Goal: Information Seeking & Learning: Learn about a topic

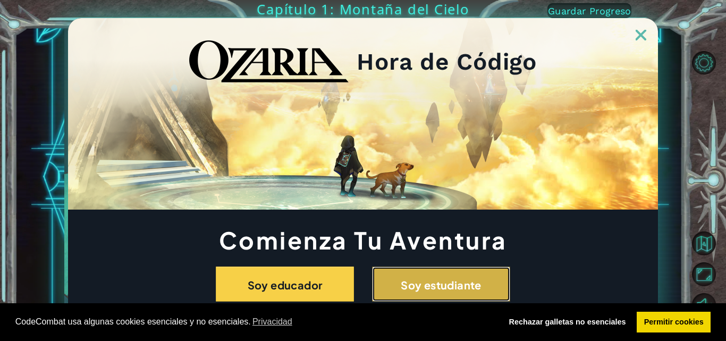
click at [437, 286] on font "Soy estudiante" at bounding box center [441, 284] width 81 height 13
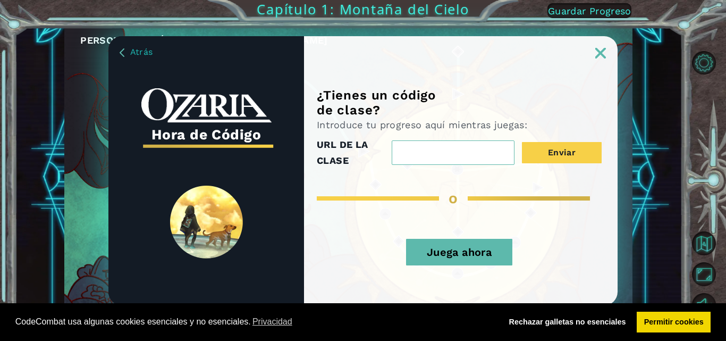
click at [424, 150] on input "URL DE LA CLASE" at bounding box center [453, 152] width 123 height 24
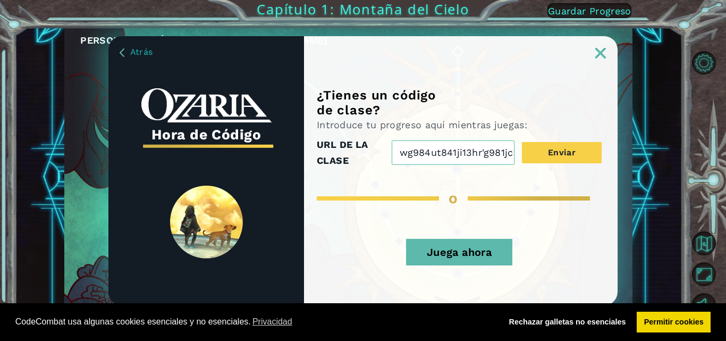
type input "c jrwg984ut841ji13hr'g981jc"
click at [428, 146] on input "c jrwg984ut841ji13hr'g981jc" at bounding box center [453, 152] width 123 height 24
click at [397, 150] on input "c jrwg984ut841ji13hr'g981jc" at bounding box center [453, 152] width 123 height 24
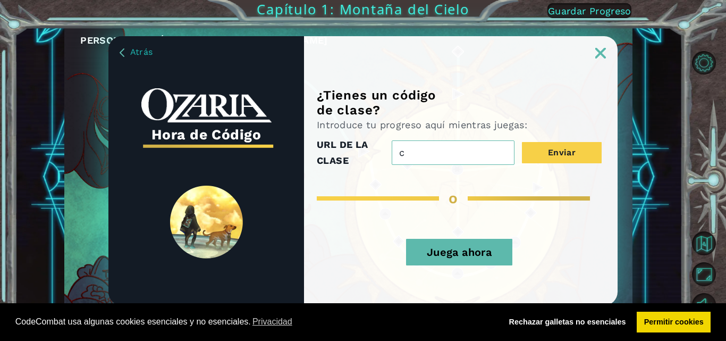
drag, startPoint x: 398, startPoint y: 150, endPoint x: 421, endPoint y: 105, distance: 50.8
click at [397, 129] on div "Introduce tu progreso aquí mientras juegas: URL DE LA CLASE c jrwg984ut841ji13h…" at bounding box center [459, 143] width 285 height 50
click at [399, 137] on div "URL DE LA CLASE c jrwg984ut841ji13hr'g981jc Enviar" at bounding box center [459, 153] width 285 height 32
click at [595, 55] on img at bounding box center [600, 53] width 11 height 11
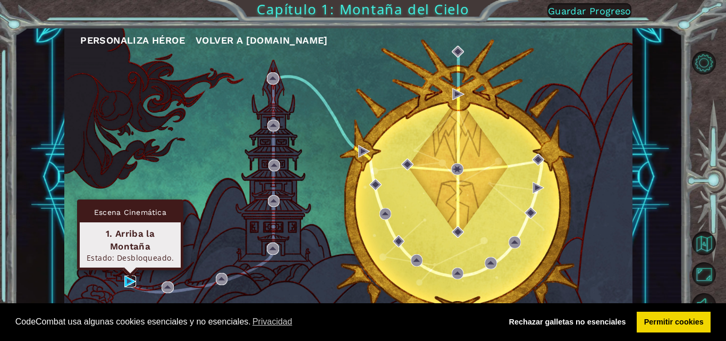
click at [126, 284] on img at bounding box center [130, 281] width 12 height 12
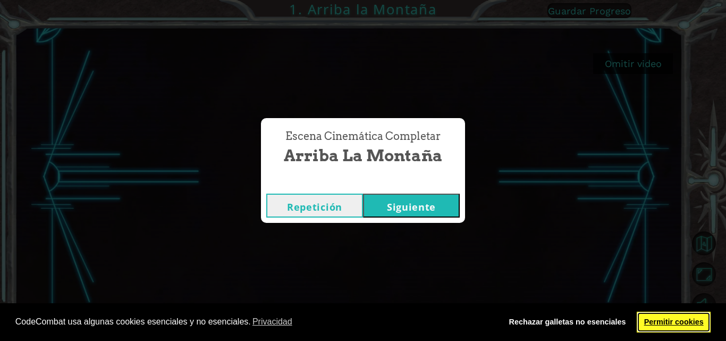
click at [658, 323] on font "Permitir cookies" at bounding box center [673, 321] width 59 height 8
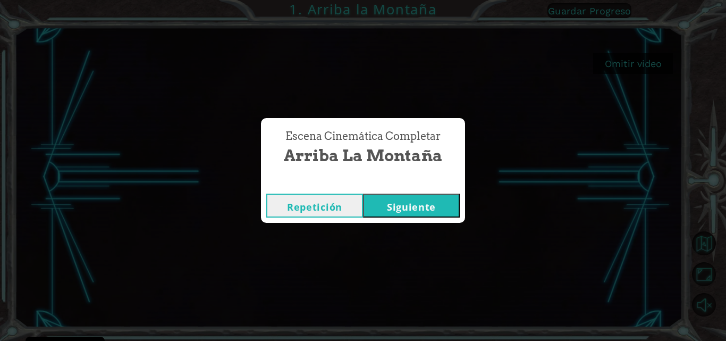
click at [424, 207] on font "Siguiente" at bounding box center [411, 206] width 49 height 13
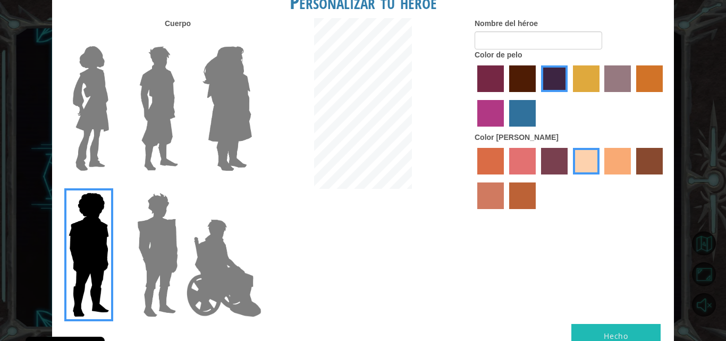
click at [147, 235] on img at bounding box center [157, 254] width 49 height 133
click at [182, 185] on input "Granate héroe" at bounding box center [182, 185] width 0 height 0
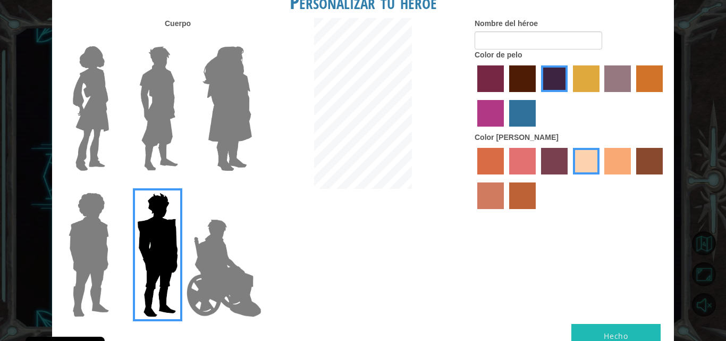
click at [149, 102] on img at bounding box center [158, 108] width 47 height 133
click at [182, 39] on input "El héroe Lars" at bounding box center [182, 39] width 0 height 0
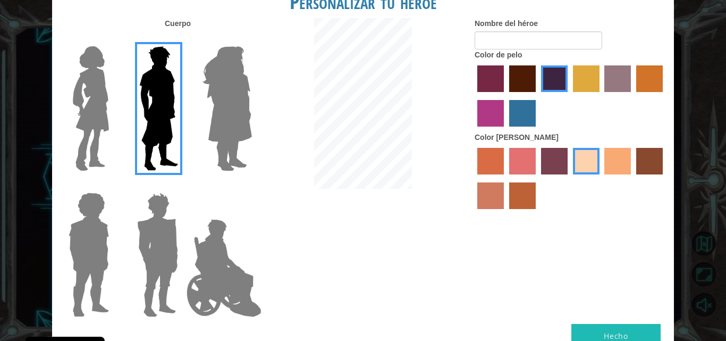
click at [210, 88] on img at bounding box center [227, 108] width 58 height 133
click at [251, 39] on input "Héroe Amatista" at bounding box center [251, 39] width 0 height 0
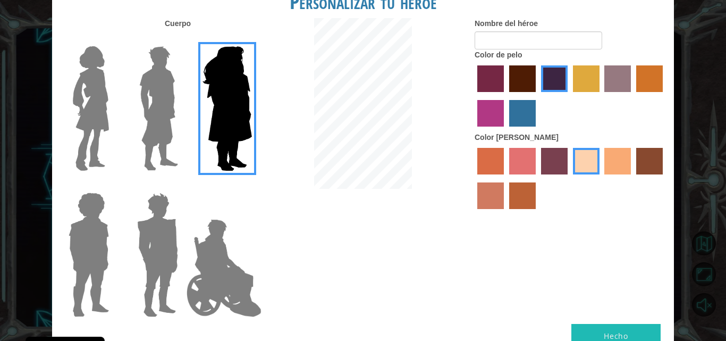
click at [99, 74] on img at bounding box center [91, 108] width 45 height 133
click at [113, 39] on input "Héroe Connie" at bounding box center [113, 39] width 0 height 0
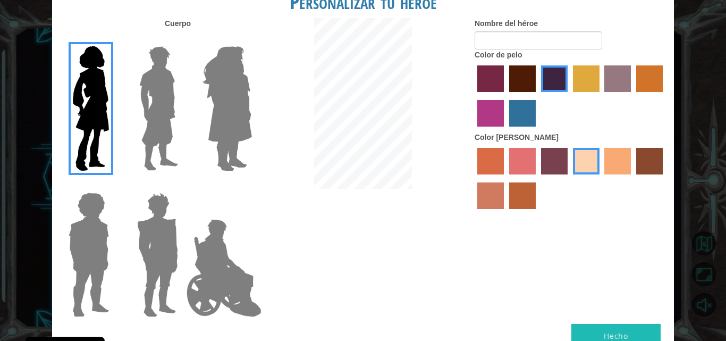
click at [158, 89] on img at bounding box center [158, 108] width 47 height 133
click at [182, 39] on input "El héroe Lars" at bounding box center [182, 39] width 0 height 0
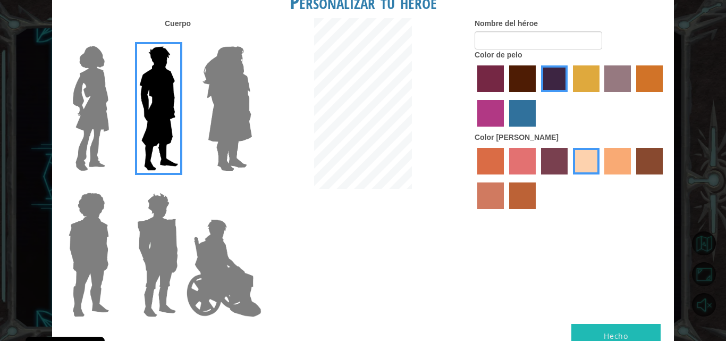
click at [158, 210] on img at bounding box center [157, 254] width 49 height 133
click at [182, 185] on input "Granate héroe" at bounding box center [182, 185] width 0 height 0
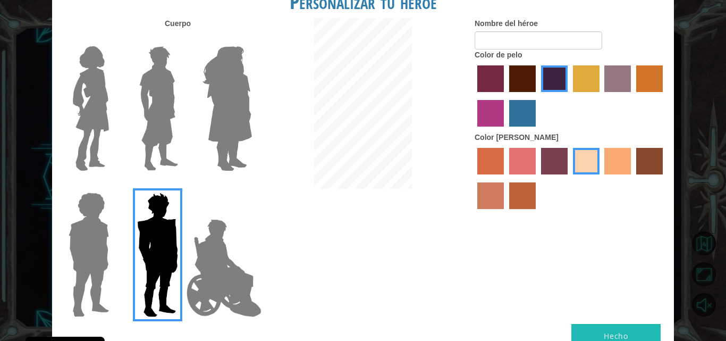
click at [210, 228] on img at bounding box center [223, 268] width 83 height 106
click at [251, 185] on input "El héroe Jamie" at bounding box center [251, 185] width 0 height 0
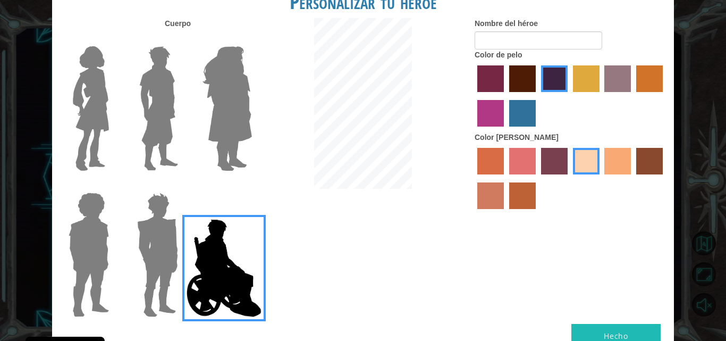
click at [88, 240] on img at bounding box center [88, 254] width 49 height 133
click at [113, 185] on input "Héroe Steven" at bounding box center [113, 185] width 0 height 0
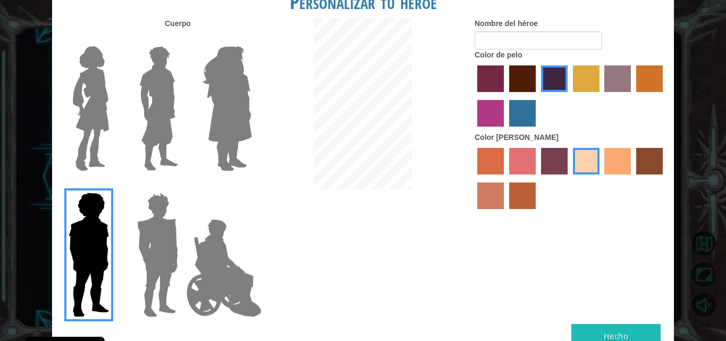
click at [148, 238] on img at bounding box center [157, 254] width 49 height 133
click at [182, 185] on input "Granate héroe" at bounding box center [182, 185] width 0 height 0
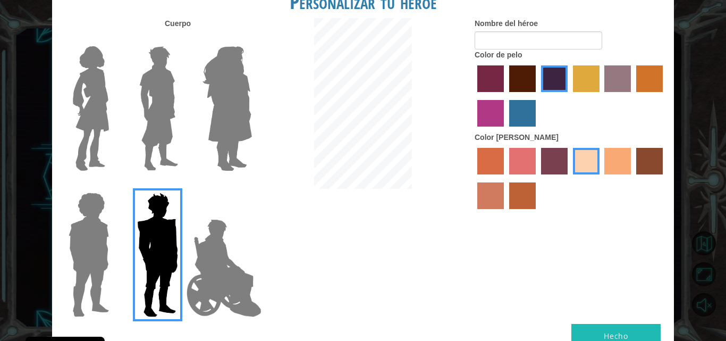
click at [587, 66] on label "color de pelo del tulipán" at bounding box center [586, 78] width 27 height 27
click at [569, 96] on input "color de pelo del tulipán" at bounding box center [569, 96] width 0 height 0
click at [613, 66] on label "color de pelo de bazar" at bounding box center [617, 78] width 27 height 27
click at [601, 96] on input "color de pelo de bazar" at bounding box center [601, 96] width 0 height 0
click at [510, 71] on label "color de pelo granate" at bounding box center [522, 78] width 27 height 27
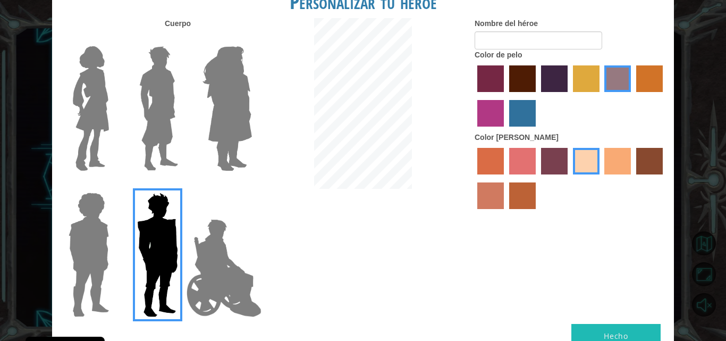
click at [505, 96] on input "color de pelo granate" at bounding box center [505, 96] width 0 height 0
click at [522, 150] on label "color de piel frily" at bounding box center [522, 161] width 27 height 27
click at [505, 178] on input "color de piel frily" at bounding box center [505, 178] width 0 height 0
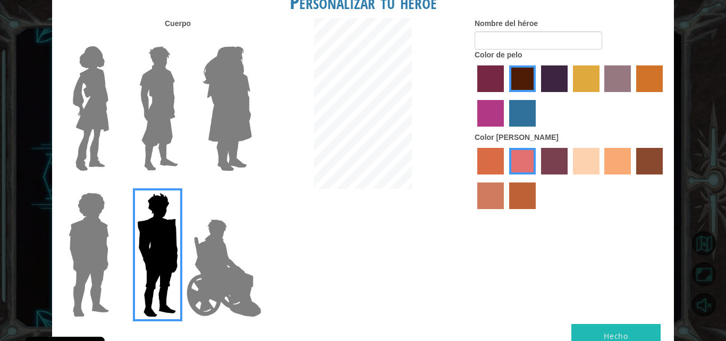
click at [632, 140] on div "Color [PERSON_NAME]" at bounding box center [569, 173] width 191 height 82
click at [645, 154] on label "color de piel karma" at bounding box center [649, 161] width 27 height 27
click at [632, 178] on input "color de piel karma" at bounding box center [632, 178] width 0 height 0
click at [236, 275] on img at bounding box center [223, 268] width 83 height 106
click at [251, 185] on input "El héroe Jamie" at bounding box center [251, 185] width 0 height 0
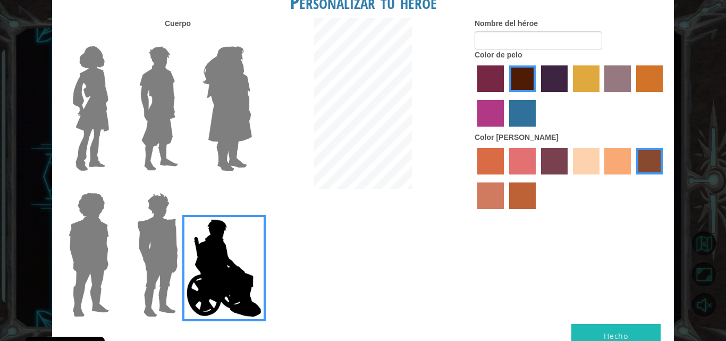
click at [156, 217] on img at bounding box center [157, 254] width 49 height 133
click at [182, 185] on input "Granate héroe" at bounding box center [182, 185] width 0 height 0
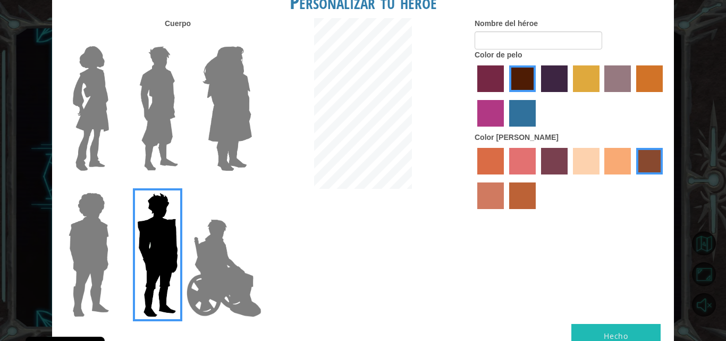
click at [156, 217] on img at bounding box center [157, 254] width 49 height 133
click at [182, 185] on input "Granate héroe" at bounding box center [182, 185] width 0 height 0
click at [495, 101] on label "color de cabello violeta rojo medio" at bounding box center [490, 113] width 27 height 27
click at [664, 96] on input "color de cabello violeta rojo medio" at bounding box center [664, 96] width 0 height 0
click at [520, 67] on label "color de pelo granate" at bounding box center [522, 78] width 27 height 27
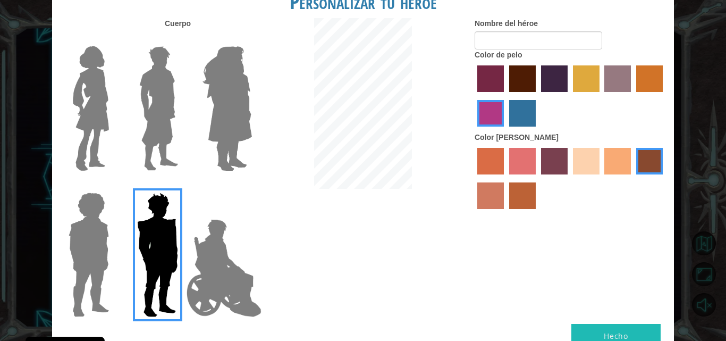
click at [505, 96] on input "color de pelo granate" at bounding box center [505, 96] width 0 height 0
click at [559, 149] on label "color de piel tosca" at bounding box center [554, 161] width 27 height 27
click at [537, 178] on input "color de piel tosca" at bounding box center [537, 178] width 0 height 0
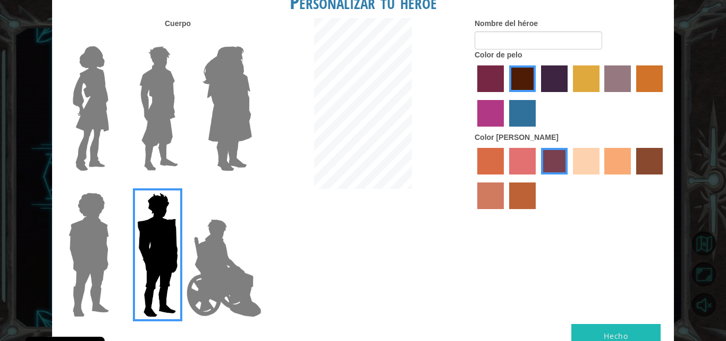
click at [487, 160] on label "color de piel de sorbus" at bounding box center [490, 161] width 27 height 27
click at [473, 178] on input "color de piel de sorbus" at bounding box center [473, 178] width 0 height 0
click at [609, 153] on label "color de piel de tacao" at bounding box center [617, 161] width 27 height 27
click at [601, 178] on input "color de piel de tacao" at bounding box center [601, 178] width 0 height 0
click at [581, 157] on label "color de piel de playa de arena" at bounding box center [586, 161] width 27 height 27
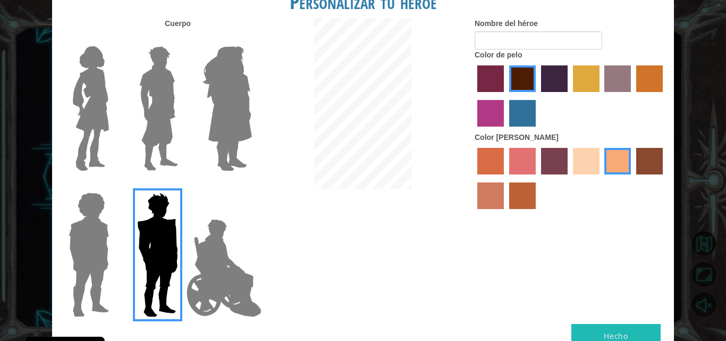
click at [569, 178] on input "color de piel de playa de arena" at bounding box center [569, 178] width 0 height 0
click at [543, 30] on form "Nombre del héroe" at bounding box center [569, 33] width 191 height 31
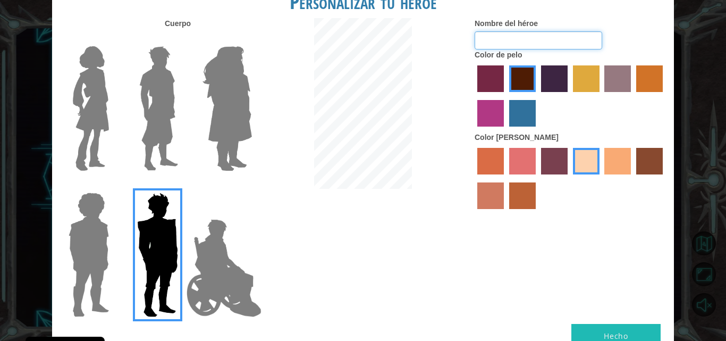
click at [558, 41] on input "Nombre del héroe" at bounding box center [537, 40] width 127 height 18
type input "c"
type input "CAPITAN SALAMI C.S"
click at [588, 70] on label "color de pelo del tulipán" at bounding box center [586, 78] width 27 height 27
click at [569, 96] on input "color de pelo del tulipán" at bounding box center [569, 96] width 0 height 0
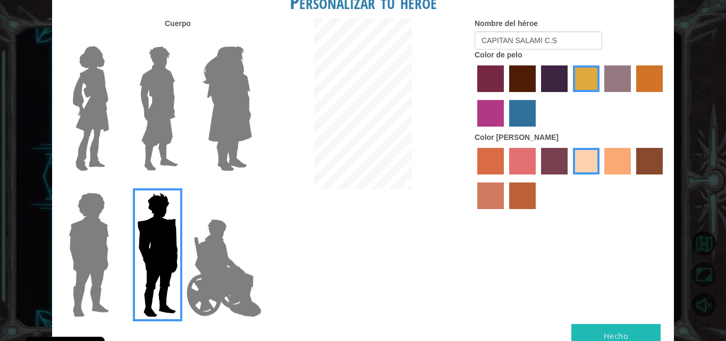
click at [654, 151] on label "color de piel karma" at bounding box center [649, 161] width 27 height 27
click at [632, 178] on input "color de piel karma" at bounding box center [632, 178] width 0 height 0
click at [151, 150] on img at bounding box center [158, 108] width 47 height 133
click at [182, 39] on input "El héroe Lars" at bounding box center [182, 39] width 0 height 0
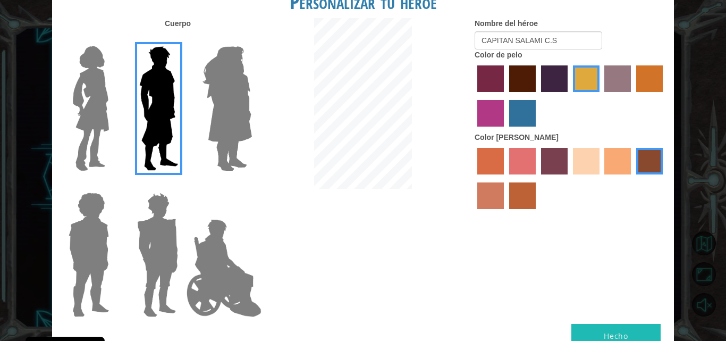
click at [620, 74] on label "color de pelo de bazar" at bounding box center [617, 78] width 27 height 27
click at [601, 96] on input "color de pelo de bazar" at bounding box center [601, 96] width 0 height 0
click at [479, 70] on label "color de pelo pimentón" at bounding box center [490, 78] width 27 height 27
click at [473, 96] on input "color de pelo pimentón" at bounding box center [473, 96] width 0 height 0
click at [479, 70] on label "color de pelo pimentón" at bounding box center [490, 78] width 27 height 27
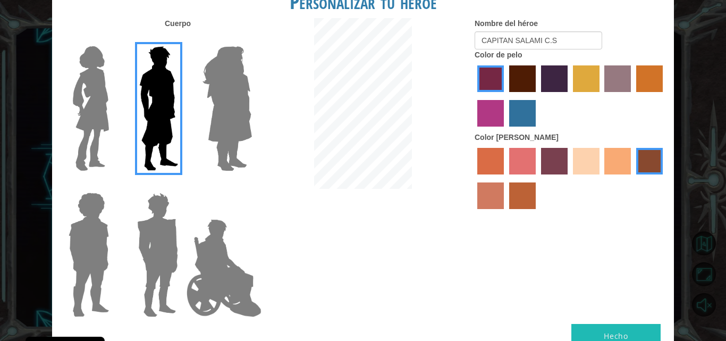
click at [473, 96] on input "color de pelo pimentón" at bounding box center [473, 96] width 0 height 0
click at [529, 116] on label "color de cabello lachmara" at bounding box center [522, 113] width 27 height 27
click at [505, 130] on input "color de cabello lachmara" at bounding box center [505, 130] width 0 height 0
click at [557, 148] on label "color de piel tosca" at bounding box center [554, 161] width 27 height 27
click at [537, 178] on input "color de piel tosca" at bounding box center [537, 178] width 0 height 0
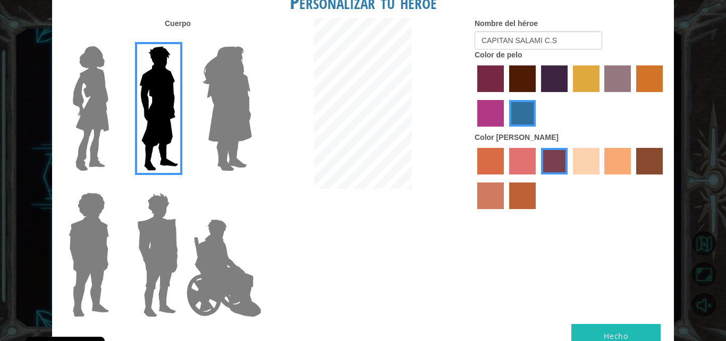
click at [501, 150] on label "color de piel de sorbus" at bounding box center [490, 161] width 27 height 27
click at [473, 178] on input "color de piel de sorbus" at bounding box center [473, 178] width 0 height 0
click at [189, 316] on img at bounding box center [223, 268] width 83 height 106
click at [251, 185] on input "El héroe Jamie" at bounding box center [251, 185] width 0 height 0
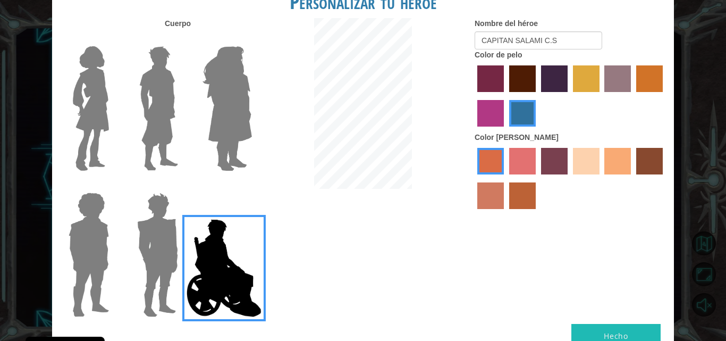
click at [189, 316] on img at bounding box center [223, 268] width 83 height 106
click at [251, 185] on input "El héroe Jamie" at bounding box center [251, 185] width 0 height 0
click at [155, 121] on img at bounding box center [158, 108] width 47 height 133
click at [182, 39] on input "El héroe Lars" at bounding box center [182, 39] width 0 height 0
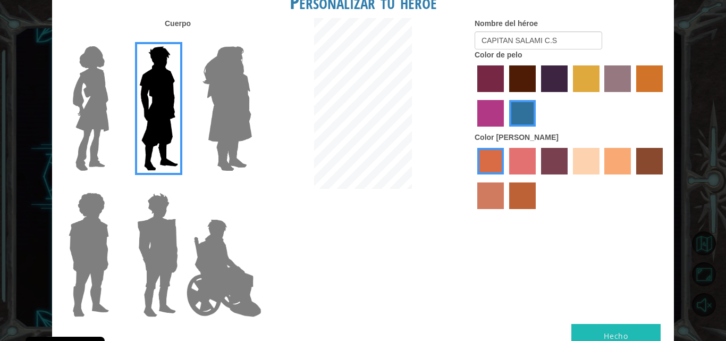
click at [486, 184] on label "color de piel arena ardiente" at bounding box center [490, 195] width 27 height 27
click at [664, 178] on input "color de piel arena ardiente" at bounding box center [664, 178] width 0 height 0
click at [524, 183] on label "color de piel de árbol de humo" at bounding box center [522, 195] width 27 height 27
click at [505, 212] on input "color de piel de árbol de humo" at bounding box center [505, 212] width 0 height 0
click at [561, 159] on label "color de piel tosca" at bounding box center [554, 161] width 27 height 27
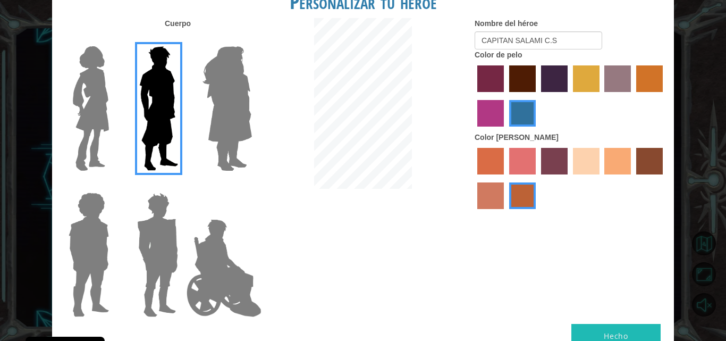
click at [537, 178] on input "color de piel tosca" at bounding box center [537, 178] width 0 height 0
click at [593, 160] on label "color de piel de playa de arena" at bounding box center [586, 161] width 27 height 27
click at [569, 178] on input "color de piel de playa de arena" at bounding box center [569, 178] width 0 height 0
click at [453, 262] on div "Cuerpo Nombre del héroe CAPITAN SALAMI C.S Color de pelo Color [PERSON_NAME]" at bounding box center [363, 170] width 622 height 305
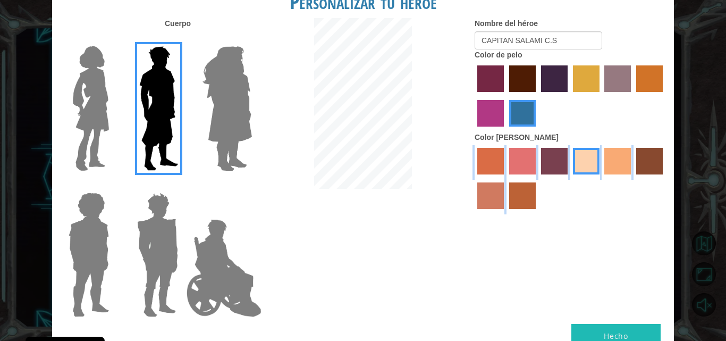
click at [453, 262] on div "Cuerpo Nombre del héroe CAPITAN SALAMI C.S Color de pelo Color [PERSON_NAME]" at bounding box center [363, 170] width 622 height 305
click at [476, 308] on div "Cuerpo Nombre del héroe CAPITAN SALAMI C.S Color de pelo Color [PERSON_NAME]" at bounding box center [363, 170] width 622 height 305
click at [649, 321] on div "Cuerpo Nombre del héroe CAPITAN SALAMI C.S Color de pelo Color [PERSON_NAME]" at bounding box center [363, 170] width 622 height 305
click at [652, 328] on button "Hecho" at bounding box center [615, 336] width 89 height 24
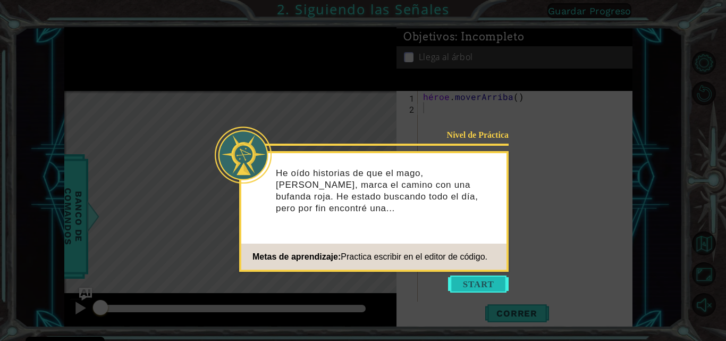
click at [504, 283] on button "Comenzar" at bounding box center [478, 283] width 61 height 17
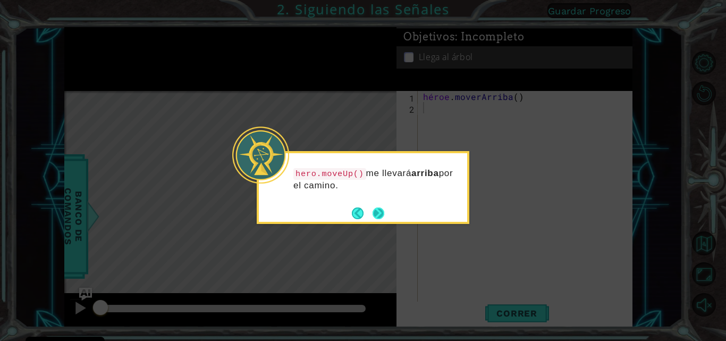
click at [380, 208] on button "Próximo" at bounding box center [378, 213] width 12 height 12
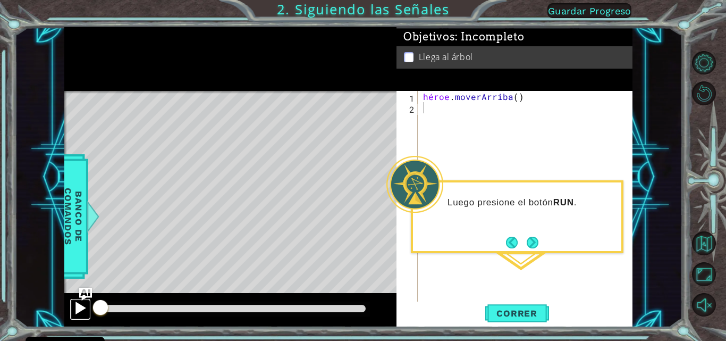
click at [79, 301] on div at bounding box center [80, 308] width 14 height 14
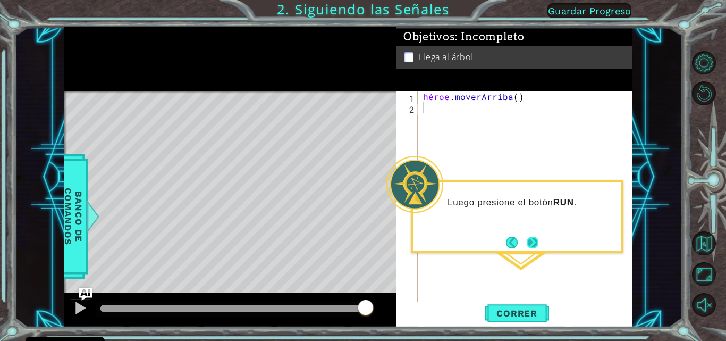
click at [532, 243] on button "Próximo" at bounding box center [532, 242] width 12 height 12
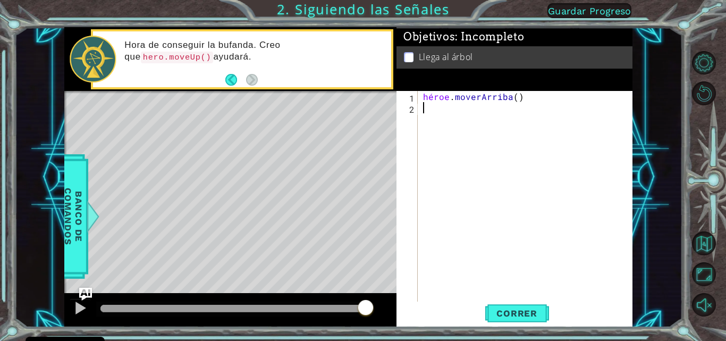
click at [239, 91] on div at bounding box center [230, 92] width 332 height 3
click at [443, 159] on div "héroe . moverArriba ( )" at bounding box center [528, 208] width 215 height 234
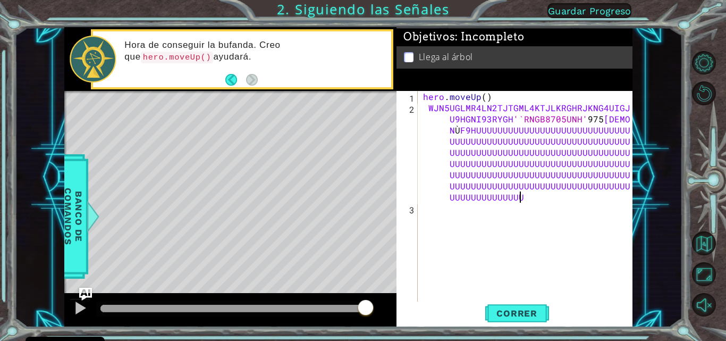
scroll to position [0, 98]
click at [439, 166] on div "héroe . moverArriba ( ) WJN5UGLMR4LN2TJTGML4KTJLKRGHRJKNG4UIGJNR U9HGNI93RYGH '…" at bounding box center [528, 208] width 215 height 234
click at [517, 196] on div "héroe . moverArriba ( ) WJN5UGLMR4LN2TJTGML4KTJLKRGHRJKNG4UIGJNR U9HGNI93RYGH '…" at bounding box center [528, 208] width 215 height 234
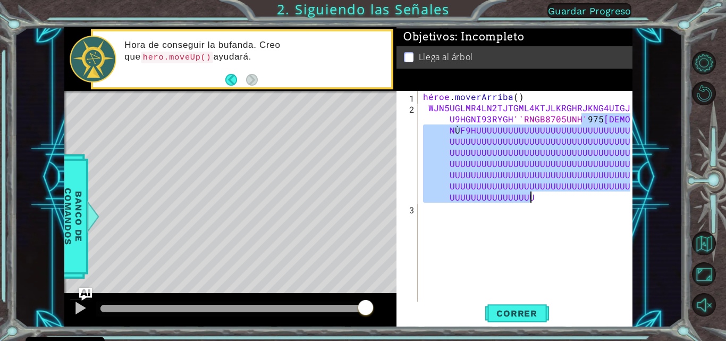
click at [516, 196] on div "héroe . moverArriba ( ) WJN5UGLMR4LN2TJTGML4KTJLKRGHRJKNG4UIGJNR U9HGNI93RYGH '…" at bounding box center [528, 208] width 215 height 234
click at [517, 196] on div "héroe . moverArriba ( ) WJN5UGLMR4LN2TJTGML4KTJLKRGHRJKNG4UIGJNR U9HGNI93RYGH '…" at bounding box center [525, 197] width 209 height 212
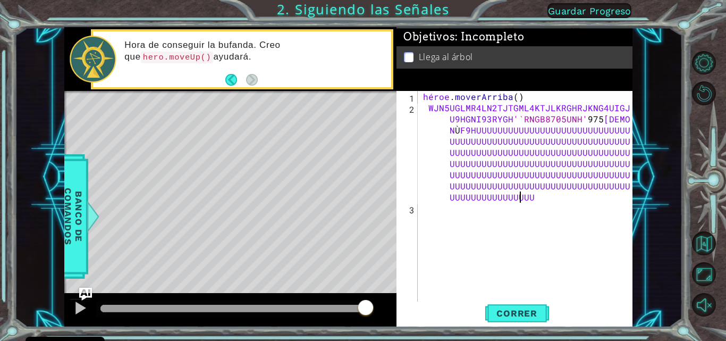
drag, startPoint x: 526, startPoint y: 198, endPoint x: 426, endPoint y: 171, distance: 103.9
click at [426, 171] on div "héroe . moverArriba ( ) WJN5UGLMR4LN2TJTGML4KTJLKRGHRJKNG4UIGJNR U9HGNI93RYGH '…" at bounding box center [528, 208] width 215 height 234
drag, startPoint x: 597, startPoint y: 232, endPoint x: 570, endPoint y: 160, distance: 76.7
click at [570, 160] on div "héroe . moverArriba ( ) WJN5UGLMR4LN2TJTGML4KTJLKRGHRJKNG4UIGJNR U9HGNI93RYGH '…" at bounding box center [528, 208] width 215 height 234
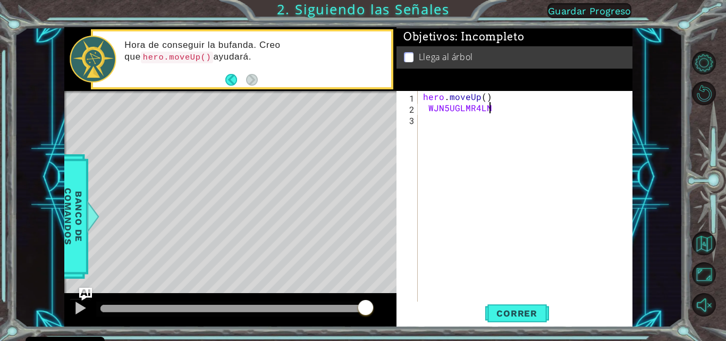
scroll to position [0, 2]
type textarea "W"
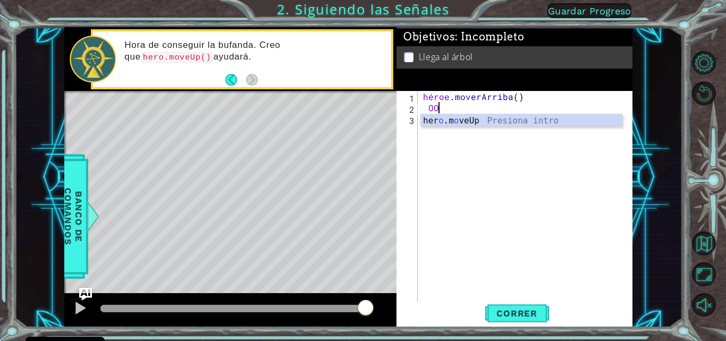
type textarea "O"
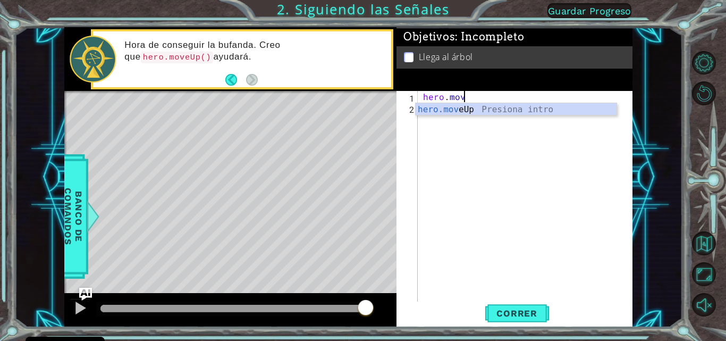
type textarea "h"
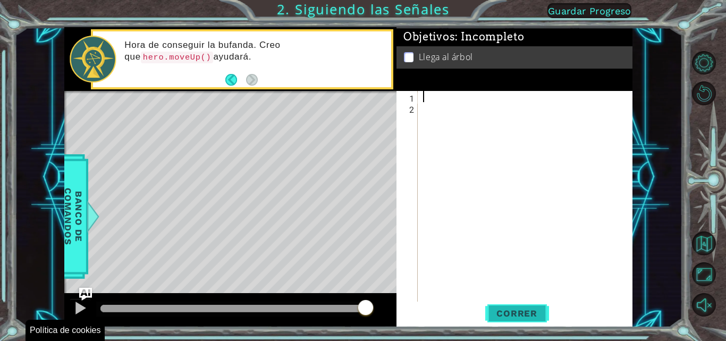
click at [506, 302] on button "Correr" at bounding box center [517, 312] width 64 height 23
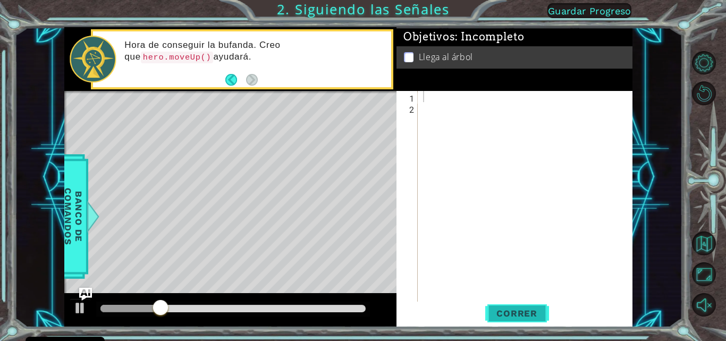
click at [518, 312] on font "Correr" at bounding box center [516, 313] width 41 height 11
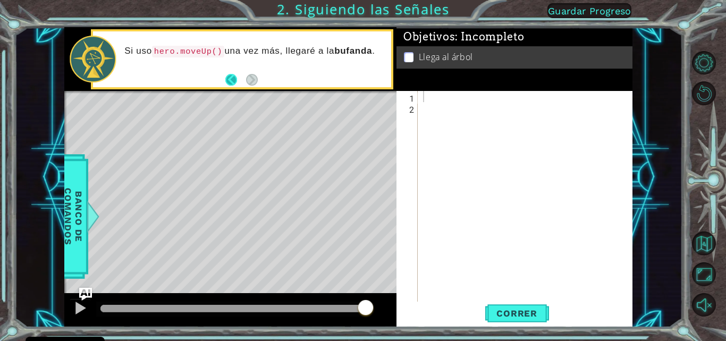
click at [228, 75] on button "Atrás" at bounding box center [235, 80] width 21 height 12
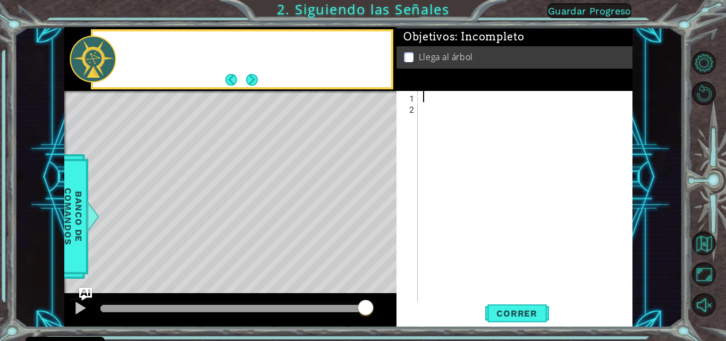
click at [228, 75] on button "Back" at bounding box center [235, 80] width 21 height 12
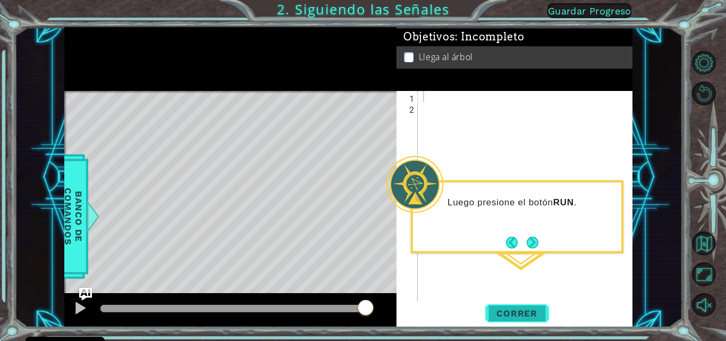
click at [510, 303] on button "Correr" at bounding box center [517, 312] width 64 height 23
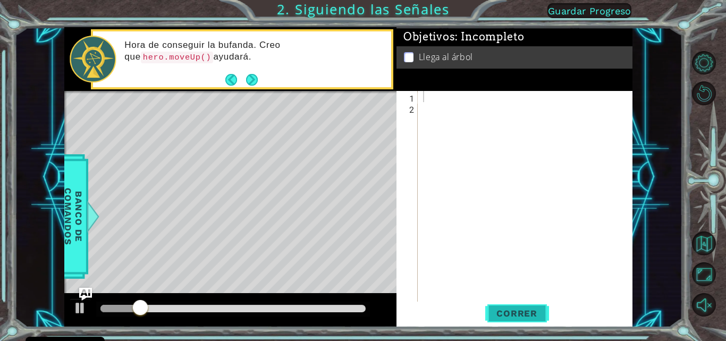
click at [526, 313] on font "Correr" at bounding box center [516, 313] width 41 height 11
drag, startPoint x: 248, startPoint y: 290, endPoint x: 212, endPoint y: 132, distance: 161.9
click at [242, 257] on div "Mapa de niveles" at bounding box center [309, 247] width 491 height 313
click at [225, 177] on div "Mapa de niveles" at bounding box center [309, 247] width 491 height 313
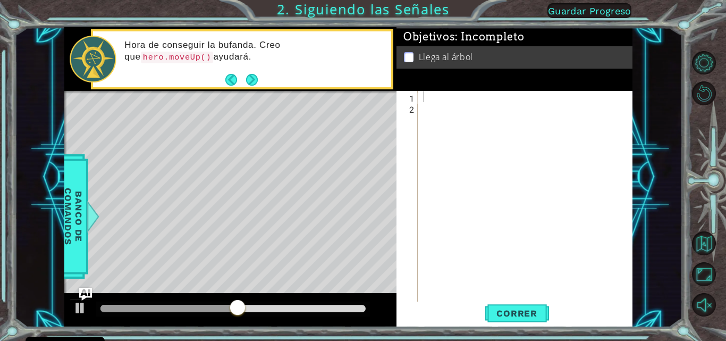
drag, startPoint x: 242, startPoint y: 235, endPoint x: 234, endPoint y: 186, distance: 49.0
click at [234, 187] on div "Mapa de niveles" at bounding box center [309, 247] width 491 height 313
click at [234, 225] on div "Mapa de niveles" at bounding box center [309, 247] width 491 height 313
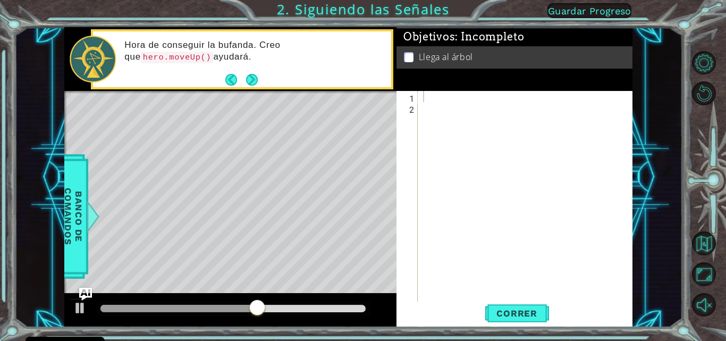
click at [234, 225] on div "Mapa de niveles" at bounding box center [309, 247] width 491 height 313
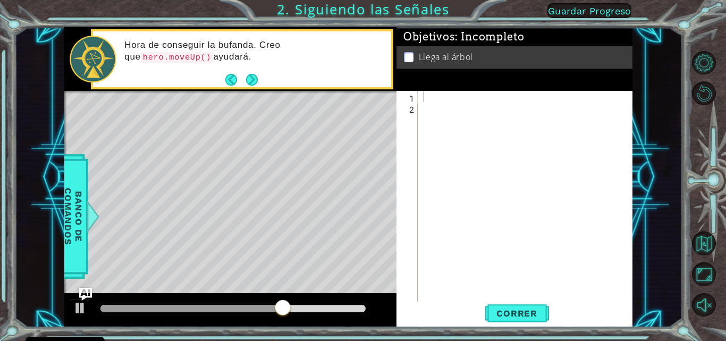
click at [234, 225] on div "Mapa de niveles" at bounding box center [309, 247] width 491 height 313
drag, startPoint x: 238, startPoint y: 179, endPoint x: 236, endPoint y: 117, distance: 62.2
click at [236, 117] on div "Mapa de niveles" at bounding box center [309, 247] width 491 height 313
click at [239, 80] on button "Atrás" at bounding box center [235, 80] width 21 height 12
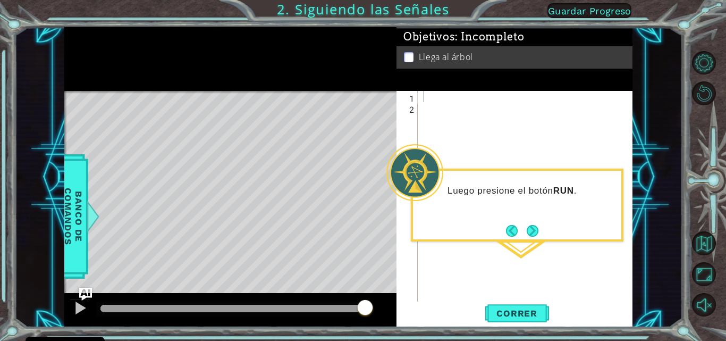
click at [239, 80] on div at bounding box center [230, 59] width 332 height 64
click at [533, 218] on div "Luego presione el botón RUN ." at bounding box center [517, 204] width 212 height 73
click at [529, 207] on div "Luego presione el botón RUN ." at bounding box center [517, 196] width 208 height 42
click at [529, 208] on div "Luego presione el botón RUN ." at bounding box center [517, 196] width 208 height 42
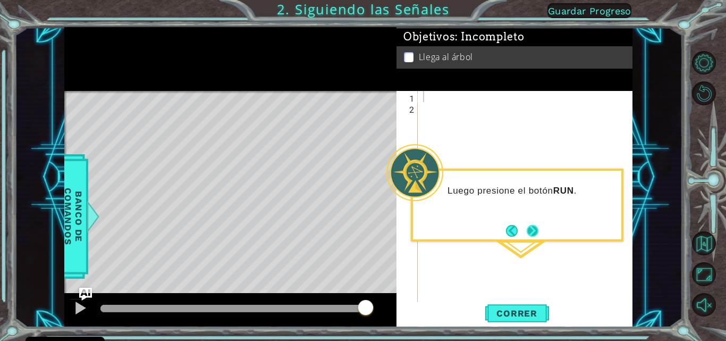
click at [527, 226] on button "Próximo" at bounding box center [532, 231] width 12 height 12
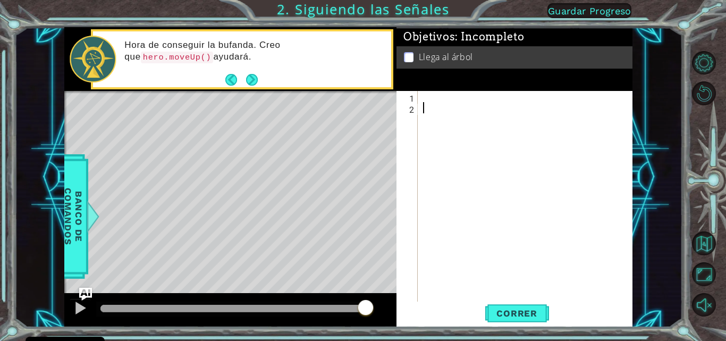
click at [527, 226] on div at bounding box center [528, 208] width 215 height 234
click at [529, 317] on font "Correr" at bounding box center [516, 313] width 41 height 11
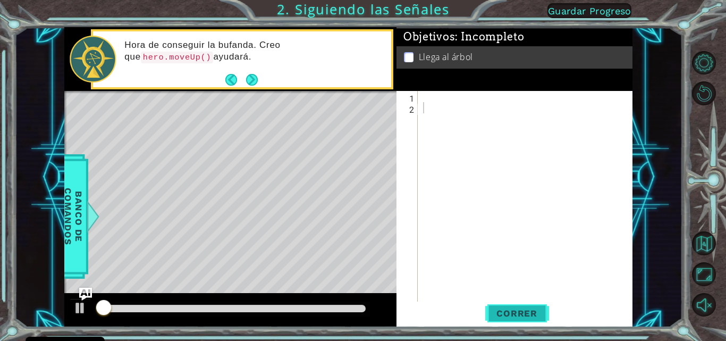
click at [538, 317] on span "Correr" at bounding box center [517, 313] width 62 height 11
click at [567, 298] on div at bounding box center [528, 208] width 215 height 234
click at [563, 297] on div at bounding box center [528, 208] width 215 height 234
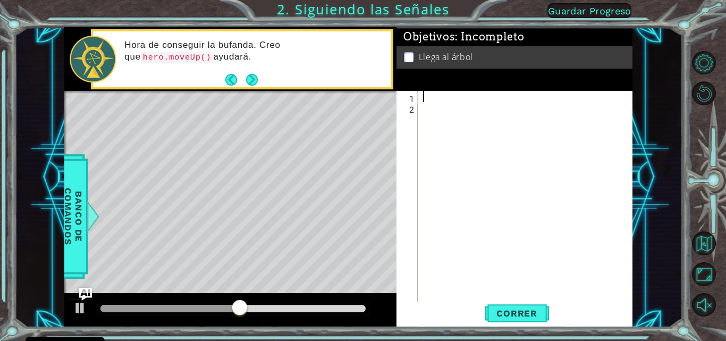
click at [423, 96] on div at bounding box center [528, 208] width 215 height 234
click at [83, 289] on img "Pregúntale a la IA" at bounding box center [86, 294] width 14 height 14
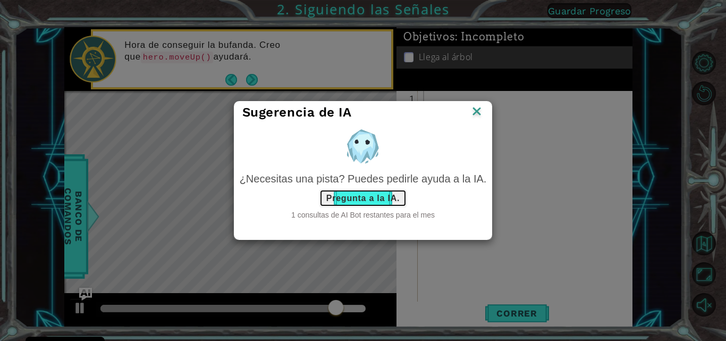
click at [369, 203] on button "Pregunta a la IA." at bounding box center [362, 198] width 87 height 18
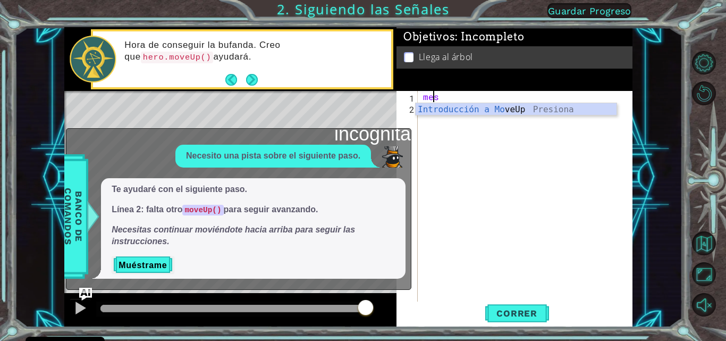
type textarea "M"
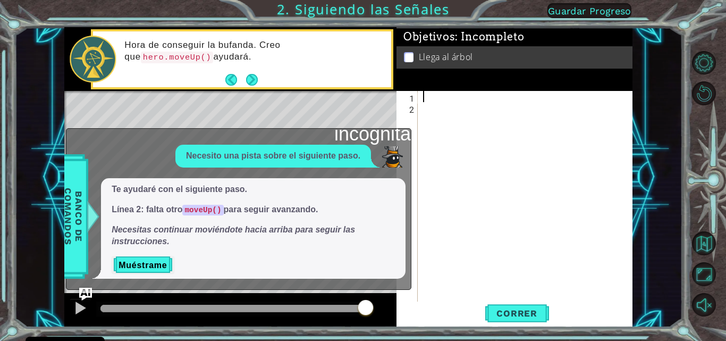
type textarea "M"
type textarea "m"
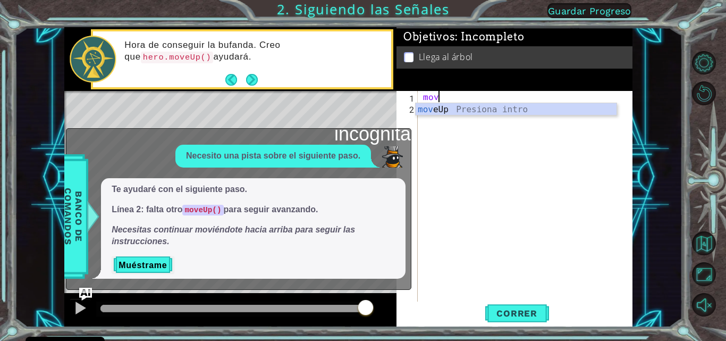
scroll to position [0, 1]
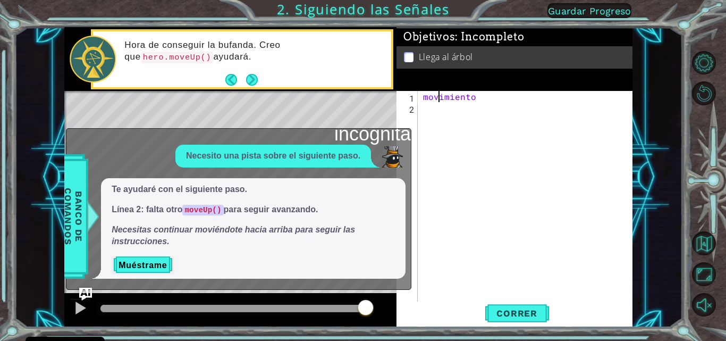
click at [482, 98] on div "movimiento" at bounding box center [528, 208] width 215 height 234
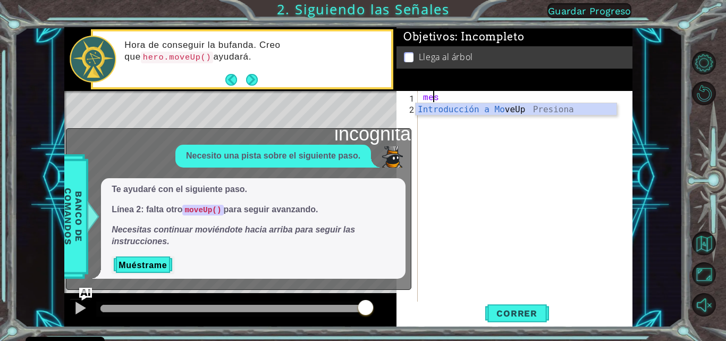
scroll to position [0, 0]
type textarea "m"
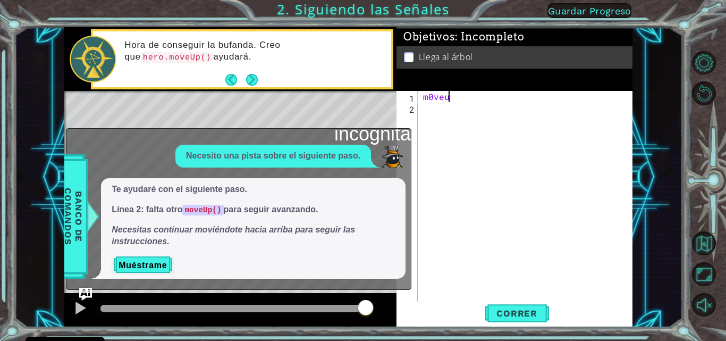
scroll to position [0, 2]
click at [433, 97] on div "m0veuP" at bounding box center [528, 208] width 215 height 234
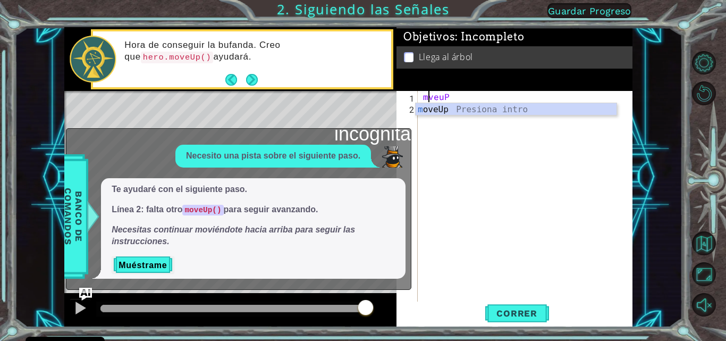
scroll to position [0, 1]
type textarea "mOveuP"
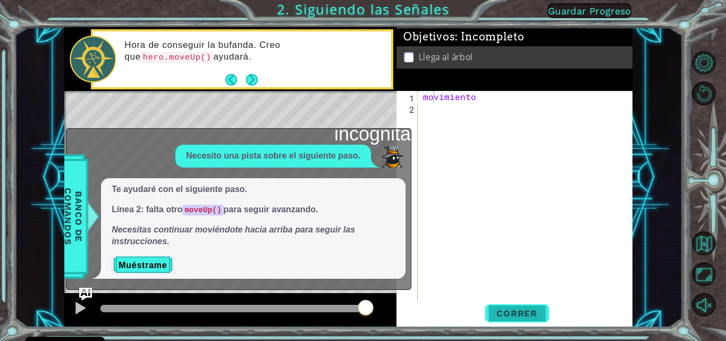
click at [502, 314] on font "Correr" at bounding box center [516, 313] width 41 height 11
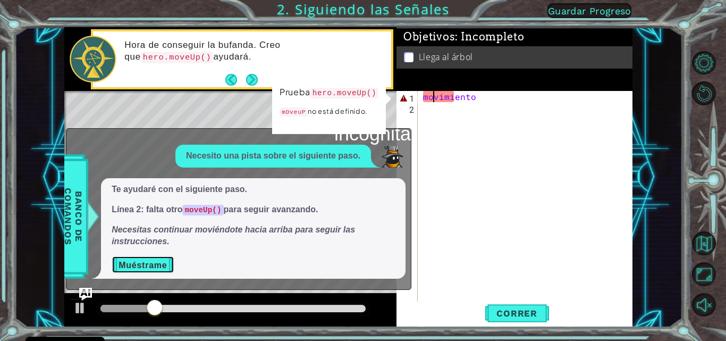
click at [140, 261] on font "Muéstrame" at bounding box center [142, 264] width 48 height 9
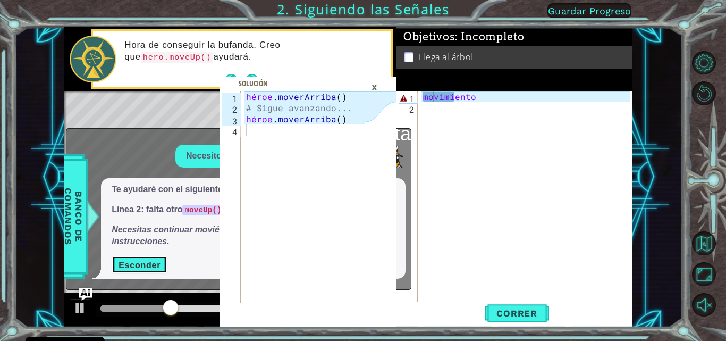
click at [140, 261] on font "Esconder" at bounding box center [139, 264] width 42 height 9
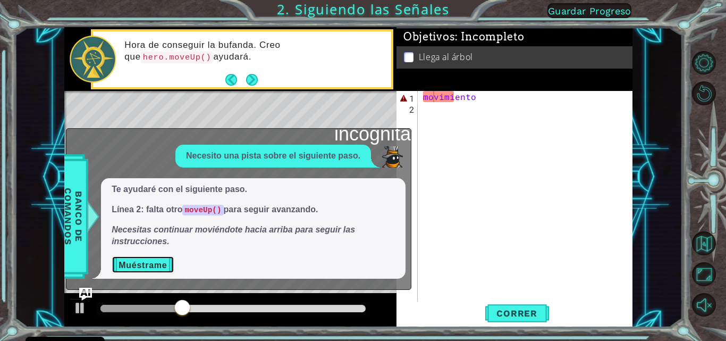
click at [140, 261] on font "Muéstrame" at bounding box center [142, 264] width 48 height 9
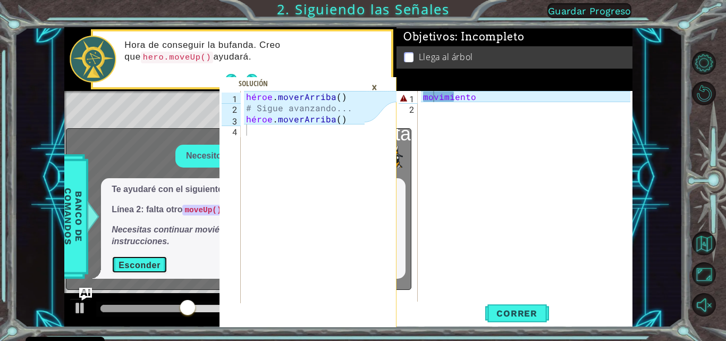
click at [140, 261] on font "Esconder" at bounding box center [139, 264] width 42 height 9
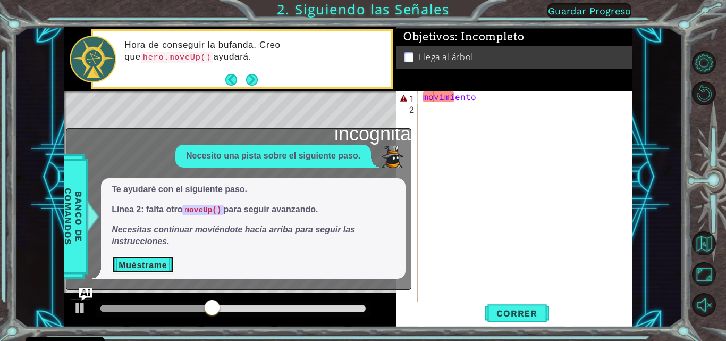
click at [139, 261] on font "Muéstrame" at bounding box center [142, 264] width 48 height 9
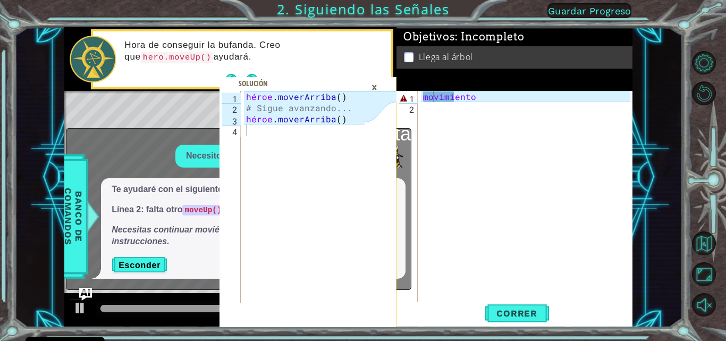
click at [416, 100] on div "1" at bounding box center [407, 97] width 19 height 11
click at [449, 104] on div "movimiento" at bounding box center [528, 208] width 215 height 234
click at [486, 91] on div "Objetivos : Incompleto Llega al árbol" at bounding box center [514, 59] width 236 height 64
click at [429, 118] on div "movimiento" at bounding box center [528, 208] width 215 height 234
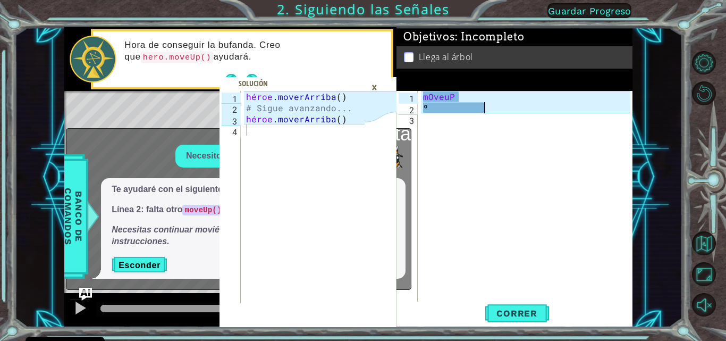
type textarea "º"
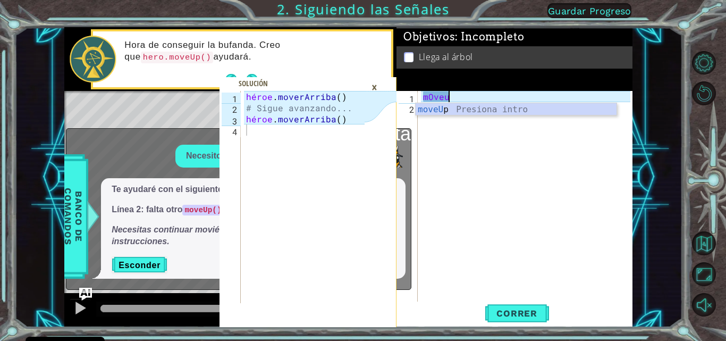
type textarea "m"
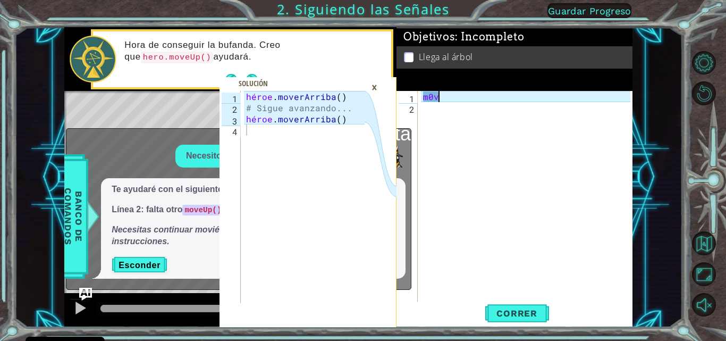
scroll to position [0, 1]
type textarea "m0veuP"
drag, startPoint x: 429, startPoint y: 117, endPoint x: 448, endPoint y: 76, distance: 45.6
click at [434, 106] on div "m0veuP" at bounding box center [528, 208] width 215 height 234
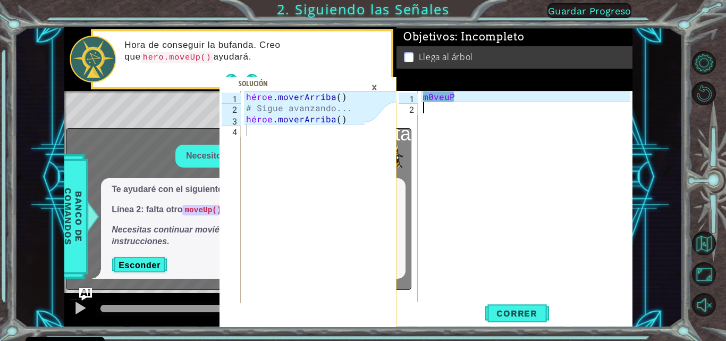
scroll to position [0, 0]
click at [431, 95] on div "m0veuP" at bounding box center [528, 208] width 215 height 234
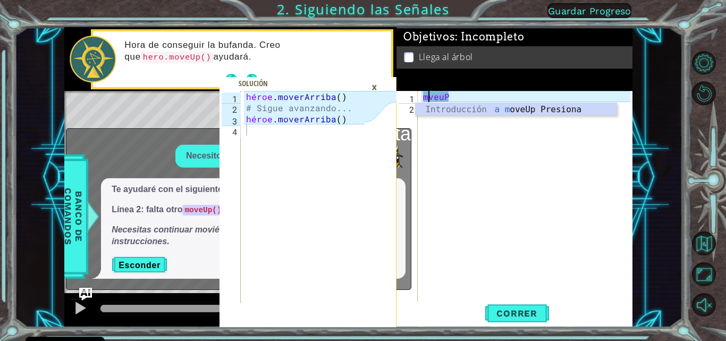
scroll to position [0, 1]
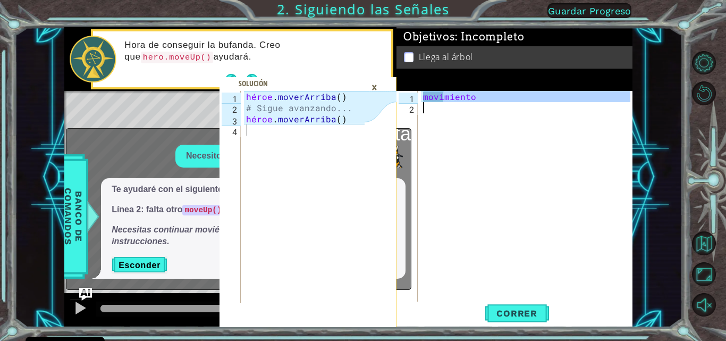
drag, startPoint x: 442, startPoint y: 98, endPoint x: 442, endPoint y: 108, distance: 10.6
click at [442, 108] on div "movimiento" at bounding box center [528, 208] width 215 height 234
type textarea "mOveuP"
click at [439, 106] on div "movimiento" at bounding box center [525, 197] width 209 height 212
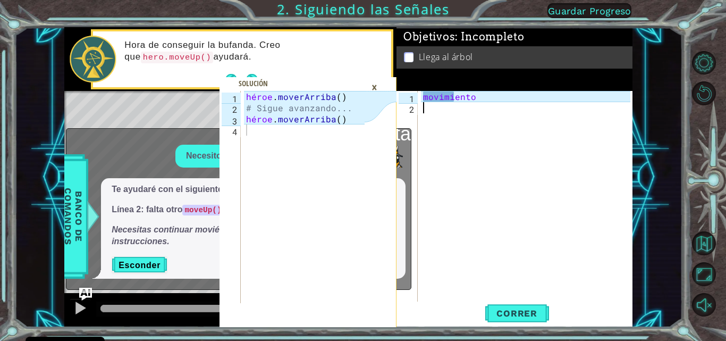
click at [497, 104] on div "movimiento" at bounding box center [528, 208] width 215 height 234
click at [495, 101] on div "movimiento" at bounding box center [528, 208] width 215 height 234
type textarea "mOveuP"
click at [486, 95] on div "movimiento" at bounding box center [528, 208] width 215 height 234
click at [497, 93] on div "movimiento" at bounding box center [528, 208] width 215 height 234
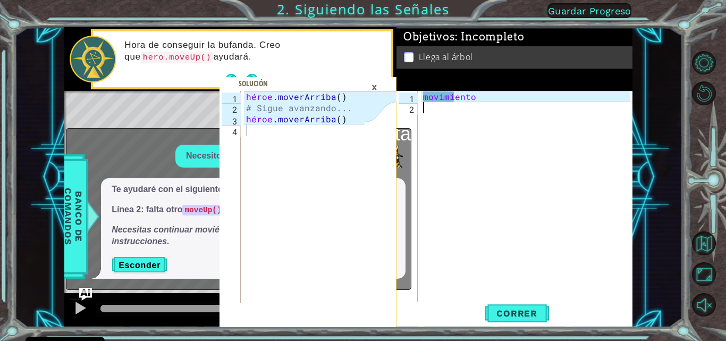
click at [442, 110] on div "movimiento" at bounding box center [528, 208] width 215 height 234
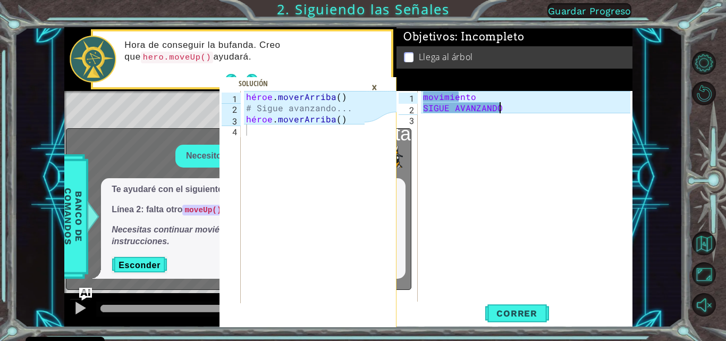
scroll to position [0, 5]
type textarea "SIGUE AVANZANDO"
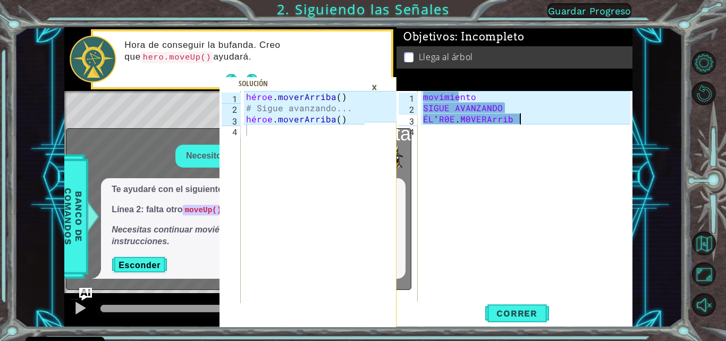
scroll to position [0, 6]
click at [451, 118] on div "movimiento SIGUE AVANZANDO ÉL ' R0E . [GEOGRAPHIC_DATA]" at bounding box center [528, 208] width 215 height 234
click at [465, 122] on div "movimiento SIGUE AVANZANDO ÉL ' R0E . [GEOGRAPHIC_DATA]" at bounding box center [528, 208] width 215 height 234
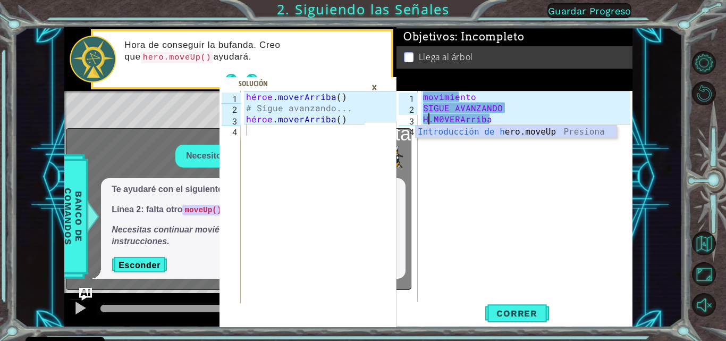
scroll to position [0, 1]
type textarea "Hero.M0VERArriba"
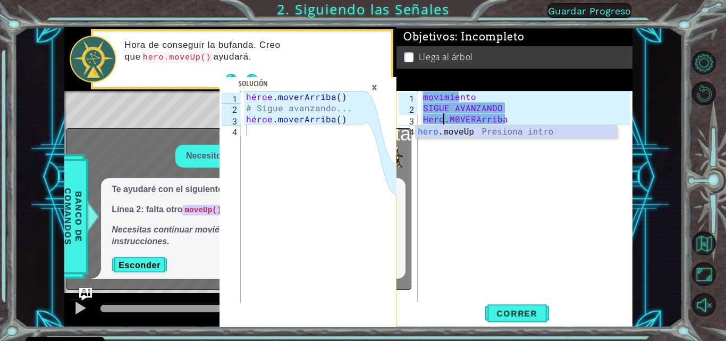
scroll to position [0, 2]
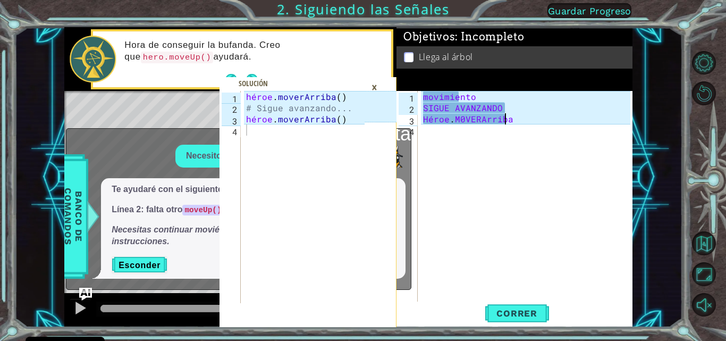
click at [531, 116] on div "movimiento SIGUE AVANZANDO Héroe . [GEOGRAPHIC_DATA]" at bounding box center [528, 208] width 215 height 234
click at [435, 132] on div "movimiento SIGUE AVANZANDO Héroe . [GEOGRAPHIC_DATA]" at bounding box center [528, 208] width 215 height 234
click at [499, 315] on font "Correr" at bounding box center [516, 313] width 41 height 11
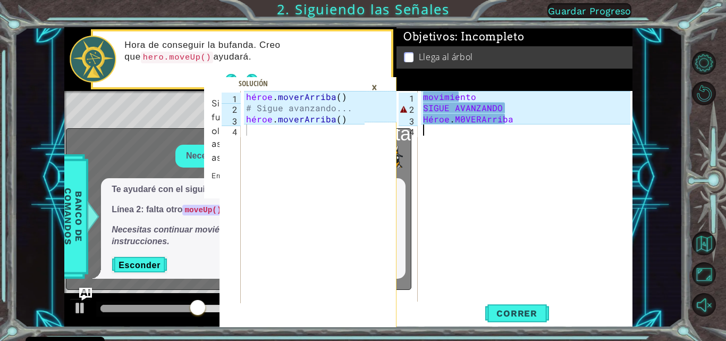
click at [375, 80] on font "×" at bounding box center [374, 87] width 6 height 17
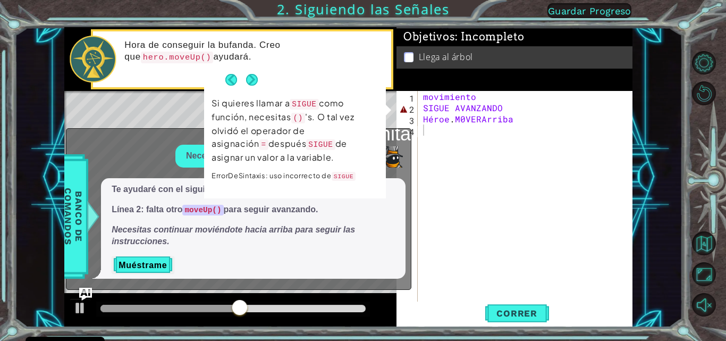
click at [165, 135] on div "incógnita Necesito una pista sobre el siguiente paso. Te ayudaré con el siguien…" at bounding box center [238, 208] width 345 height 161
click at [252, 75] on button "Próximo" at bounding box center [251, 80] width 14 height 14
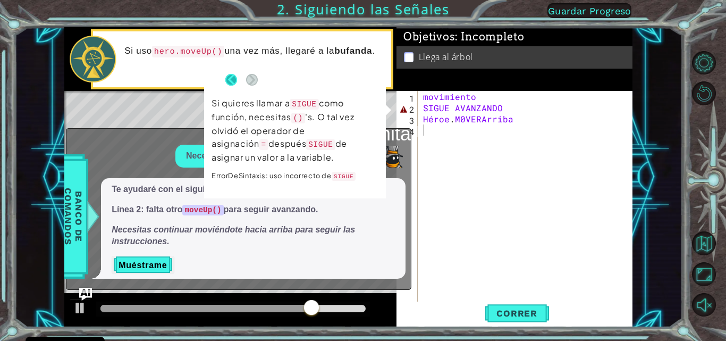
click at [234, 76] on button "Atrás" at bounding box center [235, 80] width 21 height 12
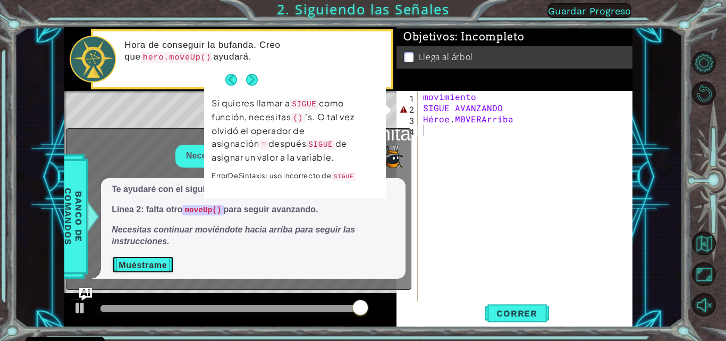
click at [124, 266] on font "Muéstrame" at bounding box center [142, 264] width 48 height 9
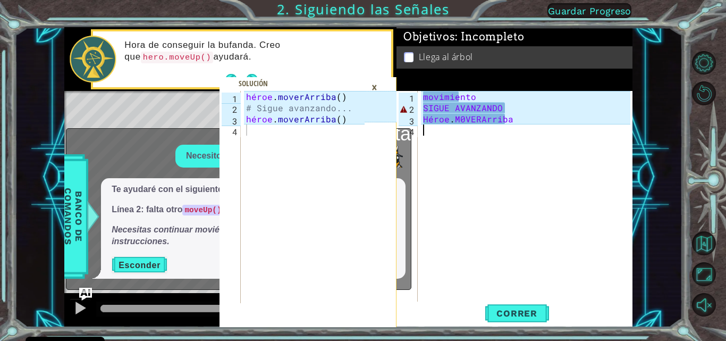
click at [374, 83] on font "×" at bounding box center [374, 87] width 6 height 17
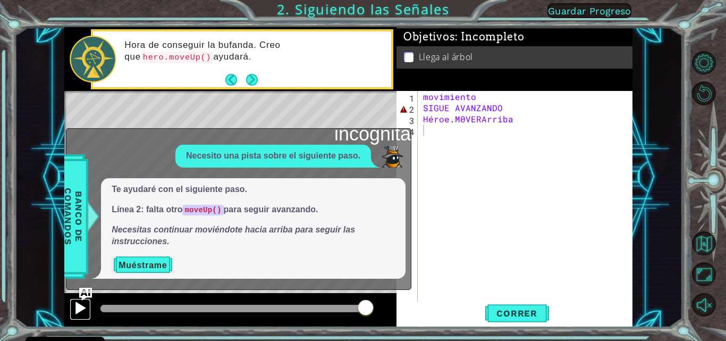
click at [71, 302] on button at bounding box center [80, 309] width 21 height 22
click at [254, 79] on button "Próximo" at bounding box center [251, 79] width 13 height 13
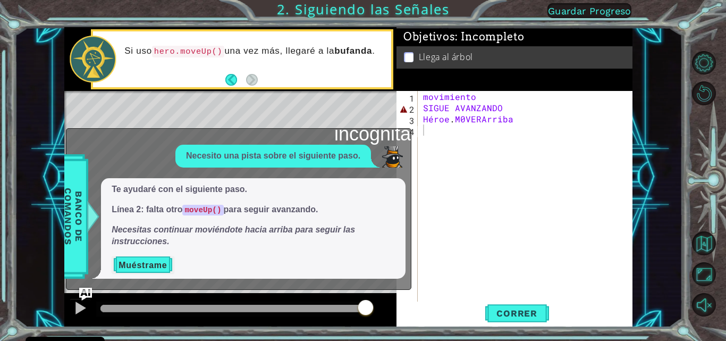
drag, startPoint x: 246, startPoint y: 71, endPoint x: 239, endPoint y: 70, distance: 7.1
click at [239, 70] on div "Si uso hero.moveUp() una vez más, llegaré a [PERSON_NAME] ." at bounding box center [254, 59] width 274 height 38
click at [278, 120] on div "Mapa de niveles" at bounding box center [309, 247] width 491 height 313
click at [131, 270] on button "Muéstrame" at bounding box center [143, 265] width 62 height 18
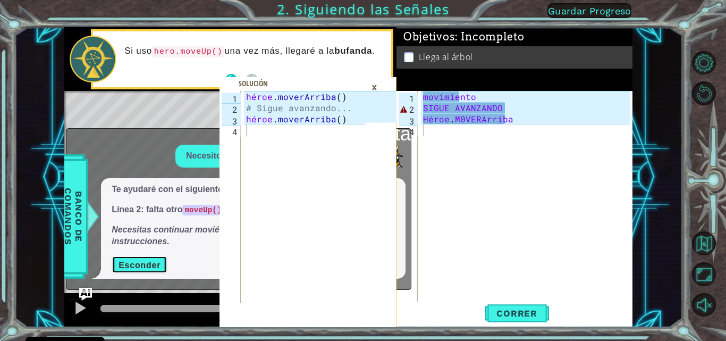
click at [138, 258] on button "Esconder" at bounding box center [140, 265] width 56 height 18
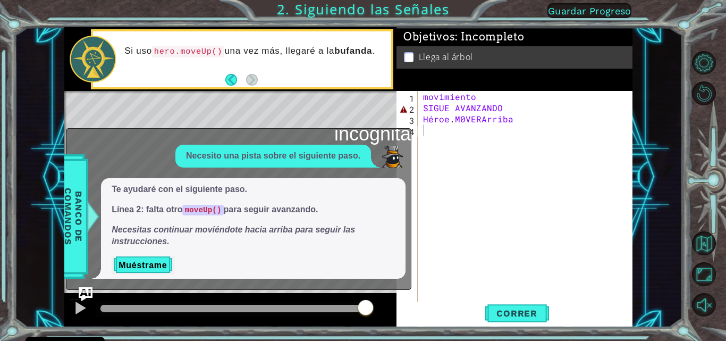
click at [85, 287] on img "Pregúntale a la IA" at bounding box center [86, 294] width 14 height 14
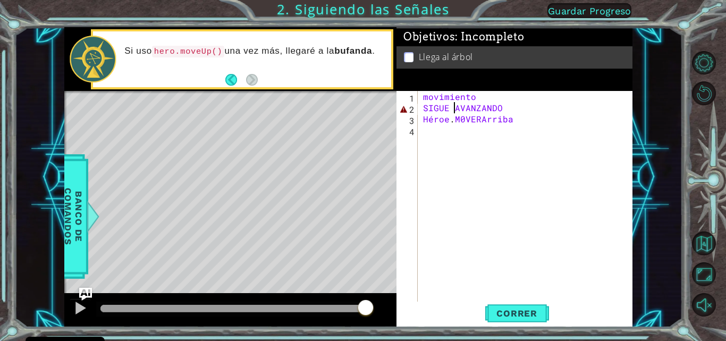
click at [452, 111] on div "movimiento SIGUE AVANZANDO Héroe . [GEOGRAPHIC_DATA]" at bounding box center [528, 208] width 215 height 234
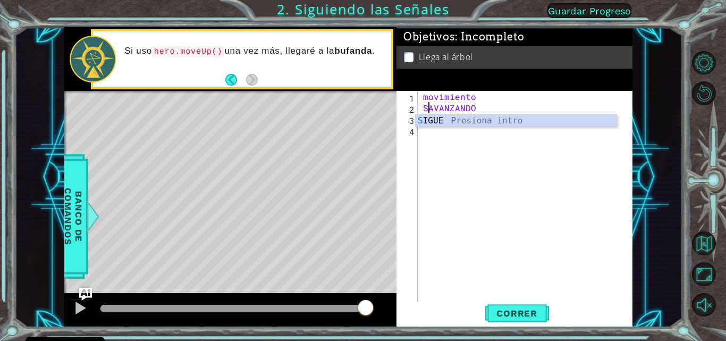
scroll to position [0, 2]
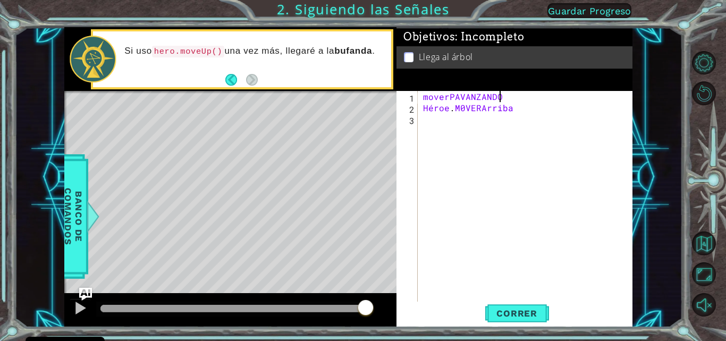
click at [505, 97] on div "moverPAVANZANDO Héroe . [GEOGRAPHIC_DATA]" at bounding box center [528, 208] width 215 height 234
type textarea "m"
click at [541, 112] on div "Héroe . [GEOGRAPHIC_DATA]" at bounding box center [528, 208] width 215 height 234
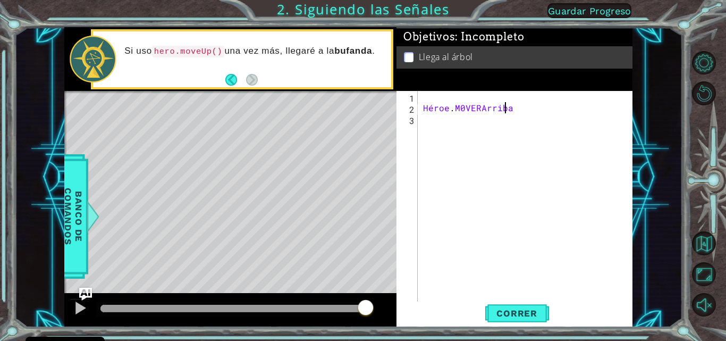
click at [531, 110] on div "Héroe . [GEOGRAPHIC_DATA]" at bounding box center [528, 208] width 215 height 234
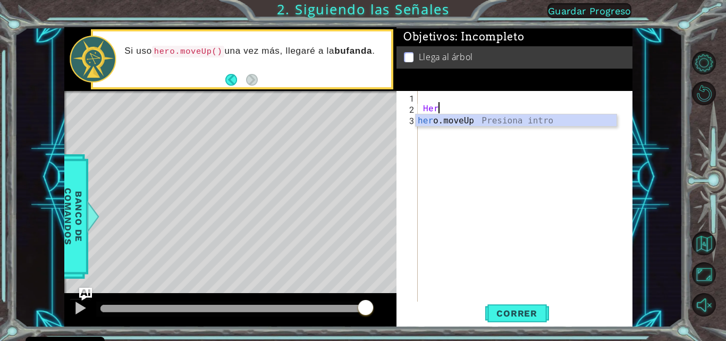
type textarea "H"
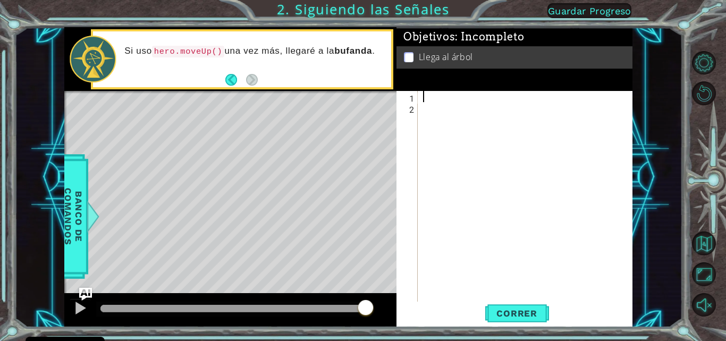
type textarea "h"
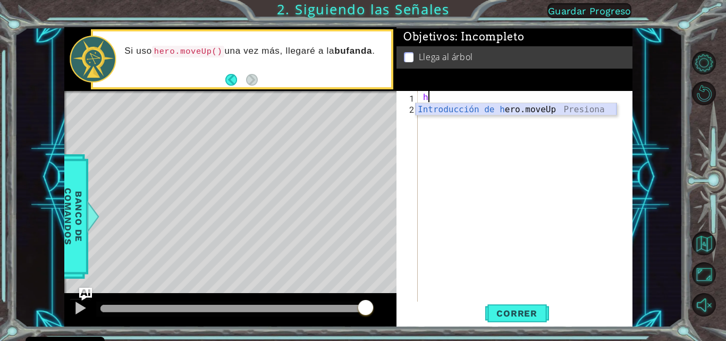
click at [516, 108] on div "Introducción de [PERSON_NAME].moveUp Presiona" at bounding box center [515, 122] width 201 height 38
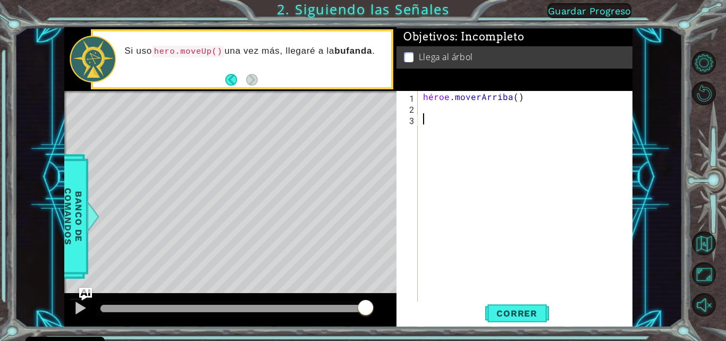
click at [432, 120] on div "héroe . moverArriba ( )" at bounding box center [528, 208] width 215 height 234
click at [422, 107] on div "héroe . moverArriba ( )" at bounding box center [528, 208] width 215 height 234
type textarea "h"
click at [525, 125] on div "Introducción de [PERSON_NAME].moveUp Presiona" at bounding box center [515, 133] width 201 height 38
click at [508, 309] on font "Correr" at bounding box center [516, 313] width 41 height 11
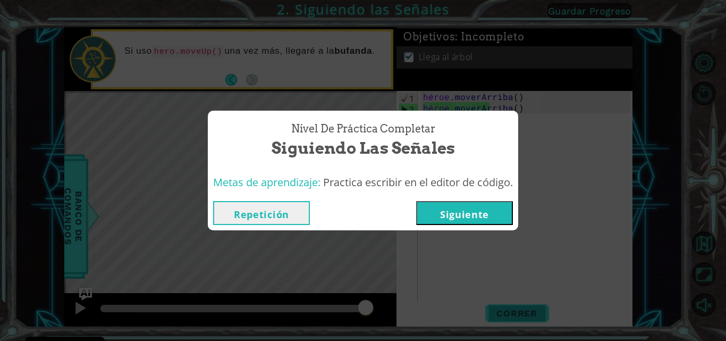
click at [508, 309] on div "Nivel de Práctica Completar Siguiendo las Señales Metas de aprendizaje: Practic…" at bounding box center [363, 170] width 726 height 341
click at [458, 199] on div "Repetición [GEOGRAPHIC_DATA]" at bounding box center [363, 212] width 310 height 35
click at [456, 209] on font "Siguiente" at bounding box center [464, 214] width 49 height 13
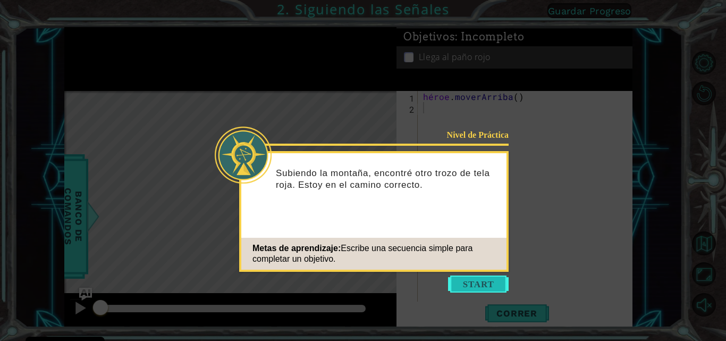
click at [476, 278] on button "Comenzar" at bounding box center [478, 283] width 61 height 17
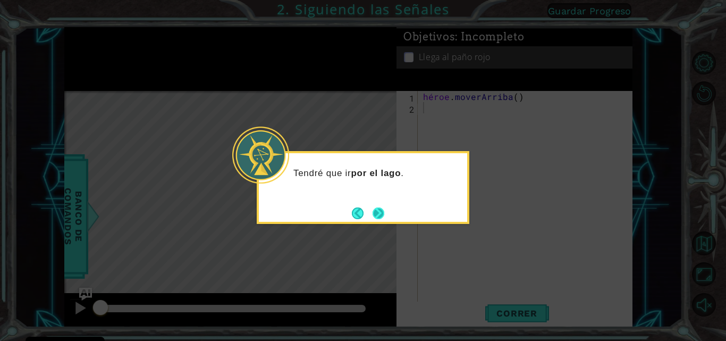
click at [378, 207] on button "Próximo" at bounding box center [378, 213] width 12 height 12
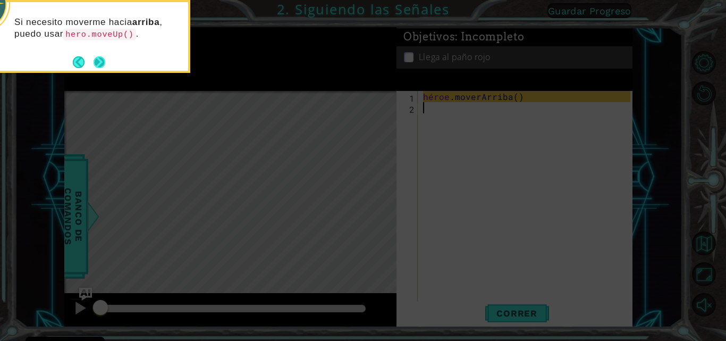
click at [102, 68] on button "Próximo" at bounding box center [99, 62] width 12 height 12
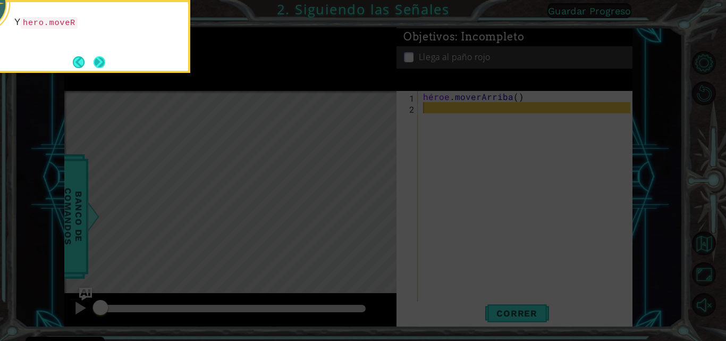
click at [101, 55] on button "Próximo" at bounding box center [99, 62] width 18 height 18
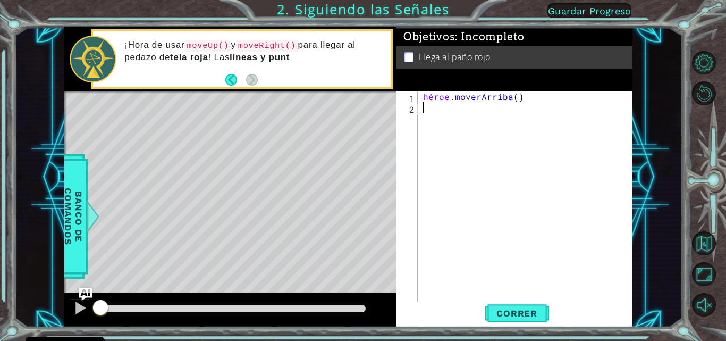
click at [445, 121] on div "héroe . moverArriba ( )" at bounding box center [528, 208] width 215 height 234
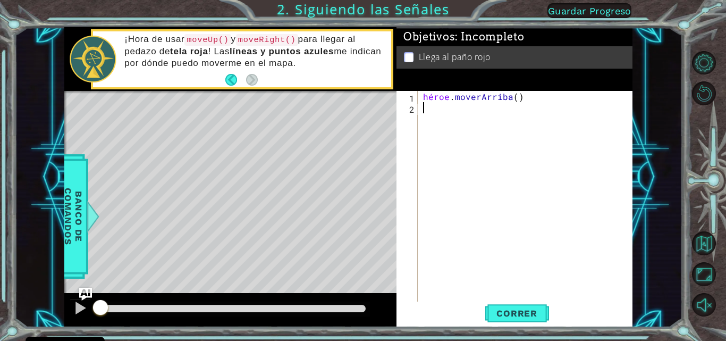
type textarea "h"
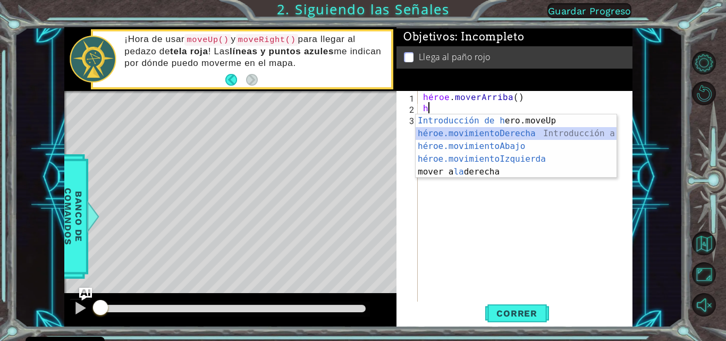
click at [526, 130] on div "Introducción de [PERSON_NAME].moveUp Presiona héroe.movimientoDerecha ​ Introdu…" at bounding box center [515, 158] width 201 height 89
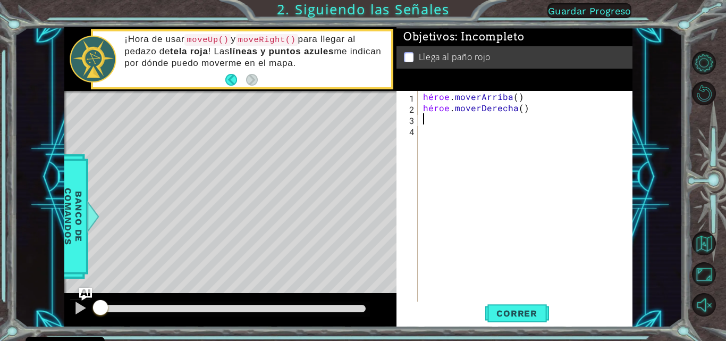
click at [479, 122] on div "héroe . [PERSON_NAME] ( ) héroe . moverDerecha ( )" at bounding box center [528, 208] width 215 height 234
type textarea "h"
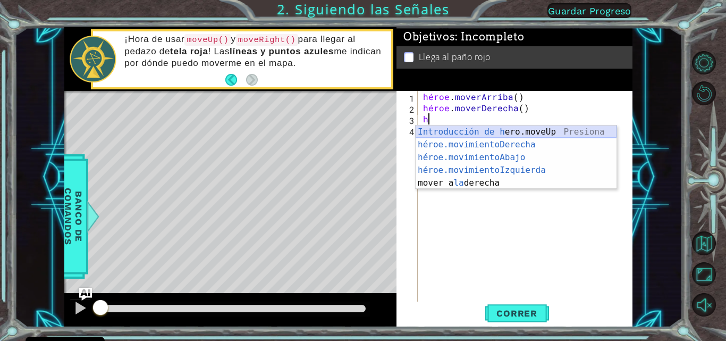
click at [506, 136] on div "Introducción de [PERSON_NAME].moveUp Presiona héroe.movimientoDerecha ​ Introdu…" at bounding box center [515, 169] width 201 height 89
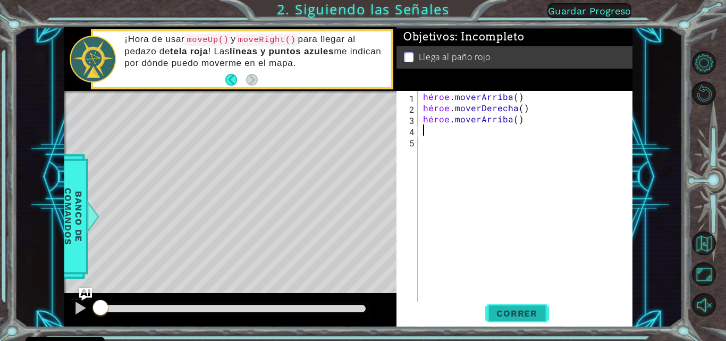
click at [516, 304] on button "Correr" at bounding box center [517, 312] width 64 height 23
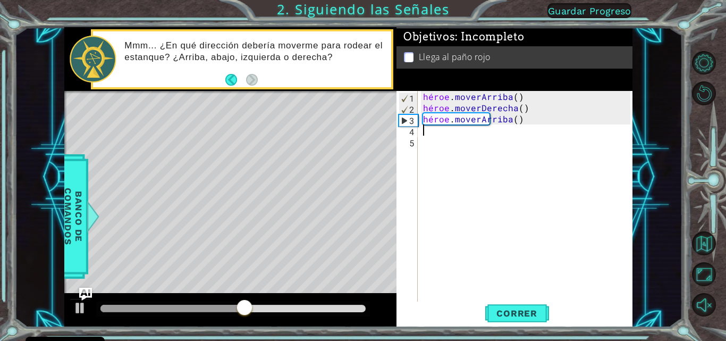
click at [462, 144] on div "héroe . [PERSON_NAME] ( ) héroe . moverDerecha ( ) héroe . moverArriba ( )" at bounding box center [528, 208] width 215 height 234
type textarea "h"
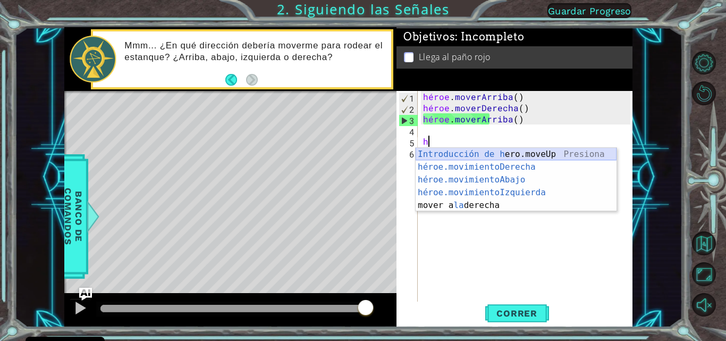
click at [491, 152] on div "Introducción de [PERSON_NAME].moveUp Presiona héroe.movimientoDerecha ​ Introdu…" at bounding box center [515, 192] width 201 height 89
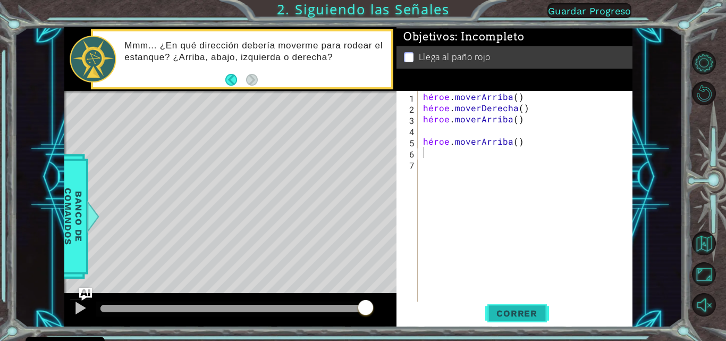
click at [513, 304] on button "Correr" at bounding box center [517, 312] width 64 height 23
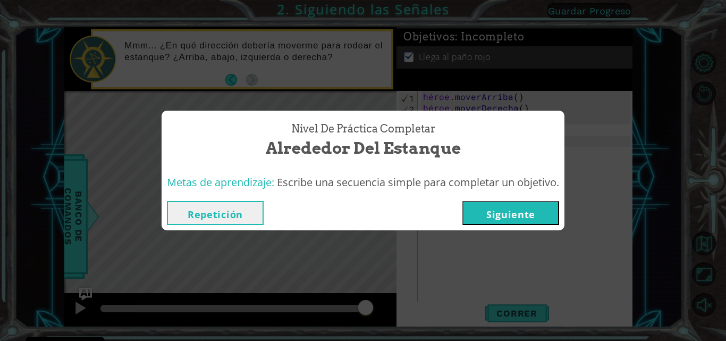
click at [524, 202] on button "Siguiente" at bounding box center [510, 213] width 97 height 24
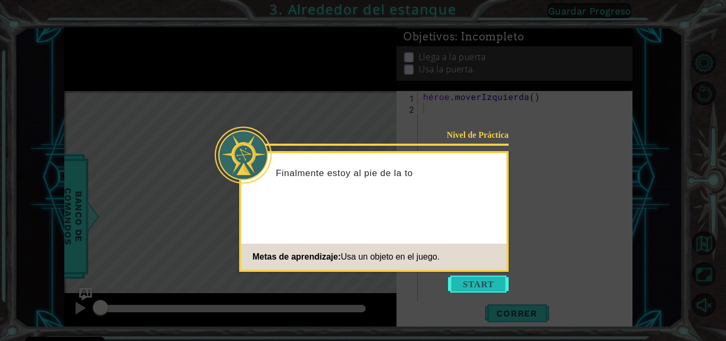
click at [501, 276] on button "Comenzar" at bounding box center [478, 283] width 61 height 17
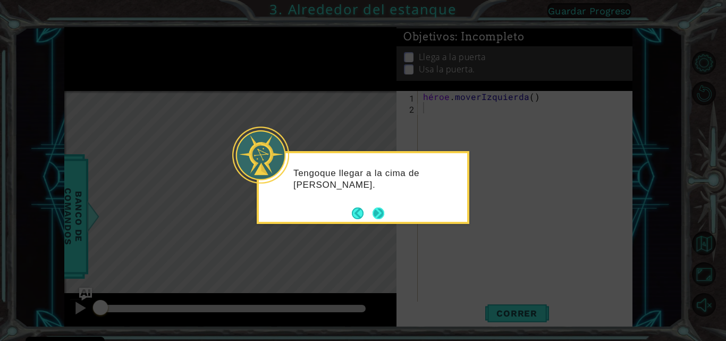
click at [374, 208] on button "Próximo" at bounding box center [378, 213] width 18 height 18
click at [382, 213] on button "Próximo" at bounding box center [378, 213] width 12 height 12
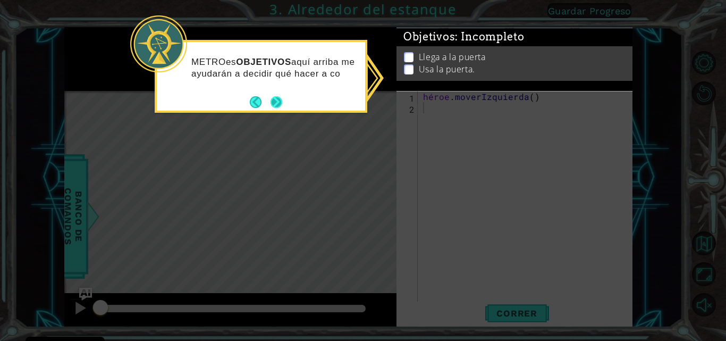
click at [278, 106] on button "Próximo" at bounding box center [276, 102] width 12 height 12
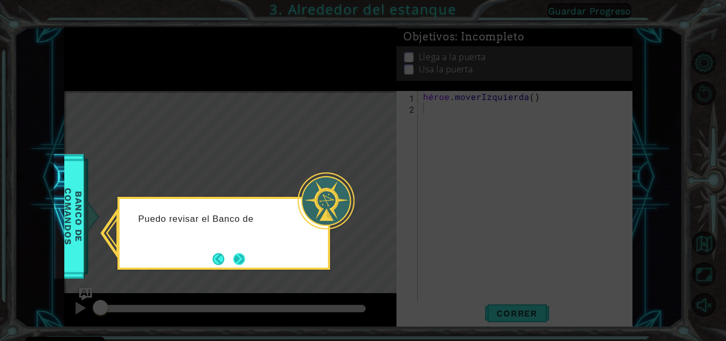
click at [241, 250] on button "Próximo" at bounding box center [239, 258] width 17 height 17
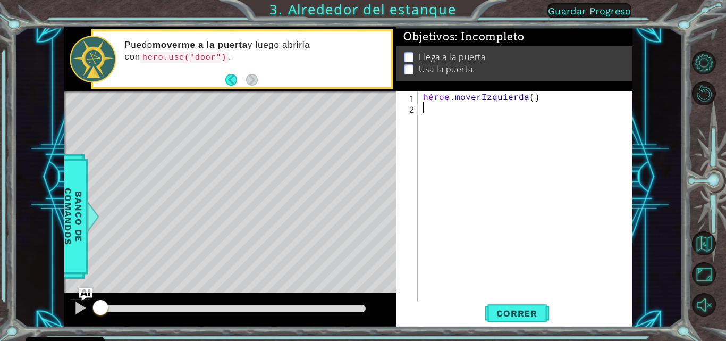
click at [424, 115] on div "héroe . moverIzquierda ( )" at bounding box center [528, 208] width 215 height 234
type textarea "h"
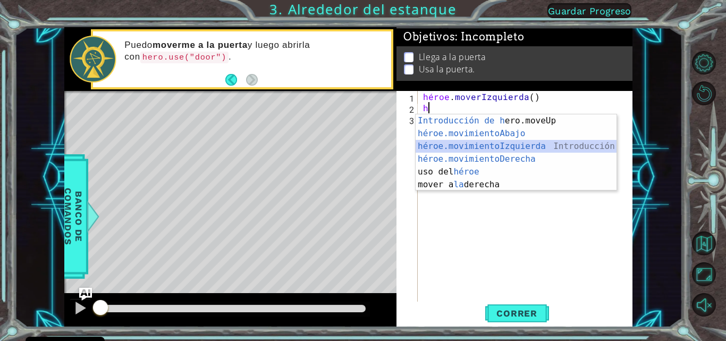
click at [495, 147] on div "Introducción de [PERSON_NAME].moveUp Presiona héroe.movimientoAbajo ​ Introducc…" at bounding box center [515, 165] width 201 height 102
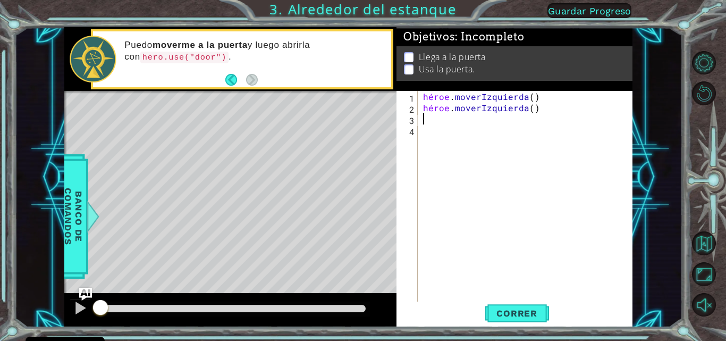
type textarea "h"
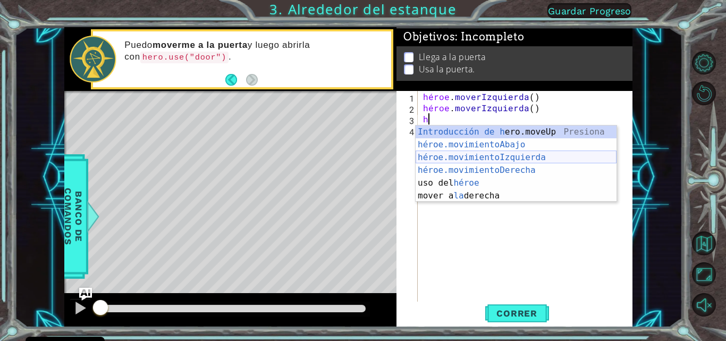
click at [495, 154] on div "Introducción de [PERSON_NAME].moveUp Presiona héroe.movimientoAbajo ​ Introducc…" at bounding box center [515, 176] width 201 height 102
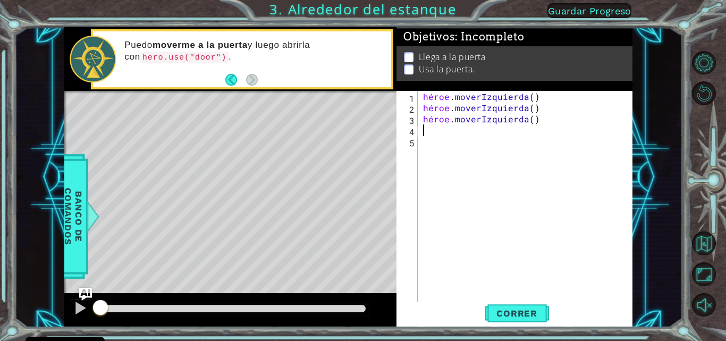
click at [478, 143] on div "héroe . moverIzquierda ( ) héroe . moverIzquierda ( ) héroe . moverIzquierda ( )" at bounding box center [528, 208] width 215 height 234
type textarea "h"
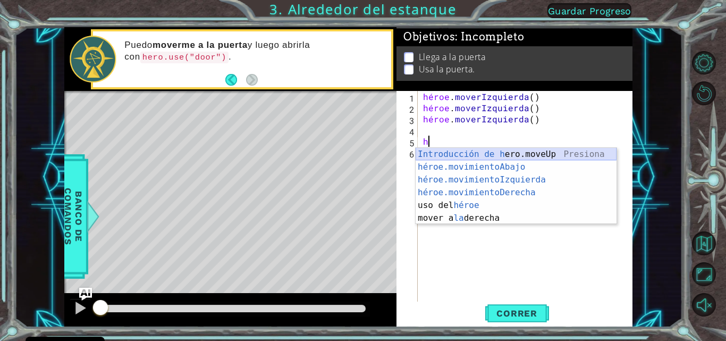
click at [487, 151] on div "Introducción de [PERSON_NAME].moveUp Presiona héroe.movimientoAbajo ​ Introducc…" at bounding box center [515, 199] width 201 height 102
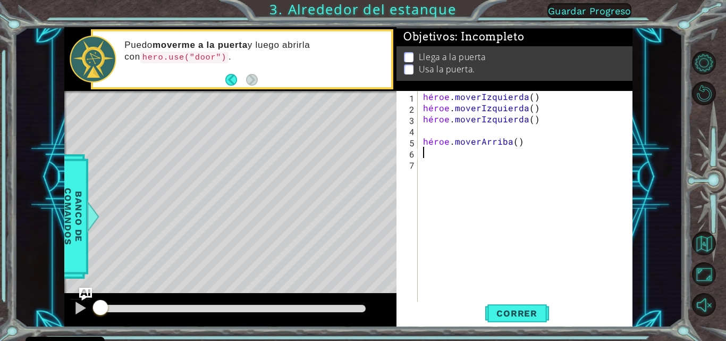
type textarea "h"
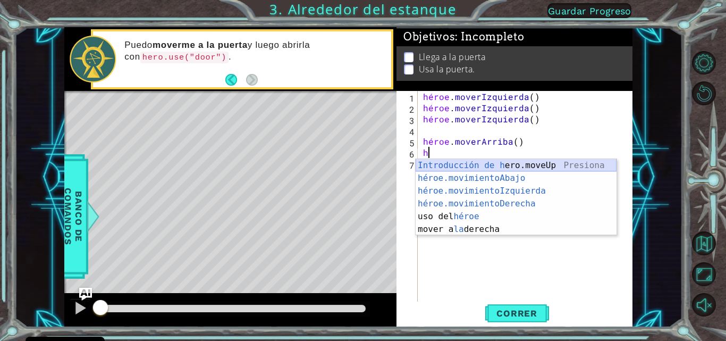
click at [491, 164] on div "Introducción de [PERSON_NAME].moveUp Presiona héroe.movimientoAbajo ​ Introducc…" at bounding box center [515, 210] width 201 height 102
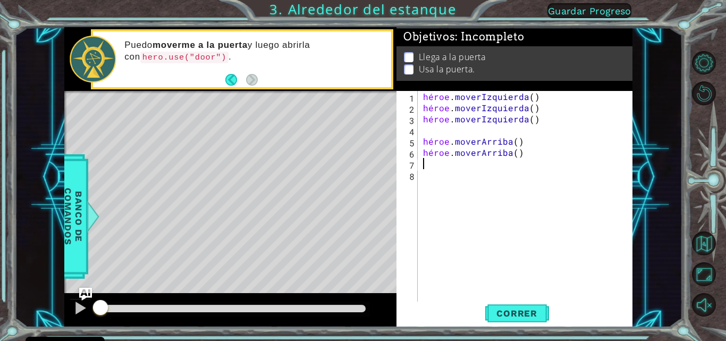
type textarea "h"
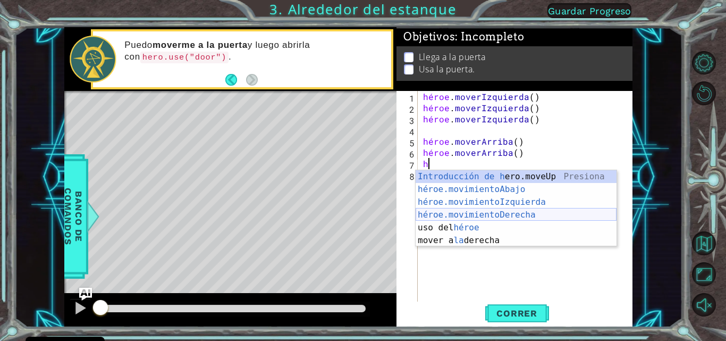
click at [503, 214] on div "Introducción de [PERSON_NAME].moveUp Presiona héroe.movimientoAbajo ​ Introducc…" at bounding box center [515, 221] width 201 height 102
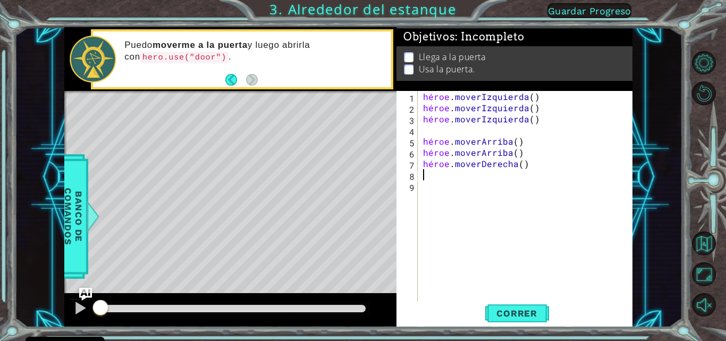
type textarea "h"
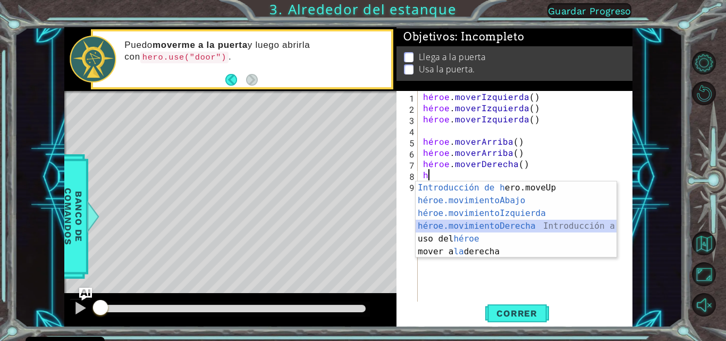
click at [507, 225] on div "Introducción de [PERSON_NAME].moveUp Presiona héroe.movimientoAbajo ​ Introducc…" at bounding box center [515, 232] width 201 height 102
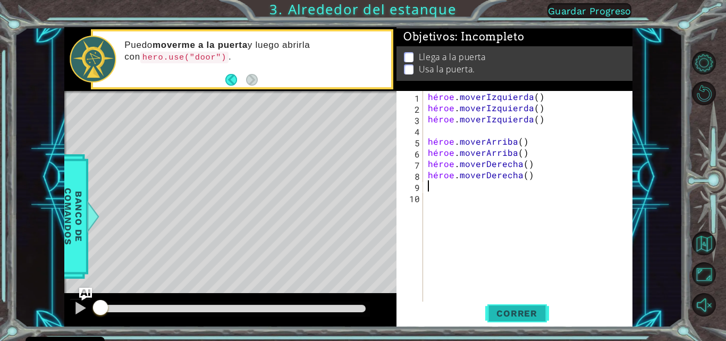
click at [512, 302] on button "Correr" at bounding box center [517, 312] width 64 height 23
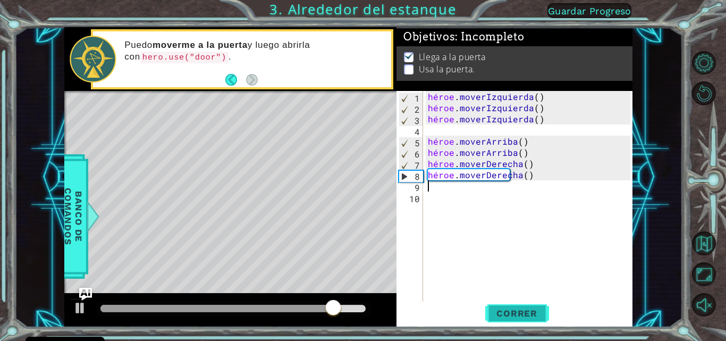
click at [512, 303] on button "Correr" at bounding box center [517, 312] width 64 height 23
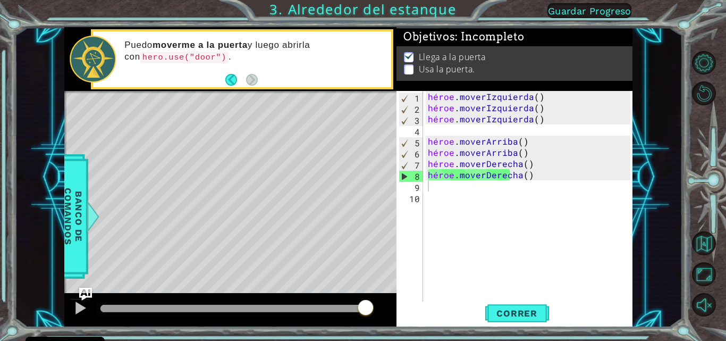
click at [464, 190] on div "héroe . moverIzquierda ( ) héroe . moverIzquierda ( ) héroe . moverIzquierda ( …" at bounding box center [531, 208] width 210 height 234
type textarea "h"
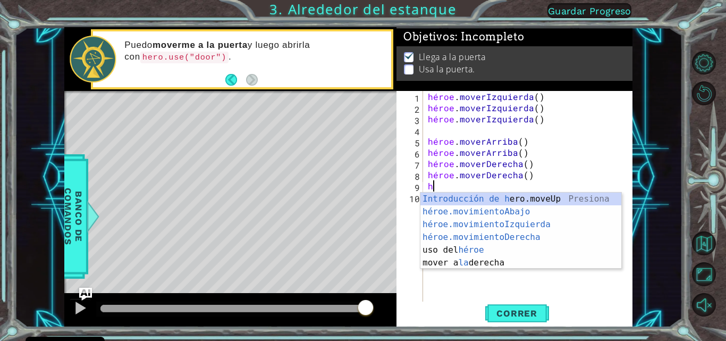
click at [514, 191] on div "héroe . moverIzquierda ( ) héroe . moverIzquierda ( ) héroe . moverIzquierda ( …" at bounding box center [531, 208] width 210 height 234
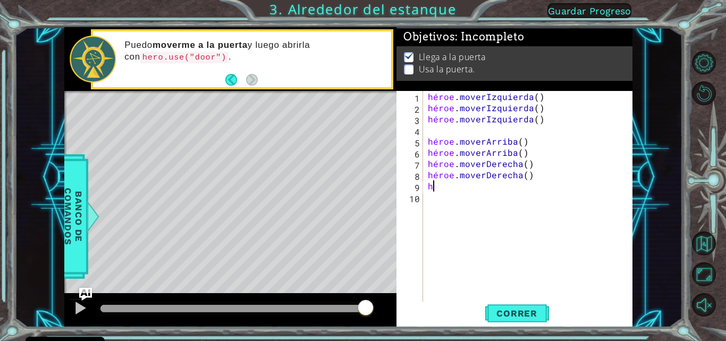
click at [488, 190] on div "héroe . moverIzquierda ( ) héroe . moverIzquierda ( ) héroe . moverIzquierda ( …" at bounding box center [531, 208] width 210 height 234
type textarea "h"
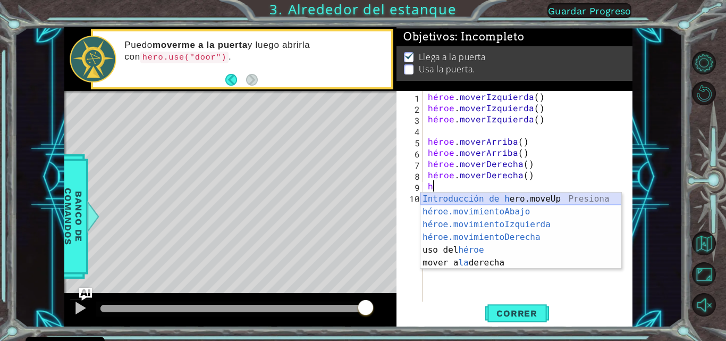
click at [488, 194] on div "Introducción de [PERSON_NAME].moveUp Presiona héroe.movimientoAbajo ​ Introducc…" at bounding box center [520, 243] width 201 height 102
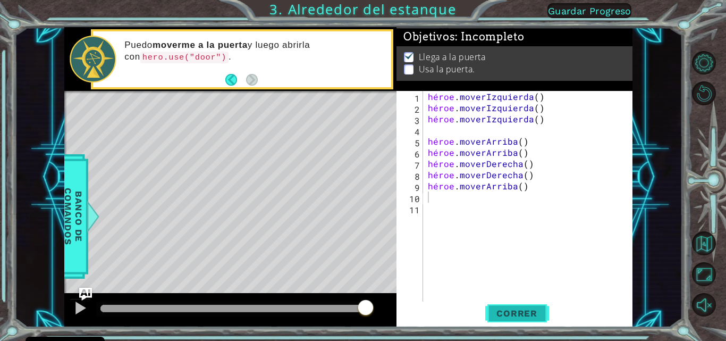
click at [512, 302] on button "Correr" at bounding box center [517, 312] width 64 height 23
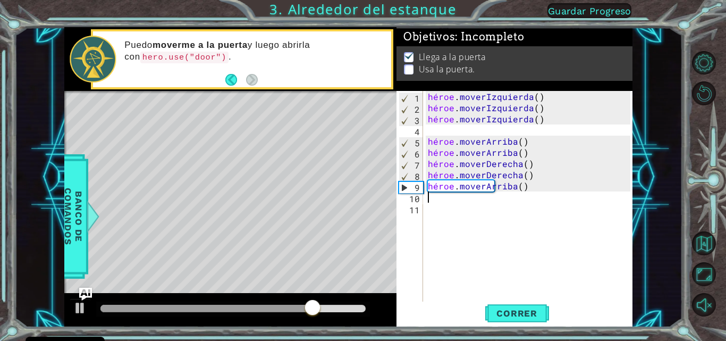
click at [506, 196] on div "héroe . moverIzquierda ( ) héroe . moverIzquierda ( ) héroe . moverIzquierda ( …" at bounding box center [531, 208] width 210 height 234
type textarea "h"
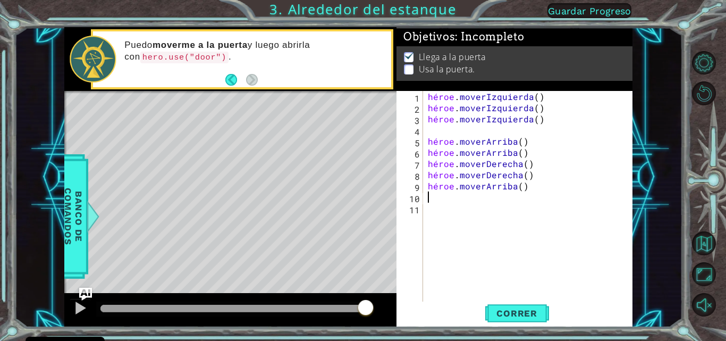
type textarea "u"
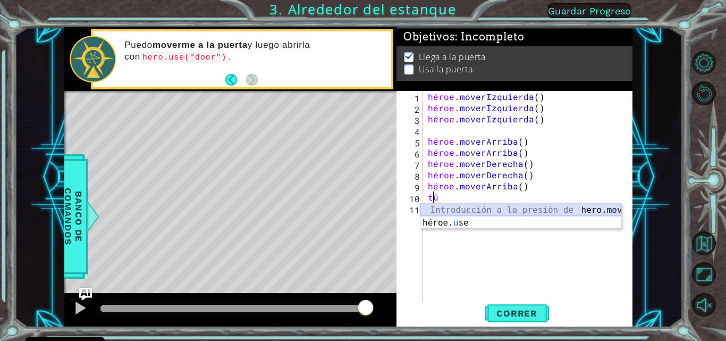
click at [509, 208] on div "Introducción a la presión de hero.move U p héroe. u se Introducción a la presión" at bounding box center [520, 228] width 201 height 51
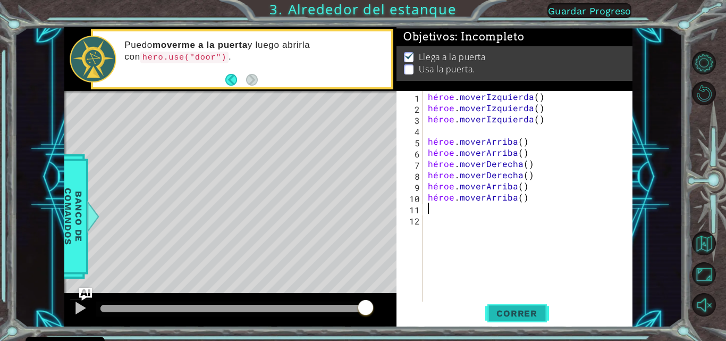
click at [503, 311] on font "Correr" at bounding box center [516, 313] width 41 height 11
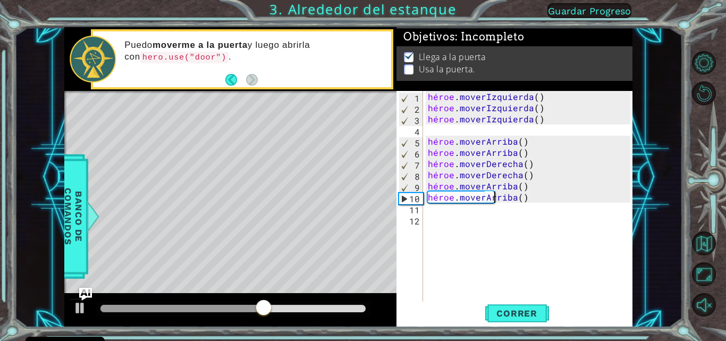
click at [544, 193] on div "héroe . moverIzquierda ( ) héroe . moverIzquierda ( ) héroe . moverIzquierda ( …" at bounding box center [531, 208] width 210 height 234
type textarea "hero.moveUp()"
click at [555, 204] on div "héroe . moverIzquierda ( ) héroe . moverIzquierda ( ) héroe . moverIzquierda ( …" at bounding box center [531, 208] width 210 height 234
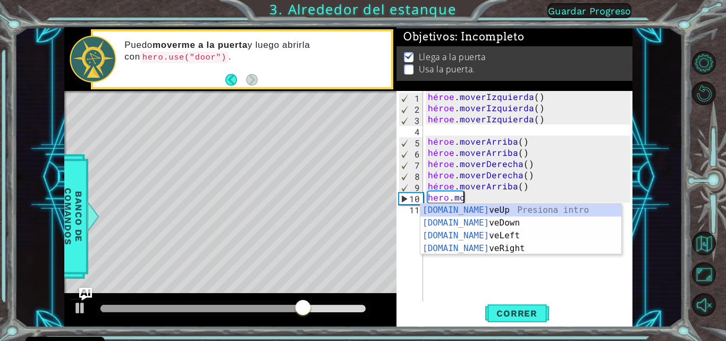
type textarea "h"
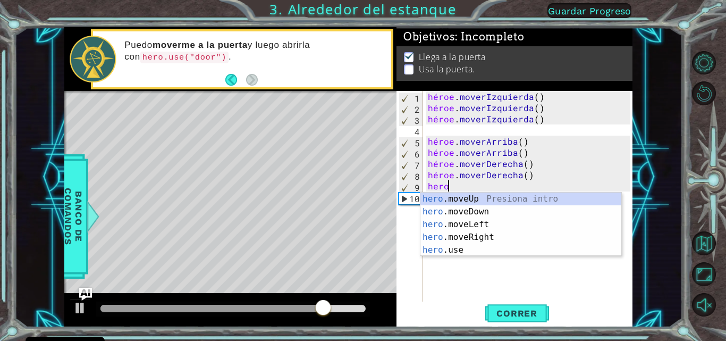
type textarea "h"
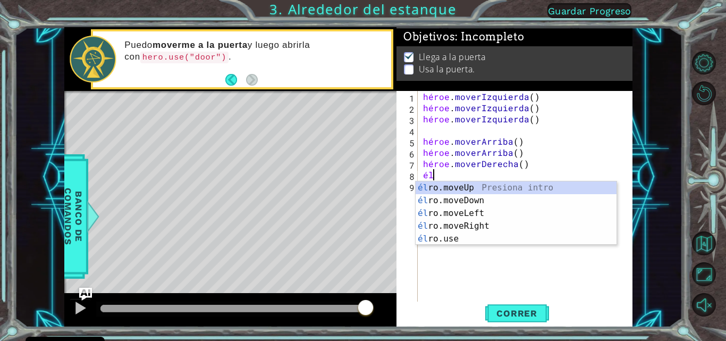
type textarea "h"
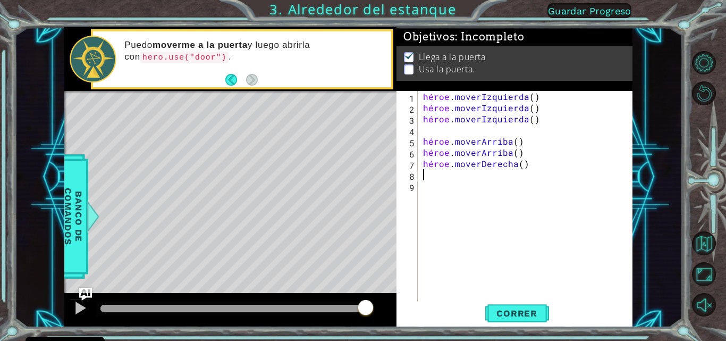
click at [422, 314] on div "Correr" at bounding box center [516, 312] width 236 height 23
click at [493, 313] on span "Correr" at bounding box center [517, 313] width 62 height 11
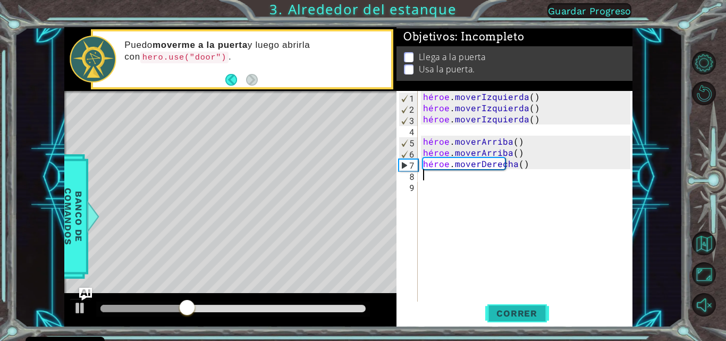
click at [493, 313] on span "Correr" at bounding box center [517, 313] width 62 height 11
type textarea "h"
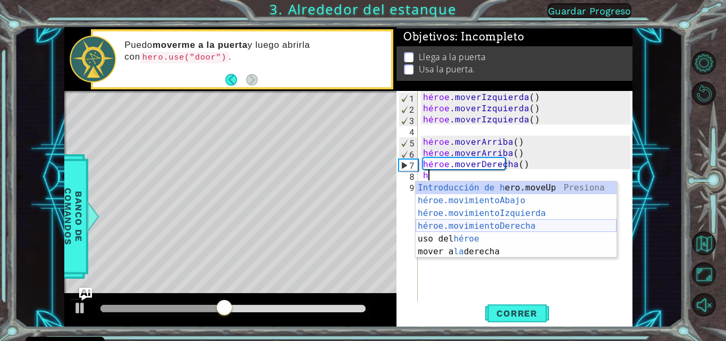
click at [487, 218] on div "Introducción de [PERSON_NAME].moveUp Presiona héroe.movimientoAbajo ​ Introducc…" at bounding box center [515, 232] width 201 height 102
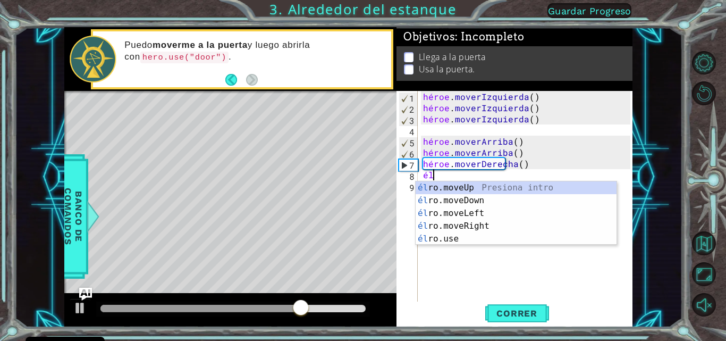
type textarea "h"
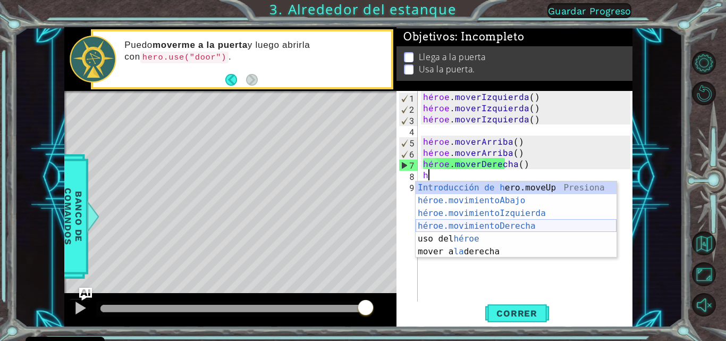
click at [495, 222] on div "Introducción de [PERSON_NAME].moveUp Presiona héroe.movimientoAbajo ​ Introducc…" at bounding box center [515, 232] width 201 height 102
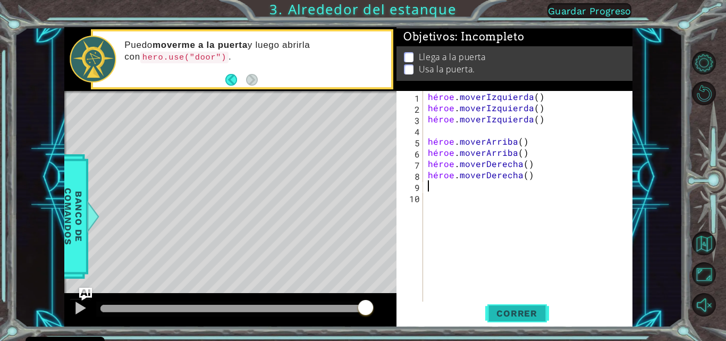
click at [514, 303] on button "Correr" at bounding box center [517, 312] width 64 height 23
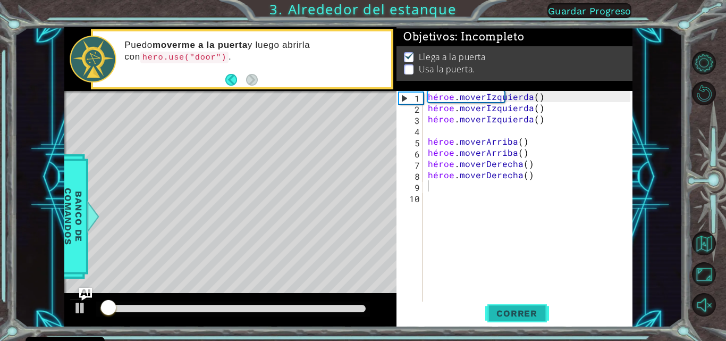
click at [514, 304] on button "Correr" at bounding box center [517, 312] width 64 height 23
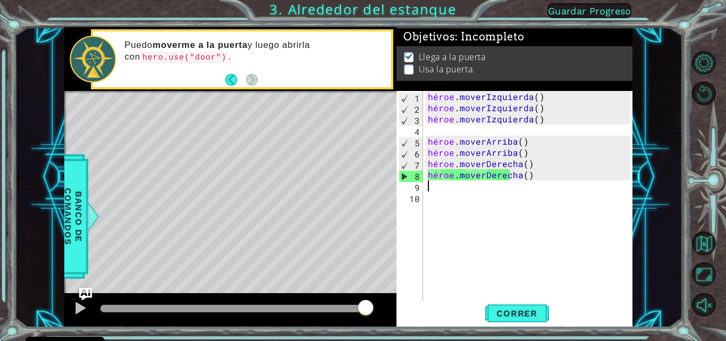
click at [462, 192] on div "héroe . moverIzquierda ( ) héroe . moverIzquierda ( ) héroe . moverIzquierda ( …" at bounding box center [531, 208] width 210 height 234
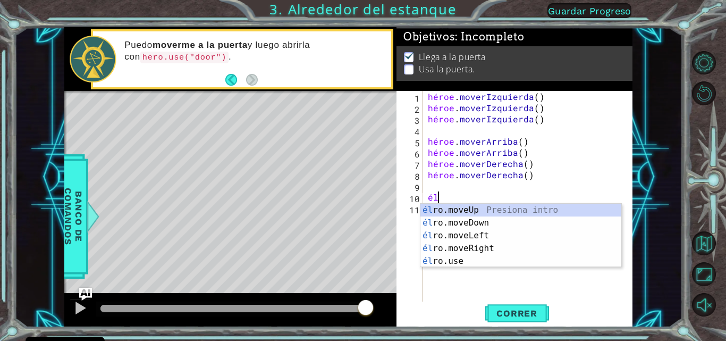
scroll to position [0, 1]
click at [458, 192] on div "héroe . moverIzquierda ( ) héroe . moverIzquierda ( ) héroe . moverIzquierda ( …" at bounding box center [531, 208] width 210 height 234
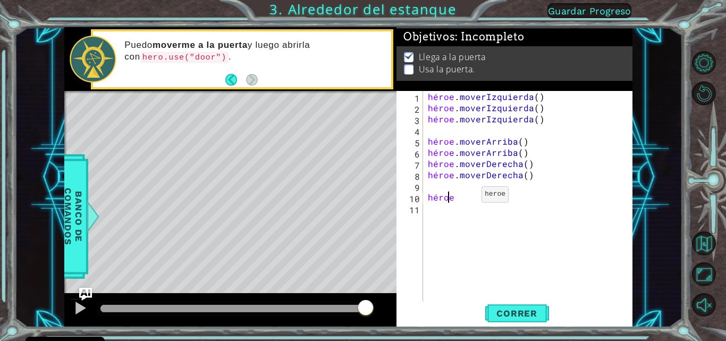
click at [468, 197] on div "héroe . moverIzquierda ( ) héroe . moverIzquierda ( ) héroe . moverIzquierda ( …" at bounding box center [531, 208] width 210 height 234
type textarea "hero u"
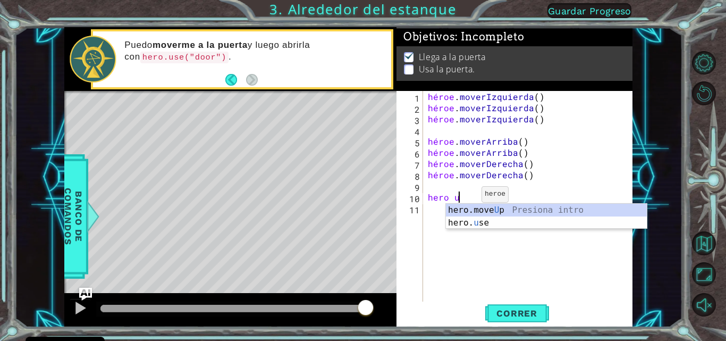
scroll to position [0, 2]
click at [471, 216] on div "Introducción a la presión de hero.move U p héroe. u se Introducción a la presión" at bounding box center [546, 228] width 201 height 51
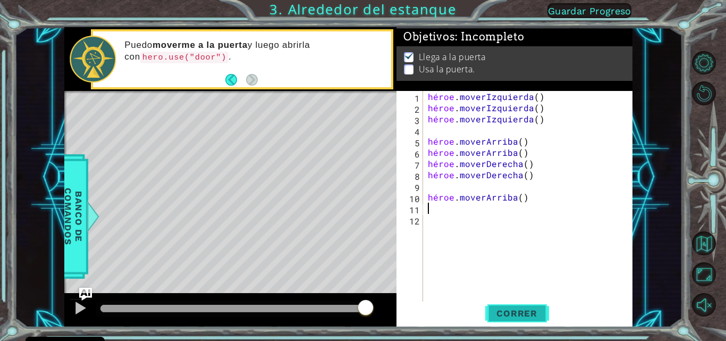
click at [511, 304] on button "Correr" at bounding box center [517, 312] width 64 height 23
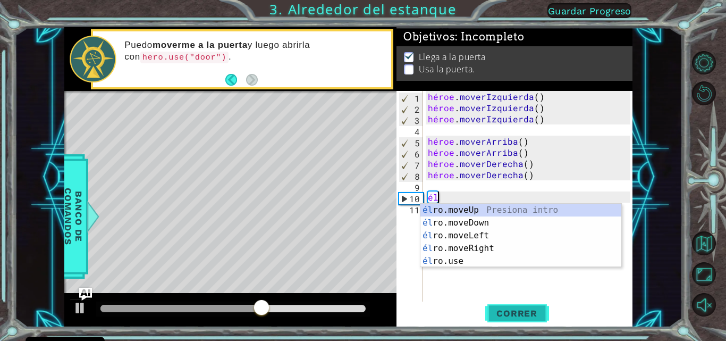
type textarea "h"
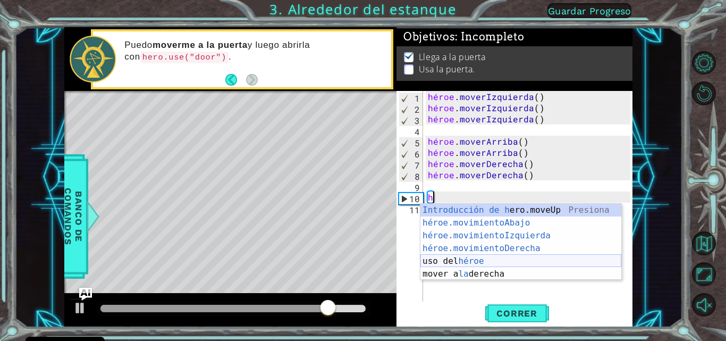
click at [441, 254] on div "Introducción de [PERSON_NAME].moveUp Presiona héroe.movimientoAbajo ​ Introducc…" at bounding box center [520, 254] width 201 height 102
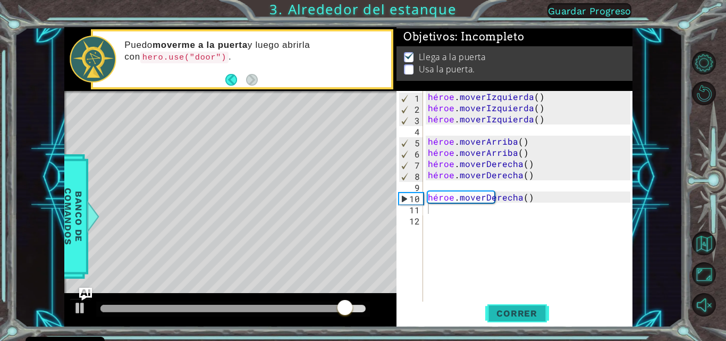
click at [509, 308] on font "Correr" at bounding box center [516, 313] width 41 height 11
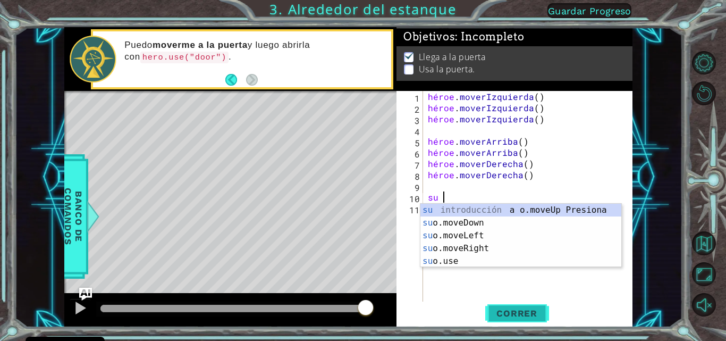
type textarea "h"
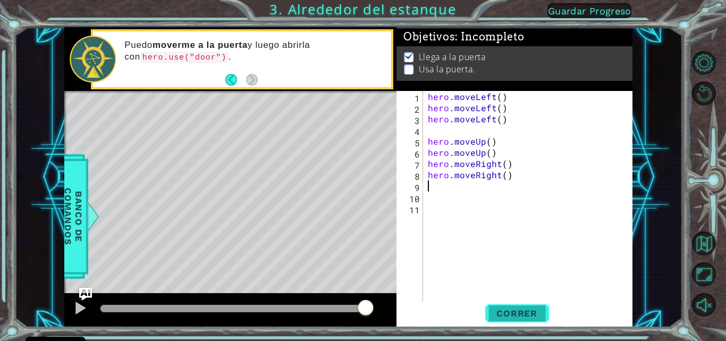
click at [433, 186] on div "hero . moveLeft ( ) hero . moveLeft ( ) hero . moveLeft ( ) hero . moveUp ( ) h…" at bounding box center [531, 208] width 210 height 234
type textarea "h"
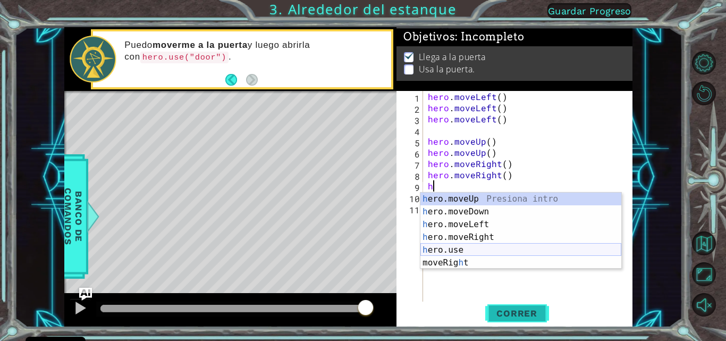
click at [448, 246] on div "h ero.moveUp Presiona intro h ero.moveDown Presiona intro h ero.moveLeft Presio…" at bounding box center [520, 243] width 201 height 102
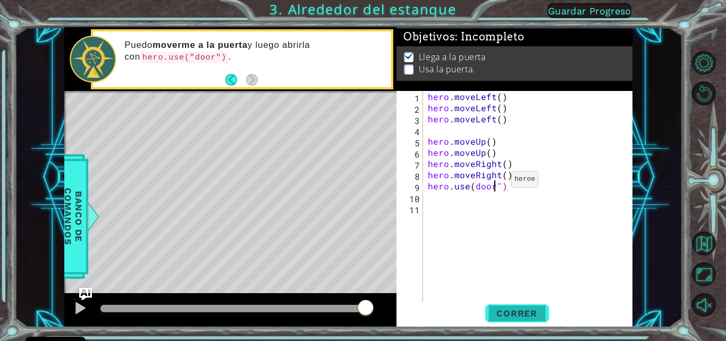
scroll to position [0, 4]
click at [537, 309] on span "Correr" at bounding box center [517, 313] width 62 height 11
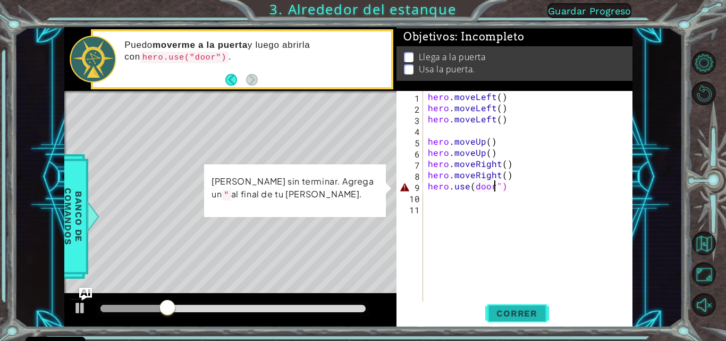
click at [528, 310] on span "Correr" at bounding box center [517, 313] width 62 height 11
click at [475, 186] on div "hero . moveLeft ( ) hero . moveLeft ( ) hero . moveLeft ( ) hero . moveUp ( ) h…" at bounding box center [531, 208] width 210 height 234
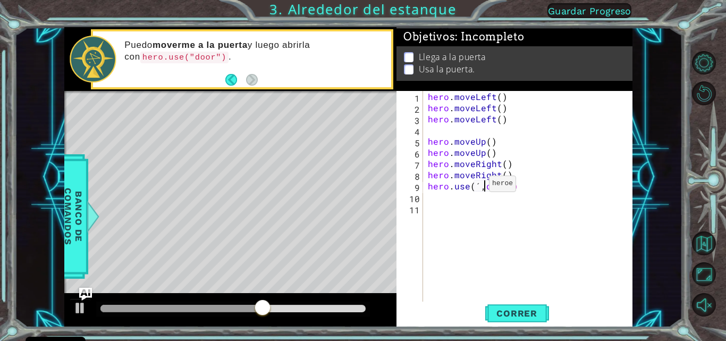
type textarea "hero.use(´door")"
click at [508, 205] on div "hero . moveLeft ( ) hero . moveLeft ( ) hero . moveLeft ( ) hero . moveUp ( ) h…" at bounding box center [531, 208] width 210 height 234
click at [477, 183] on div "hero . moveLeft ( ) hero . moveLeft ( ) hero . moveLeft ( ) hero . moveUp ( ) h…" at bounding box center [531, 208] width 210 height 234
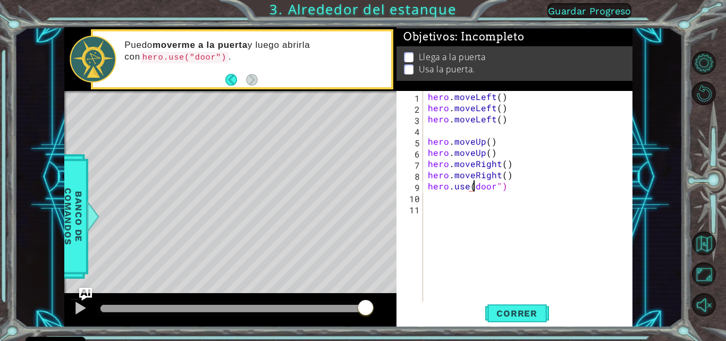
click at [506, 187] on div "hero . moveLeft ( ) hero . moveLeft ( ) hero . moveLeft ( ) hero . moveUp ( ) h…" at bounding box center [531, 208] width 210 height 234
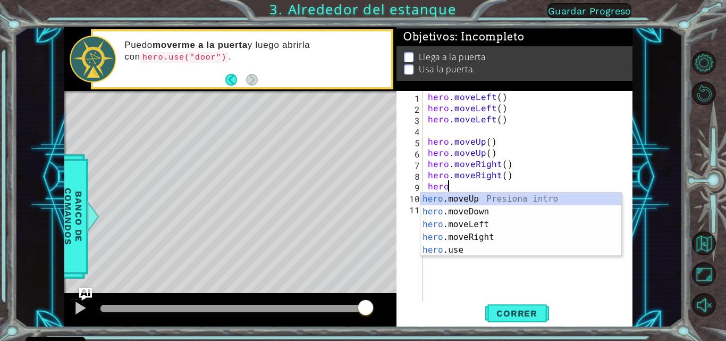
scroll to position [0, 0]
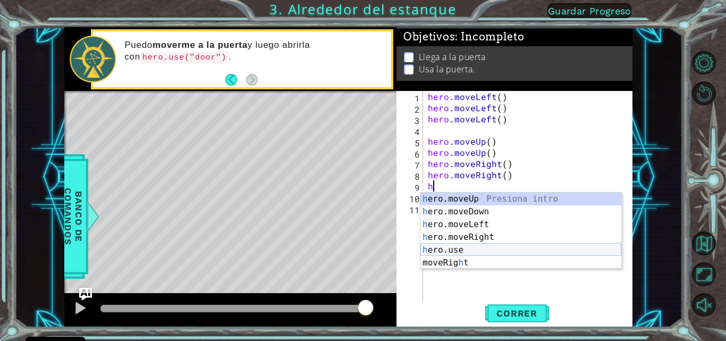
click at [461, 246] on div "h ero.moveUp Presiona intro h ero.moveDown Presiona intro h ero.moveLeft Presio…" at bounding box center [520, 243] width 201 height 102
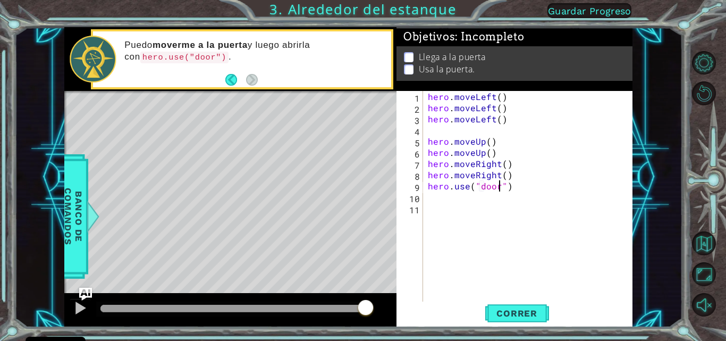
scroll to position [0, 5]
type textarea "hero.use("door")"
click at [509, 303] on button "Correr" at bounding box center [517, 312] width 64 height 23
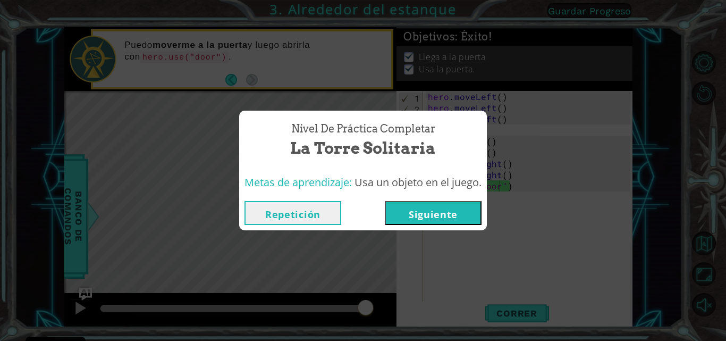
click at [446, 206] on button "Siguiente" at bounding box center [433, 213] width 97 height 24
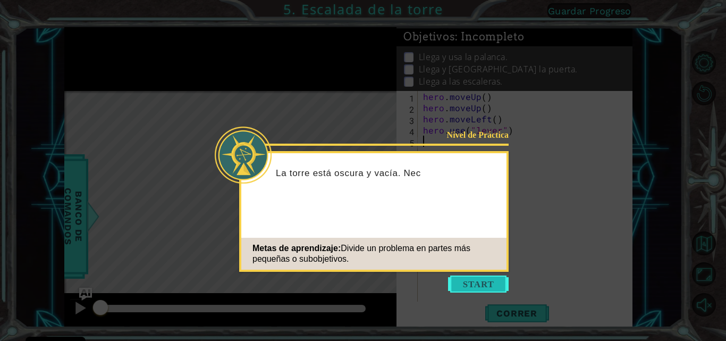
click at [472, 279] on button "Start" at bounding box center [478, 283] width 61 height 17
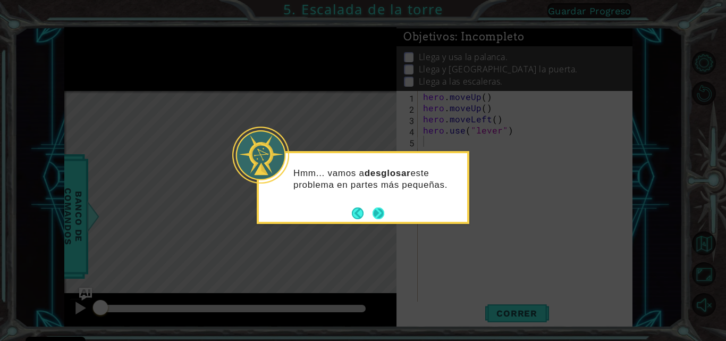
click at [377, 211] on button "Next" at bounding box center [378, 213] width 12 height 12
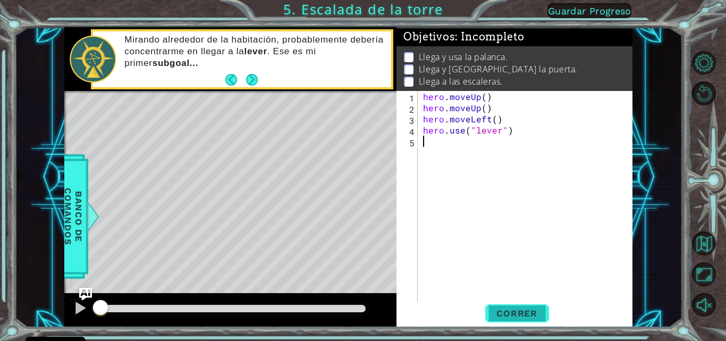
click at [498, 306] on button "Correr" at bounding box center [517, 312] width 64 height 23
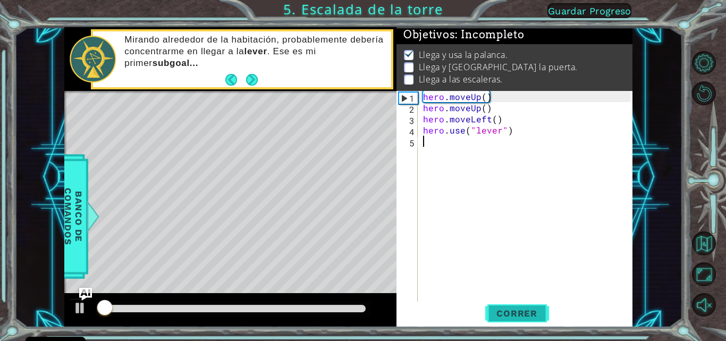
scroll to position [8, 0]
click at [498, 308] on span "Correr" at bounding box center [517, 313] width 62 height 11
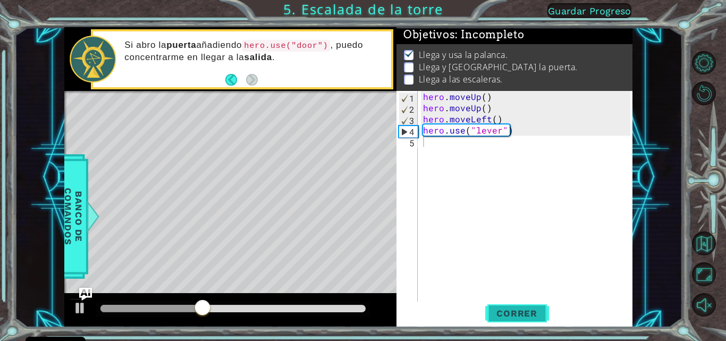
click at [497, 310] on span "Correr" at bounding box center [517, 313] width 62 height 11
type textarea "h"
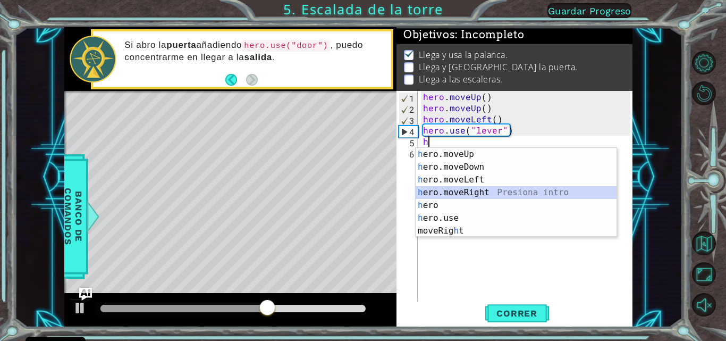
click at [487, 189] on div "h ero.moveUp Presiona intro h ero.moveDown Presiona intro h ero.moveLeft Presio…" at bounding box center [515, 205] width 201 height 115
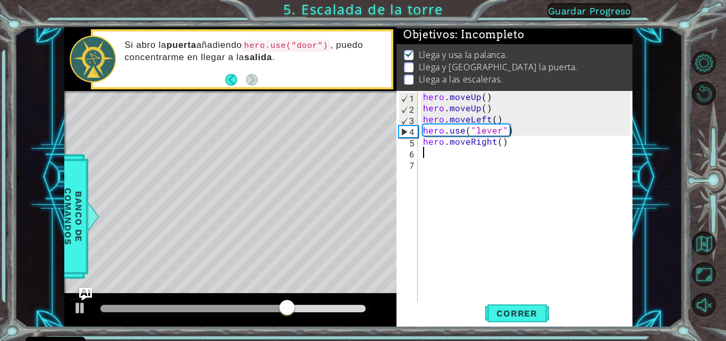
type textarea "h"
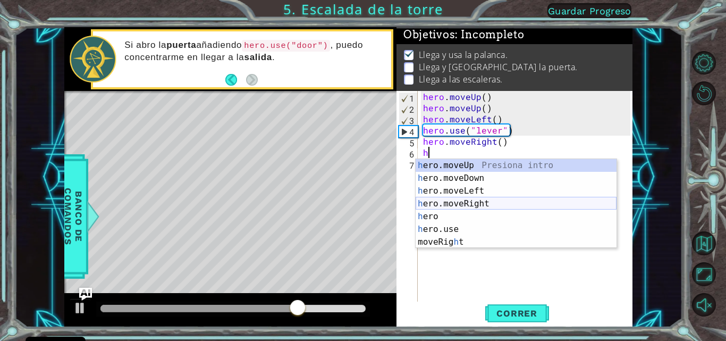
click at [488, 202] on div "h ero.moveUp Presiona intro h ero.moveDown Presiona intro h ero.moveLeft Presio…" at bounding box center [515, 216] width 201 height 115
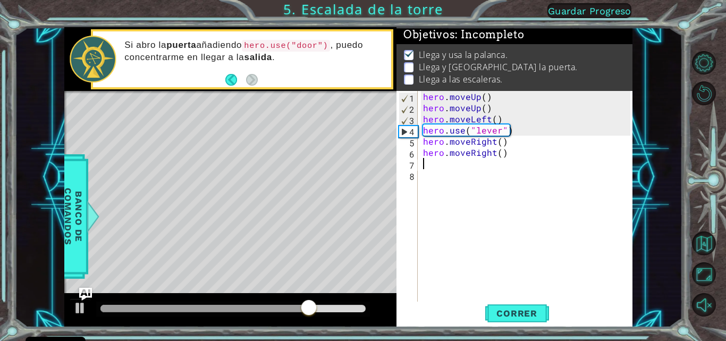
type textarea "h"
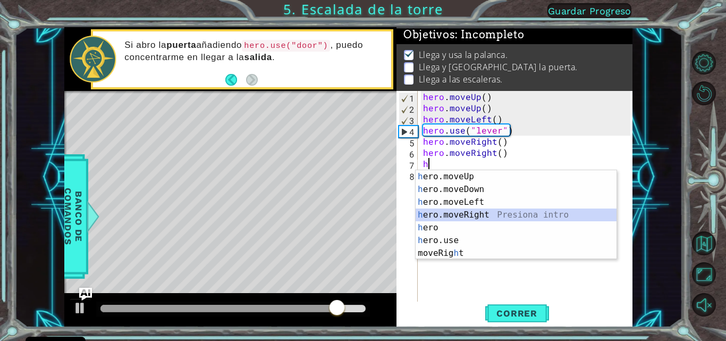
click at [488, 211] on div "h ero.moveUp Presiona intro h ero.moveDown Presiona intro h ero.moveLeft Presio…" at bounding box center [515, 227] width 201 height 115
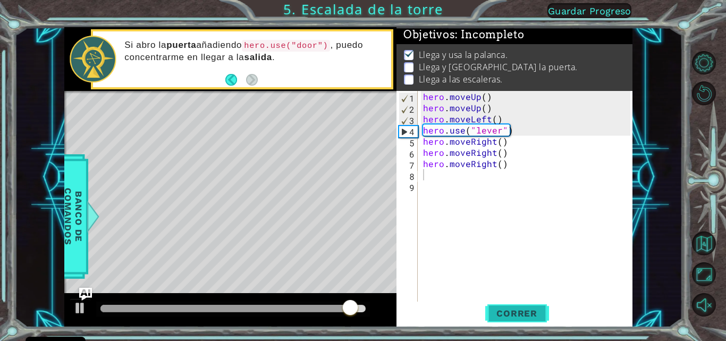
click at [525, 303] on button "Correr" at bounding box center [517, 312] width 64 height 23
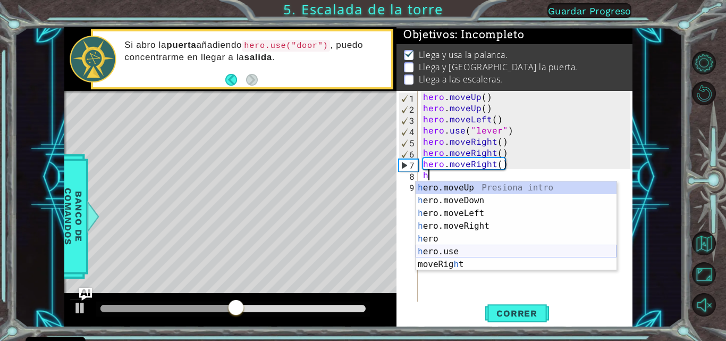
click at [467, 251] on div "h ero.moveUp Presiona intro h ero.moveDown Presiona intro h ero.moveLeft Presio…" at bounding box center [515, 238] width 201 height 115
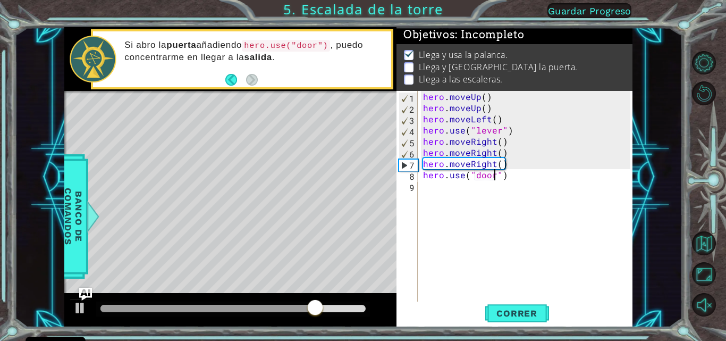
scroll to position [0, 5]
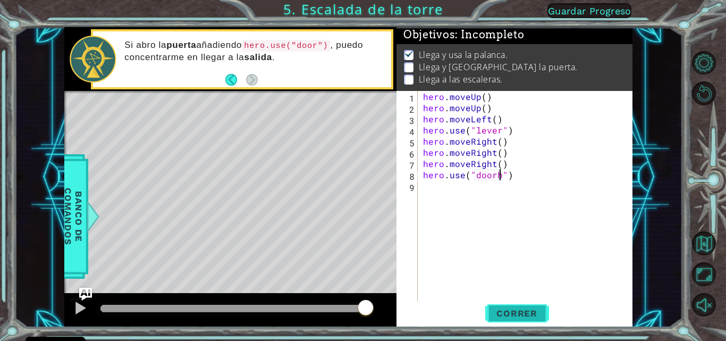
type textarea "hero.use("door")"
drag, startPoint x: 469, startPoint y: 198, endPoint x: 459, endPoint y: 193, distance: 10.5
click at [459, 193] on div "hero . moveUp ( ) hero . moveUp ( ) hero . moveLeft ( ) hero . use ( "lever" ) …" at bounding box center [528, 208] width 215 height 234
click at [496, 302] on button "Correr" at bounding box center [517, 312] width 64 height 23
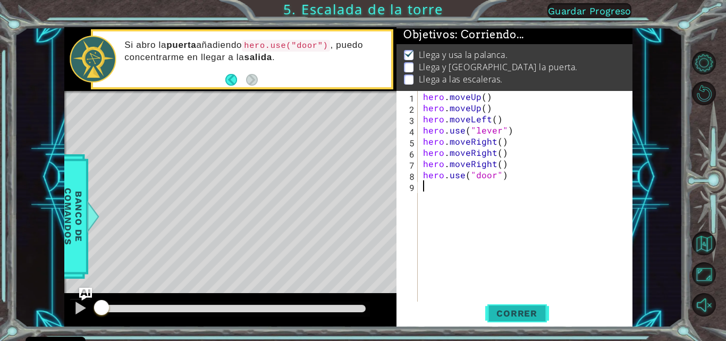
scroll to position [8, 0]
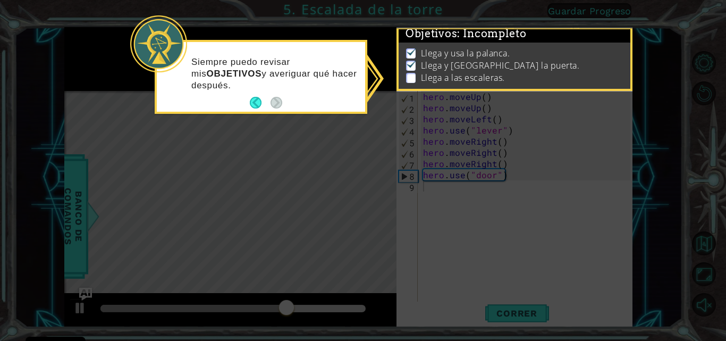
click at [441, 160] on icon at bounding box center [363, 170] width 726 height 341
drag, startPoint x: 439, startPoint y: 160, endPoint x: 339, endPoint y: 59, distance: 142.7
click at [433, 152] on icon at bounding box center [363, 170] width 726 height 341
click at [254, 101] on button "Back" at bounding box center [260, 103] width 21 height 12
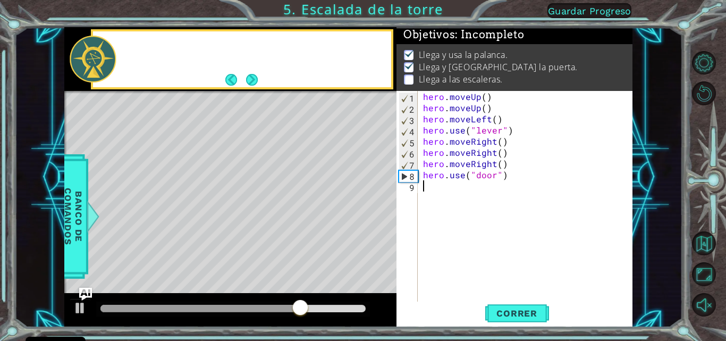
scroll to position [6, 0]
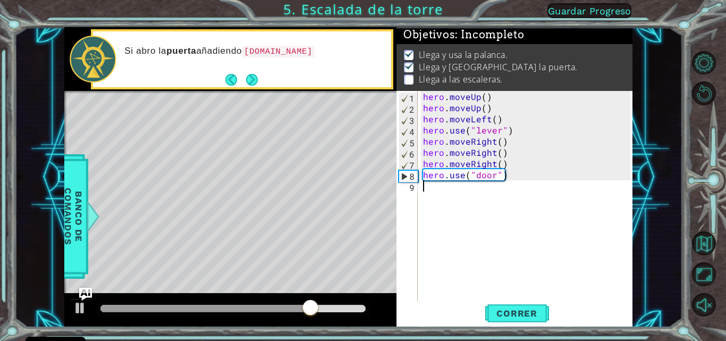
click at [454, 211] on div "hero . moveUp ( ) hero . moveUp ( ) hero . moveLeft ( ) hero . use ( "lever" ) …" at bounding box center [528, 208] width 215 height 234
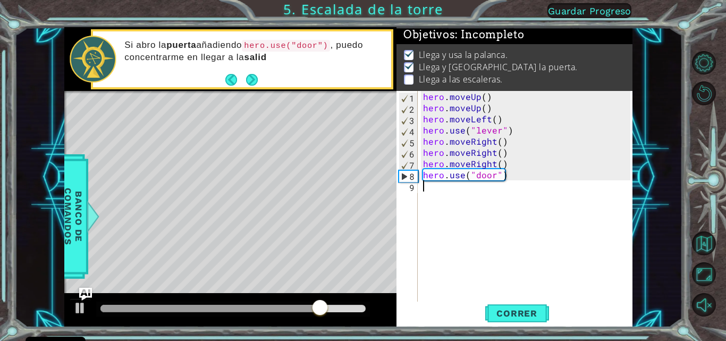
type textarea "h"
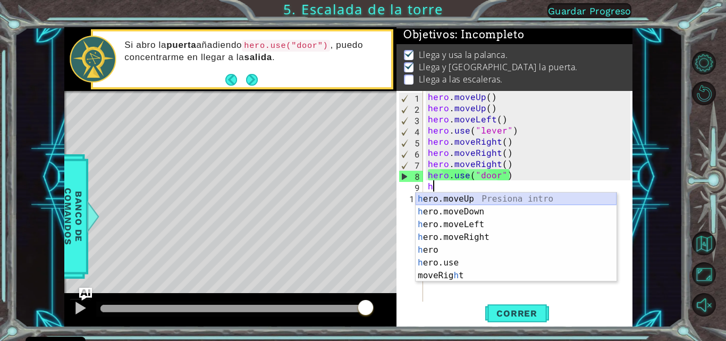
click at [481, 196] on div "h ero.moveUp Presiona intro h ero.moveDown Presiona intro h ero.moveLeft Presio…" at bounding box center [515, 249] width 201 height 115
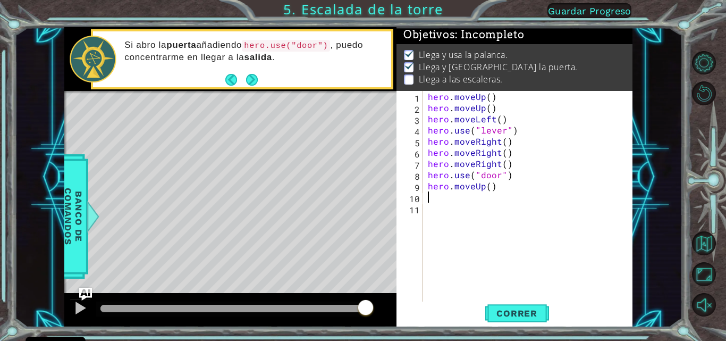
type textarea "h"
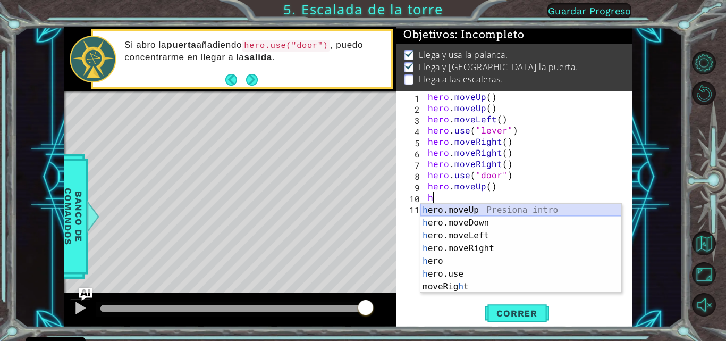
click at [484, 206] on div "h ero.moveUp Presiona intro h ero.moveDown Presiona intro h ero.moveLeft Presio…" at bounding box center [520, 260] width 201 height 115
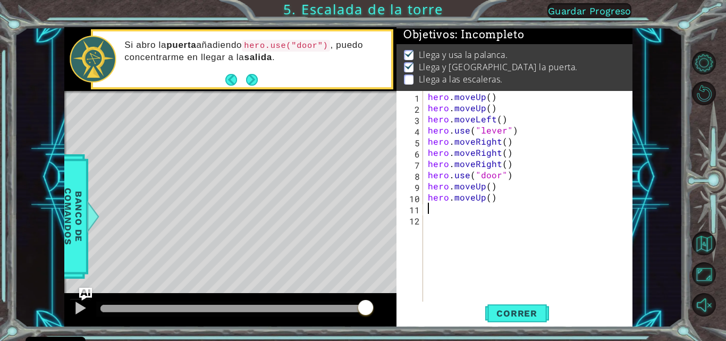
click at [484, 204] on div "hero . moveUp ( ) hero . moveUp ( ) hero . moveLeft ( ) hero . use ( "lever" ) …" at bounding box center [531, 208] width 210 height 234
type textarea "h"
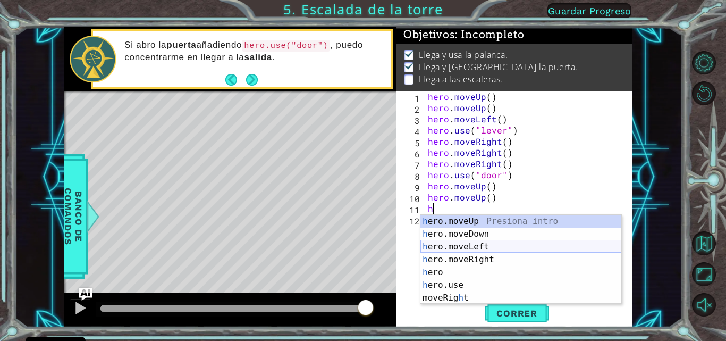
click at [489, 241] on div "h ero.moveUp Presiona intro h ero.moveDown Presiona intro h ero.moveLeft Presio…" at bounding box center [520, 272] width 201 height 115
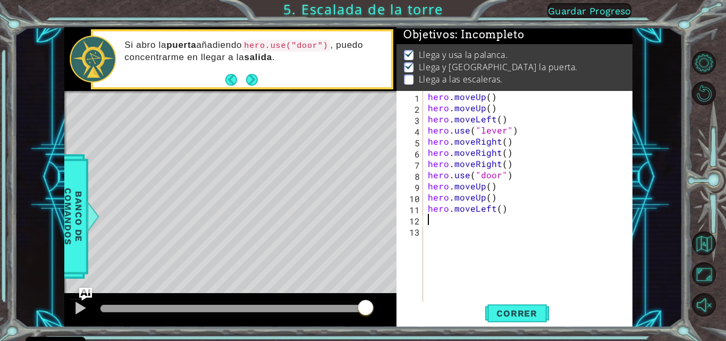
type textarea "h"
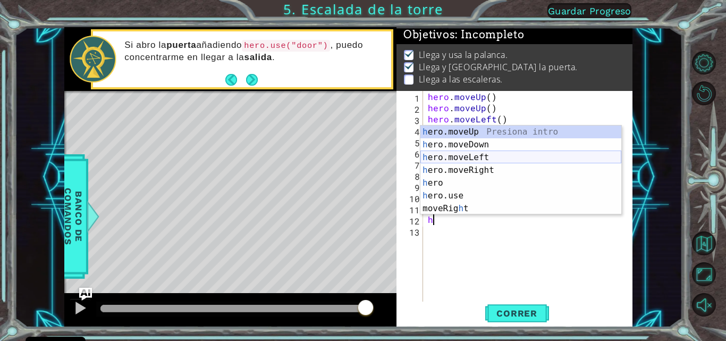
click at [459, 152] on div "h ero.moveUp Presiona intro h ero.moveDown Presiona intro h ero.moveLeft Presio…" at bounding box center [520, 182] width 201 height 115
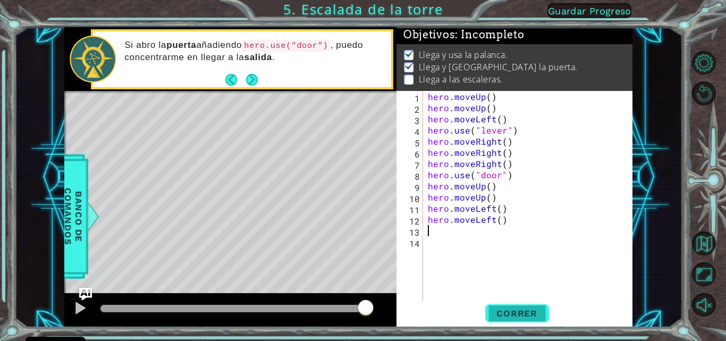
click at [510, 311] on span "Correr" at bounding box center [517, 313] width 62 height 11
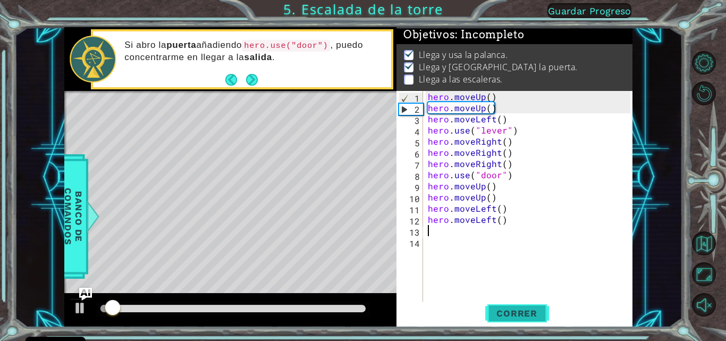
scroll to position [8, 0]
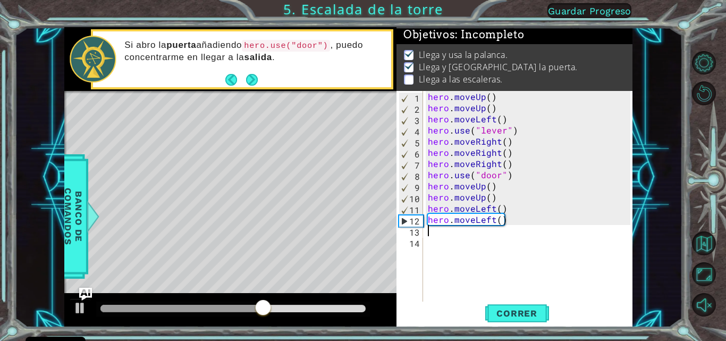
type textarea "h"
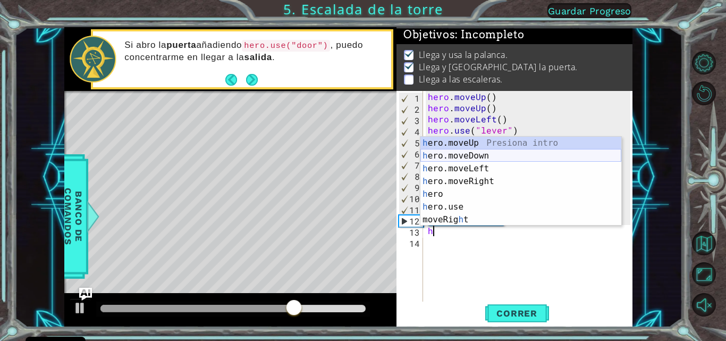
click at [487, 162] on div "h ero.moveUp Presiona intro h ero.moveDown Presiona intro h ero.moveLeft Presio…" at bounding box center [520, 194] width 201 height 115
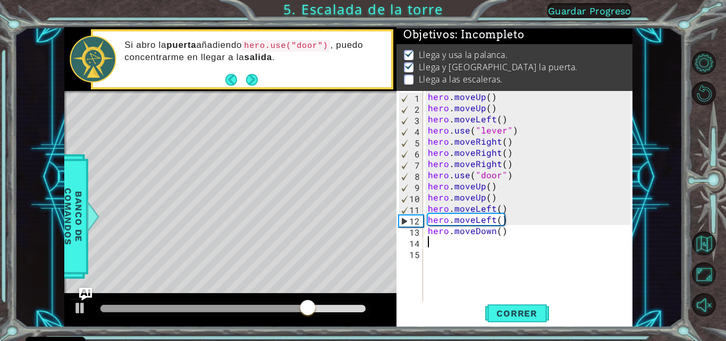
type textarea "h"
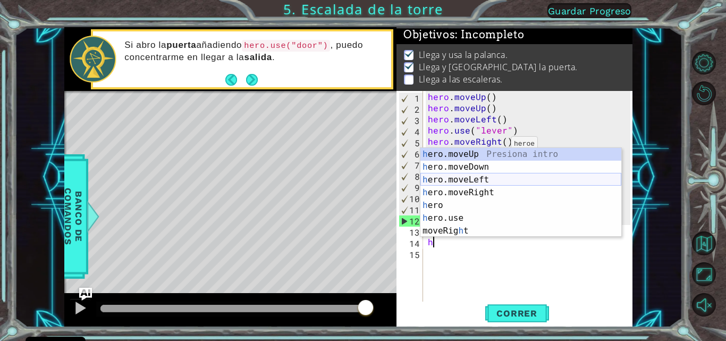
click at [479, 172] on div "h ero.moveUp Presiona intro h ero.moveDown Presiona intro h ero.moveLeft Presio…" at bounding box center [520, 205] width 201 height 115
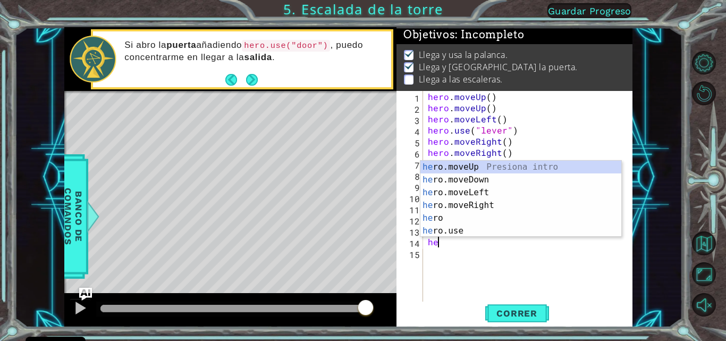
type textarea "h"
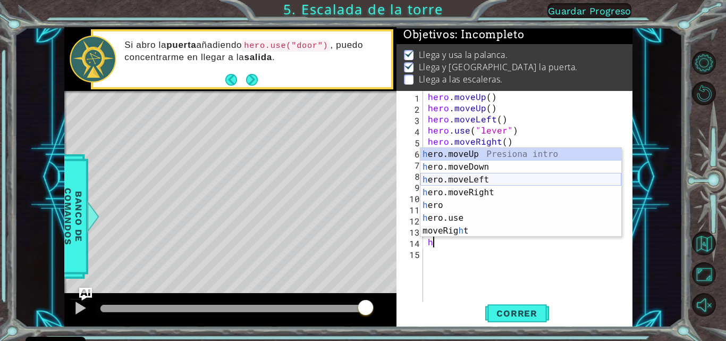
click at [456, 176] on div "h ero.moveUp Presiona intro h ero.moveDown Presiona intro h ero.moveLeft Presio…" at bounding box center [520, 205] width 201 height 115
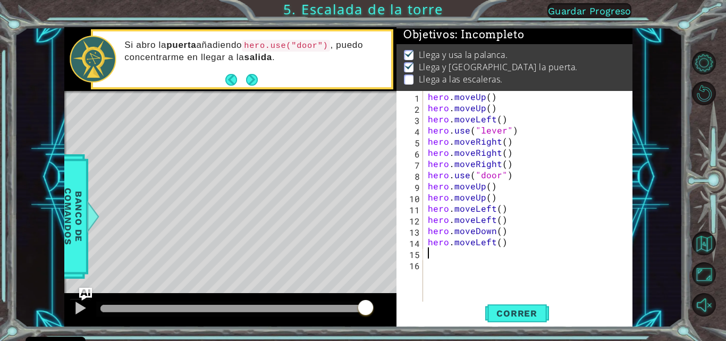
click at [511, 236] on div "hero . moveUp ( ) hero . moveUp ( ) hero . moveLeft ( ) hero . use ( "lever" ) …" at bounding box center [531, 208] width 210 height 234
click at [511, 230] on div "hero . moveUp ( ) hero . moveUp ( ) hero . moveLeft ( ) hero . use ( "lever" ) …" at bounding box center [531, 208] width 210 height 234
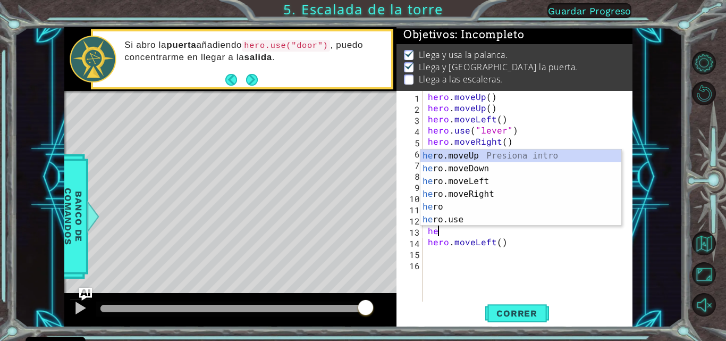
type textarea "h"
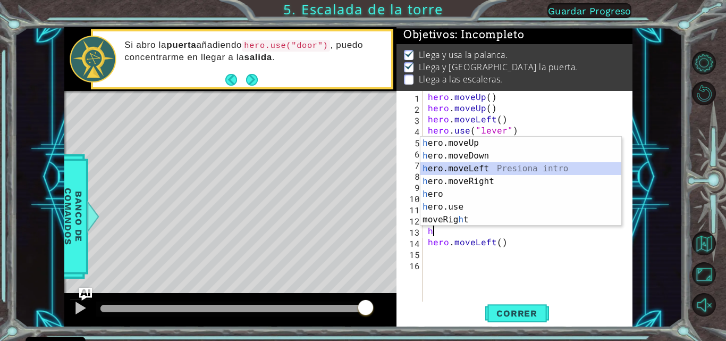
click at [490, 164] on div "h ero.moveUp Presiona intro h ero.moveDown Presiona intro h ero.moveLeft Presio…" at bounding box center [520, 194] width 201 height 115
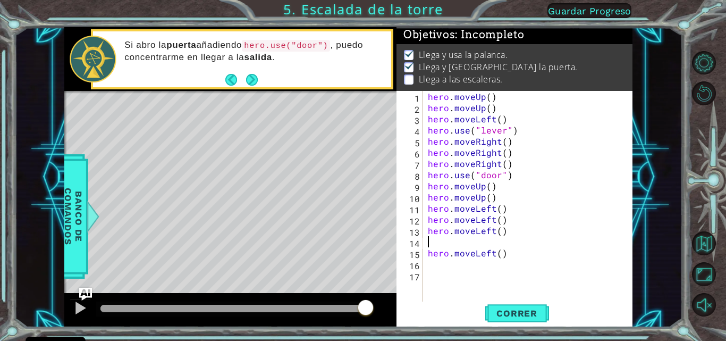
click at [484, 243] on div "hero . moveUp ( ) hero . moveUp ( ) hero . moveLeft ( ) hero . use ( "lever" ) …" at bounding box center [531, 208] width 210 height 234
type textarea "h"
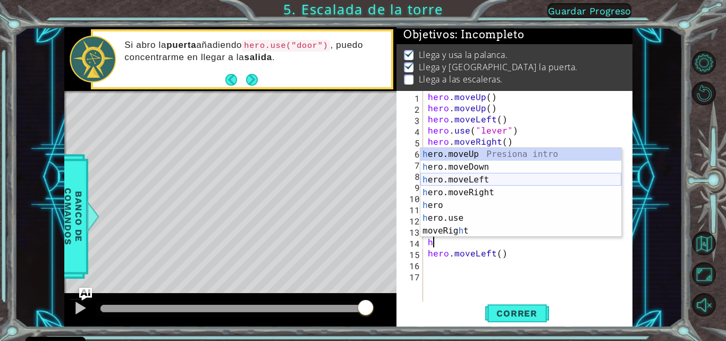
click at [481, 180] on div "h ero.moveUp Presiona intro h ero.moveDown Presiona intro h ero.moveLeft Presio…" at bounding box center [520, 205] width 201 height 115
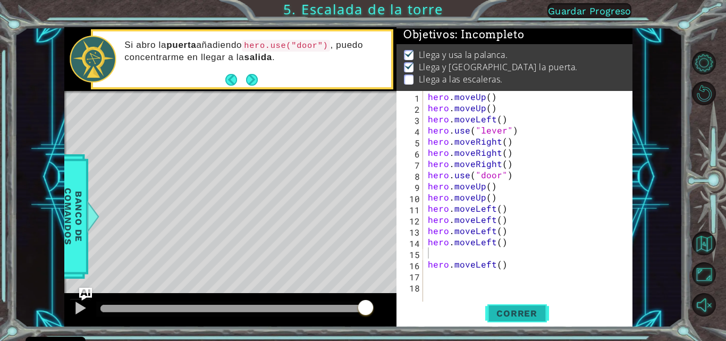
click at [515, 306] on button "Correr" at bounding box center [517, 312] width 64 height 23
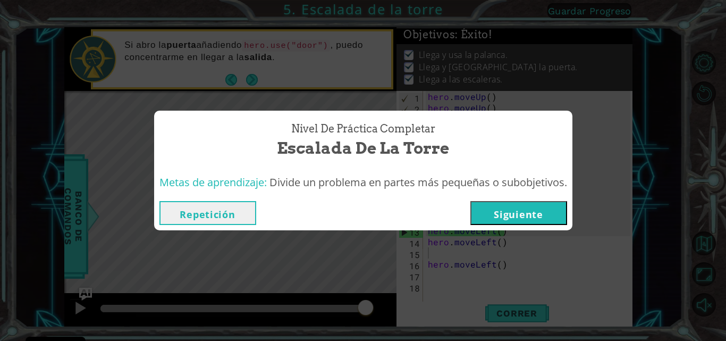
click at [501, 225] on div "Repetición [GEOGRAPHIC_DATA]" at bounding box center [363, 212] width 418 height 35
click at [501, 210] on button "Siguiente" at bounding box center [518, 213] width 97 height 24
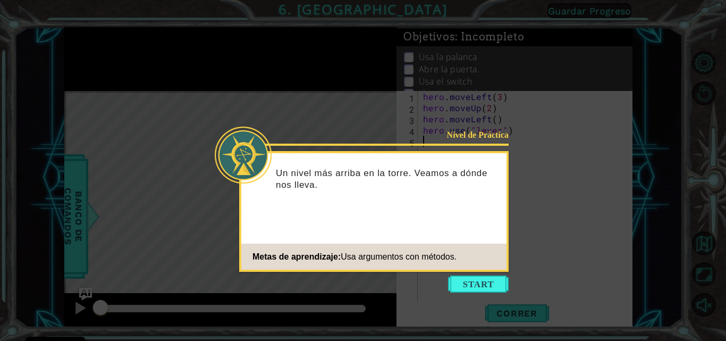
click at [479, 293] on icon at bounding box center [363, 170] width 726 height 341
click at [480, 285] on button "Start" at bounding box center [478, 283] width 61 height 17
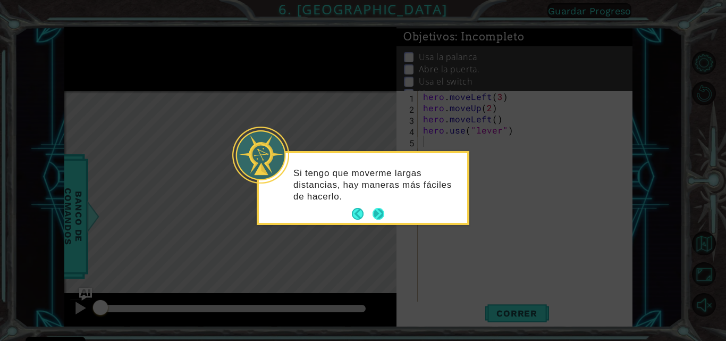
click at [377, 211] on button "Next" at bounding box center [378, 213] width 13 height 13
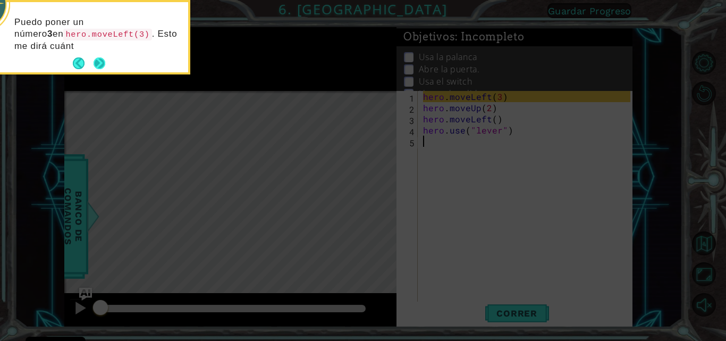
click at [105, 61] on button "Next" at bounding box center [99, 63] width 12 height 12
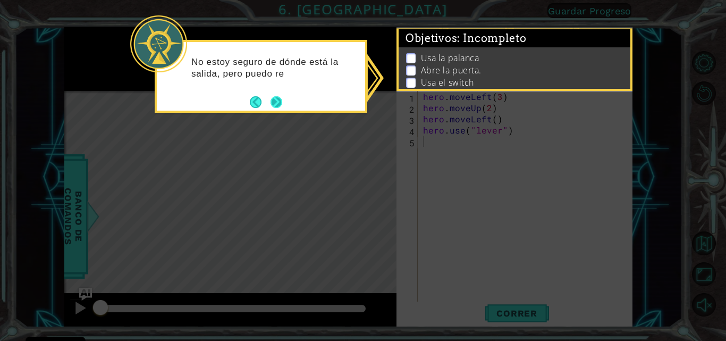
click at [268, 99] on button "Back" at bounding box center [260, 102] width 21 height 12
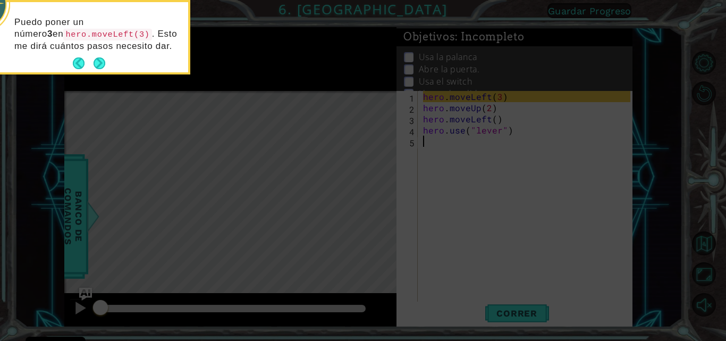
click at [104, 55] on footer at bounding box center [89, 63] width 32 height 16
drag, startPoint x: 100, startPoint y: 57, endPoint x: 107, endPoint y: 62, distance: 8.7
click at [106, 62] on button "Next" at bounding box center [99, 63] width 12 height 12
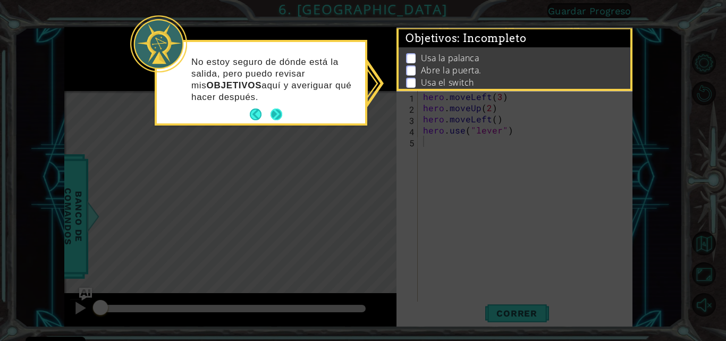
click at [272, 108] on button "Next" at bounding box center [276, 114] width 12 height 12
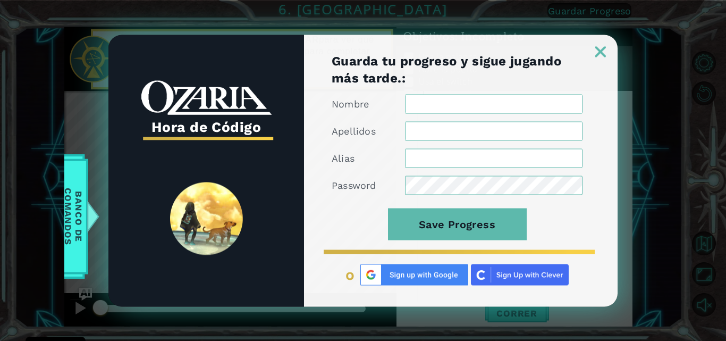
click at [602, 50] on img at bounding box center [600, 51] width 11 height 11
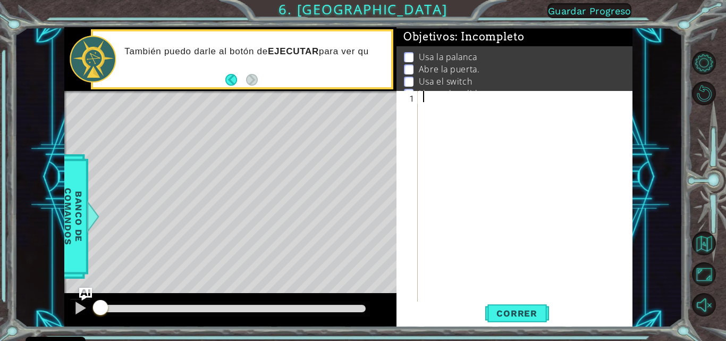
click at [503, 98] on div at bounding box center [528, 208] width 215 height 234
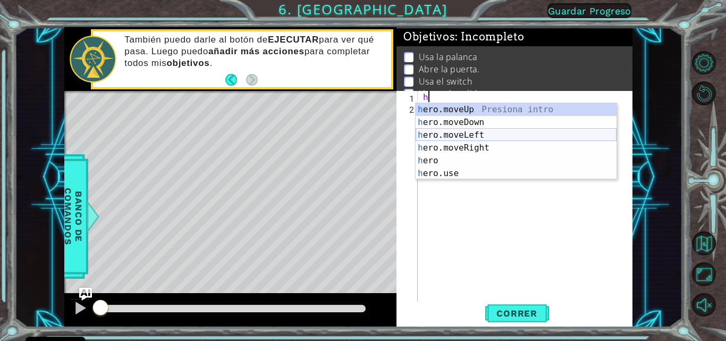
click at [494, 133] on div "h ero.moveUp Presiona intro h ero.moveDown Presiona intro h ero.moveLeft Presio…" at bounding box center [515, 154] width 201 height 102
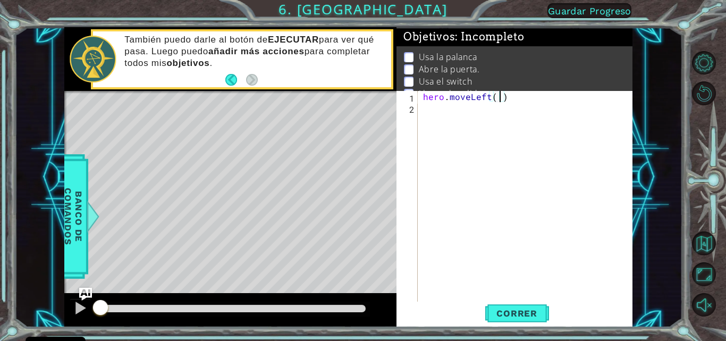
type textarea "hero.moveLeft()"
click at [445, 145] on div "hero . moveLeft ( )" at bounding box center [528, 208] width 215 height 234
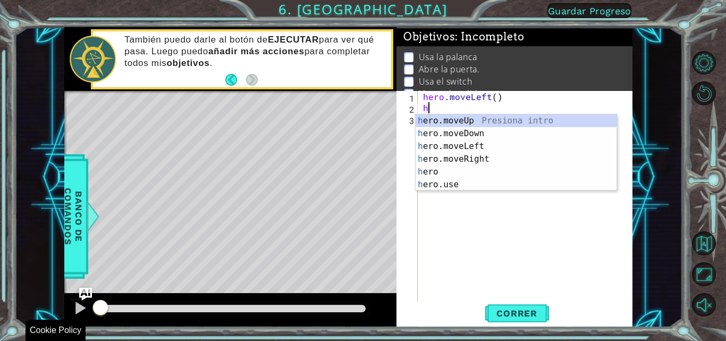
type textarea "h"
